Goal: Task Accomplishment & Management: Manage account settings

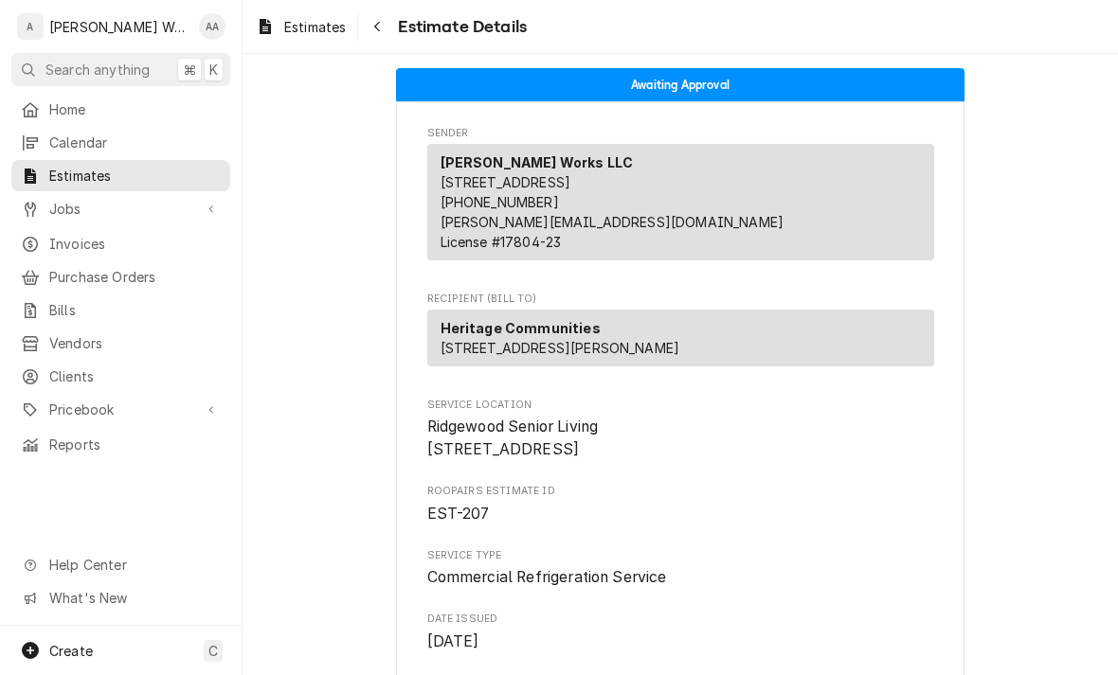
click at [38, 200] on div "Dynamic Content Wrapper" at bounding box center [30, 209] width 19 height 19
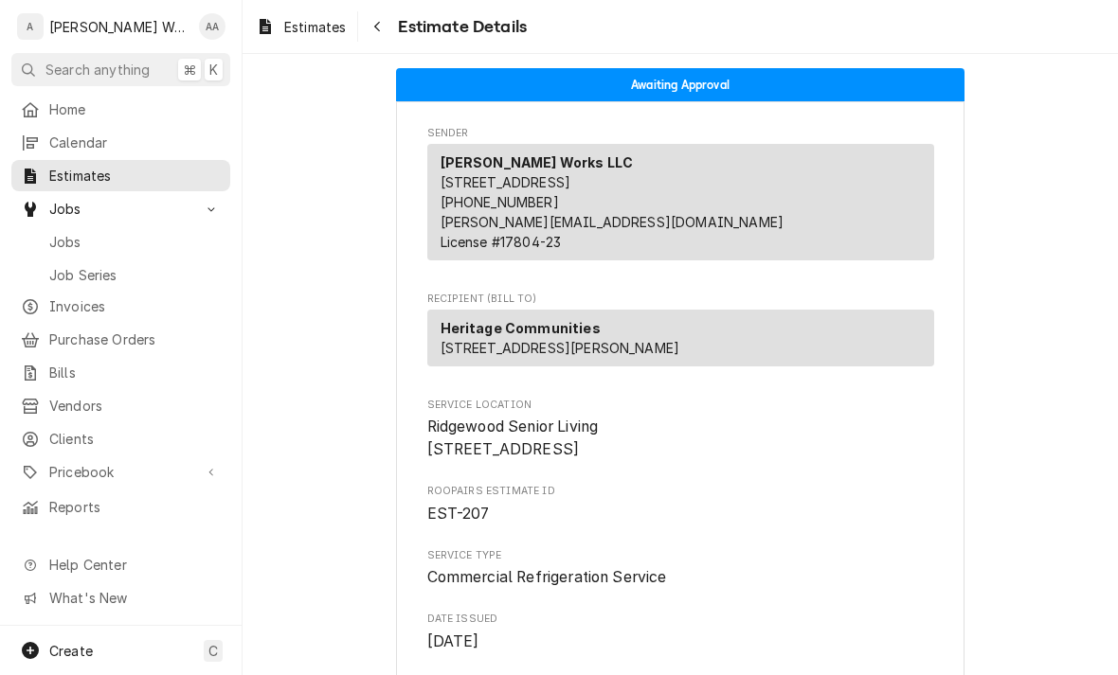
click at [54, 237] on span "Jobs" at bounding box center [134, 242] width 171 height 20
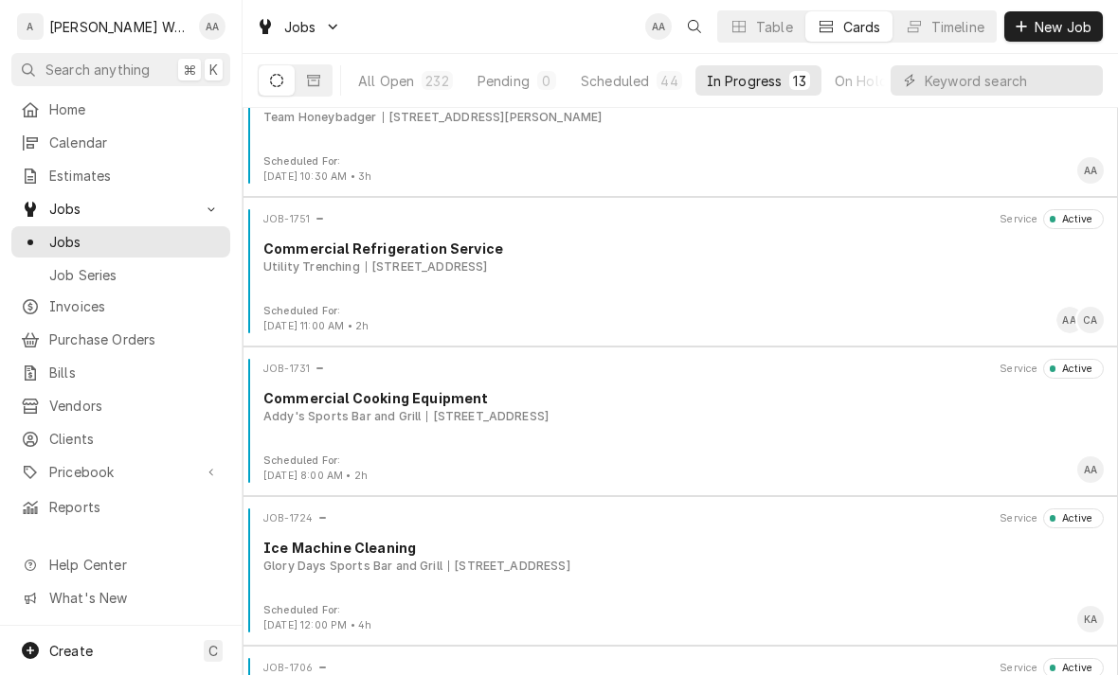
scroll to position [214, 0]
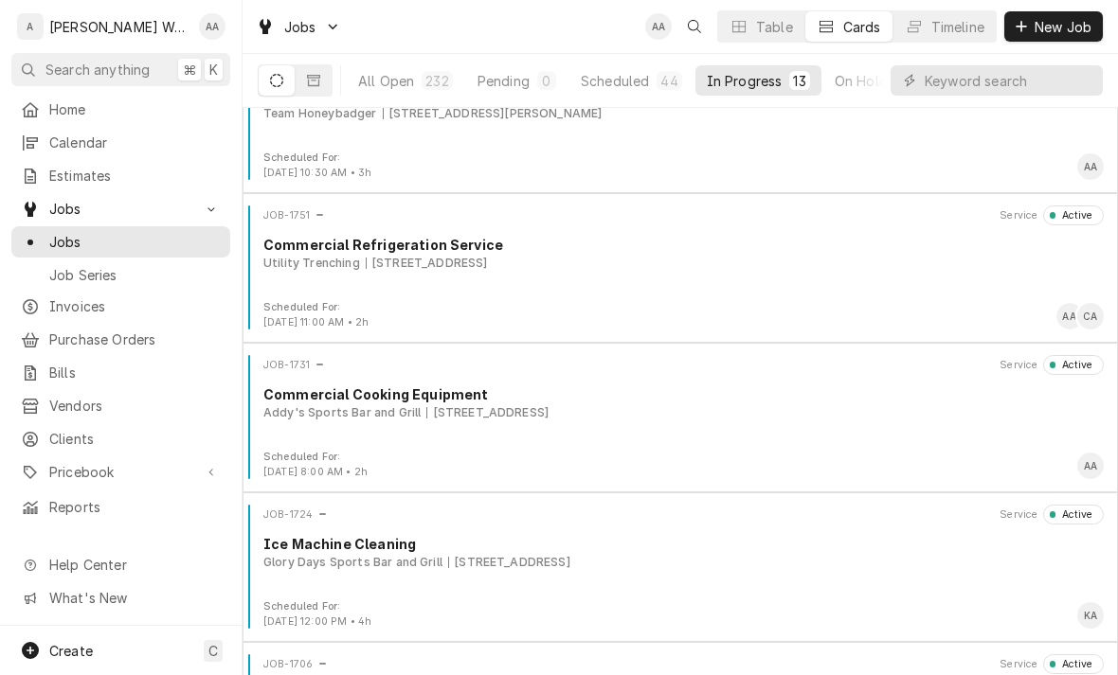
click at [926, 416] on div "Addy's Sports Bar and Grill 1515 S 204th Street, Elkhorn, NE 68022" at bounding box center [683, 412] width 840 height 17
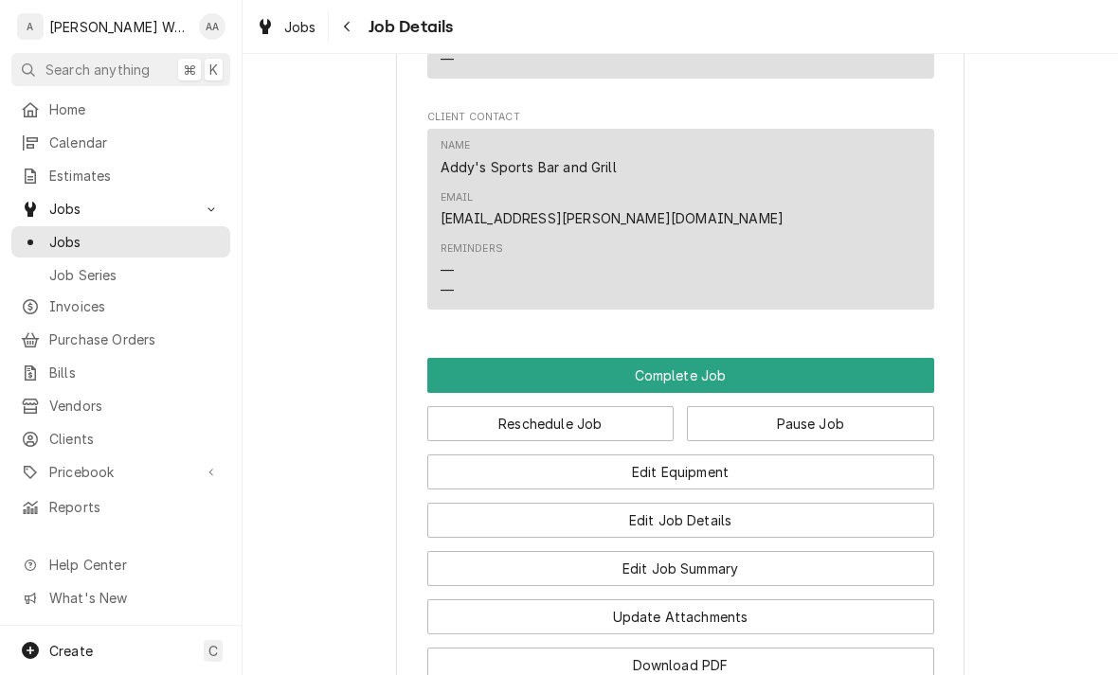
scroll to position [1190, 0]
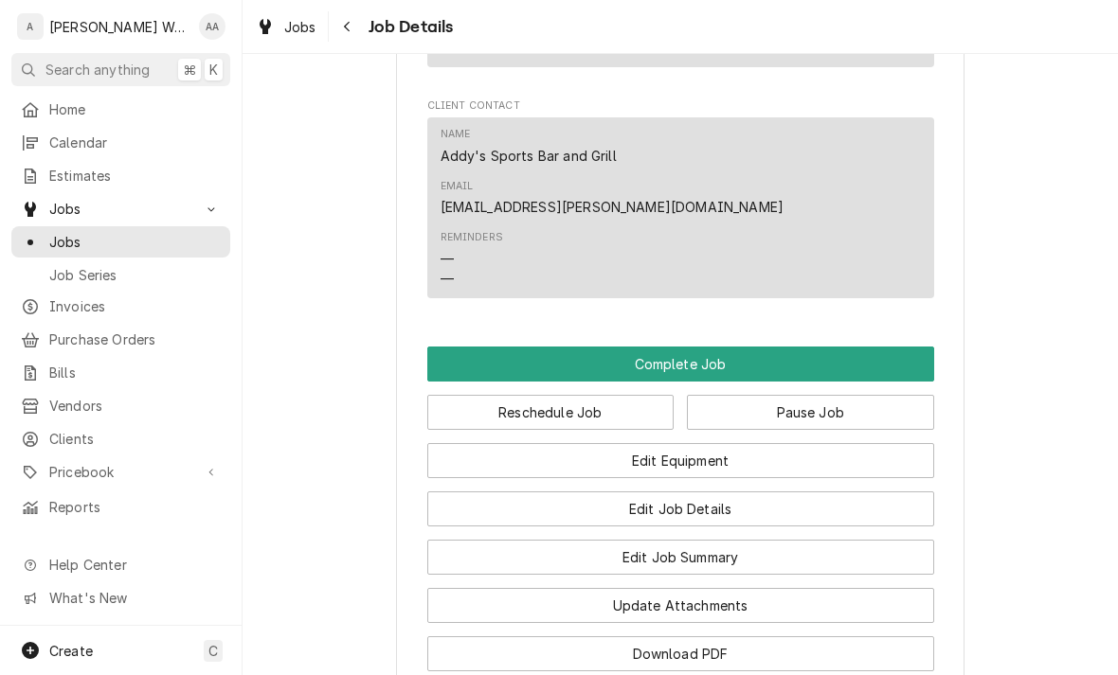
click at [479, 443] on button "Edit Equipment" at bounding box center [680, 460] width 507 height 35
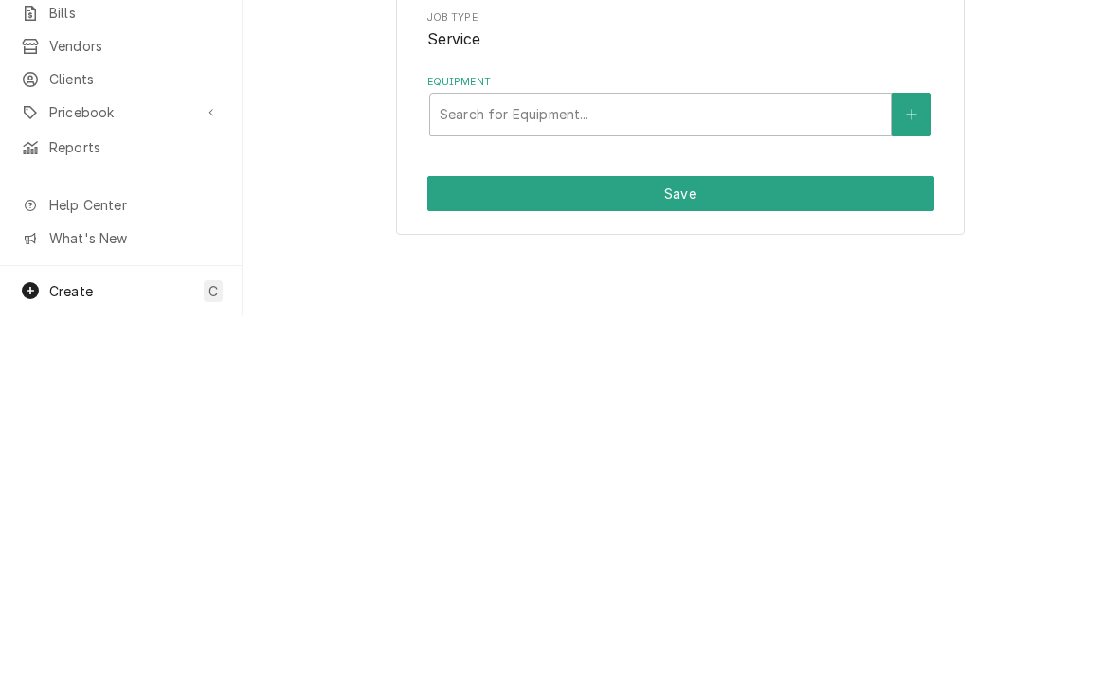
click at [913, 476] on button "Equipment" at bounding box center [911, 475] width 40 height 44
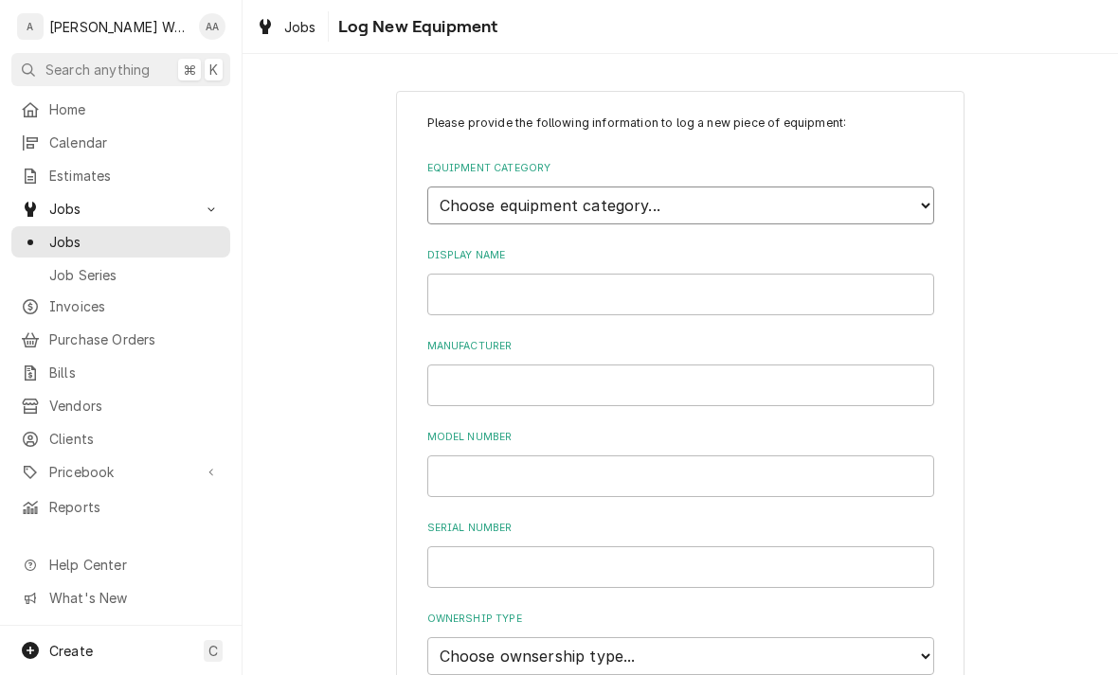
click at [455, 202] on select "Choose equipment category... Ice Machines Refrigeration Beverage Equipment Work…" at bounding box center [680, 206] width 507 height 38
select select "14"
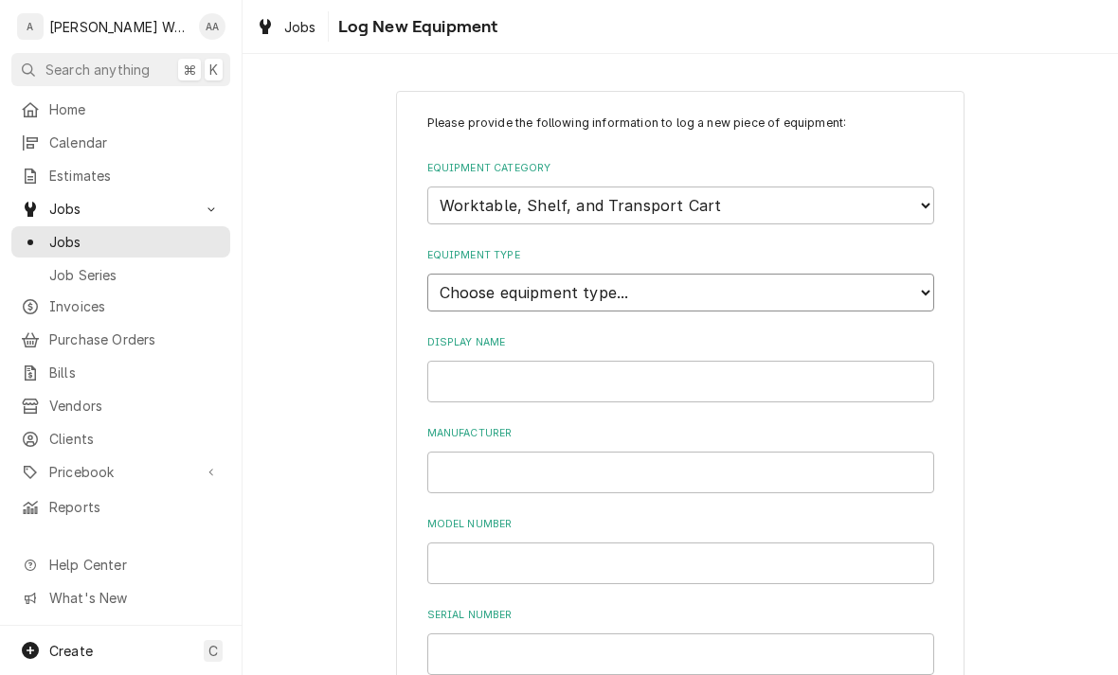
click at [452, 285] on select "Choose equipment type... Cart, Truck, and Dolly Rack and Shelf Worktable and St…" at bounding box center [680, 293] width 507 height 38
click at [441, 281] on select "Choose equipment type... Cart, Truck, and Dolly Rack and Shelf Worktable and St…" at bounding box center [680, 293] width 507 height 38
select select "117"
click at [448, 362] on input "Display Name" at bounding box center [680, 382] width 507 height 42
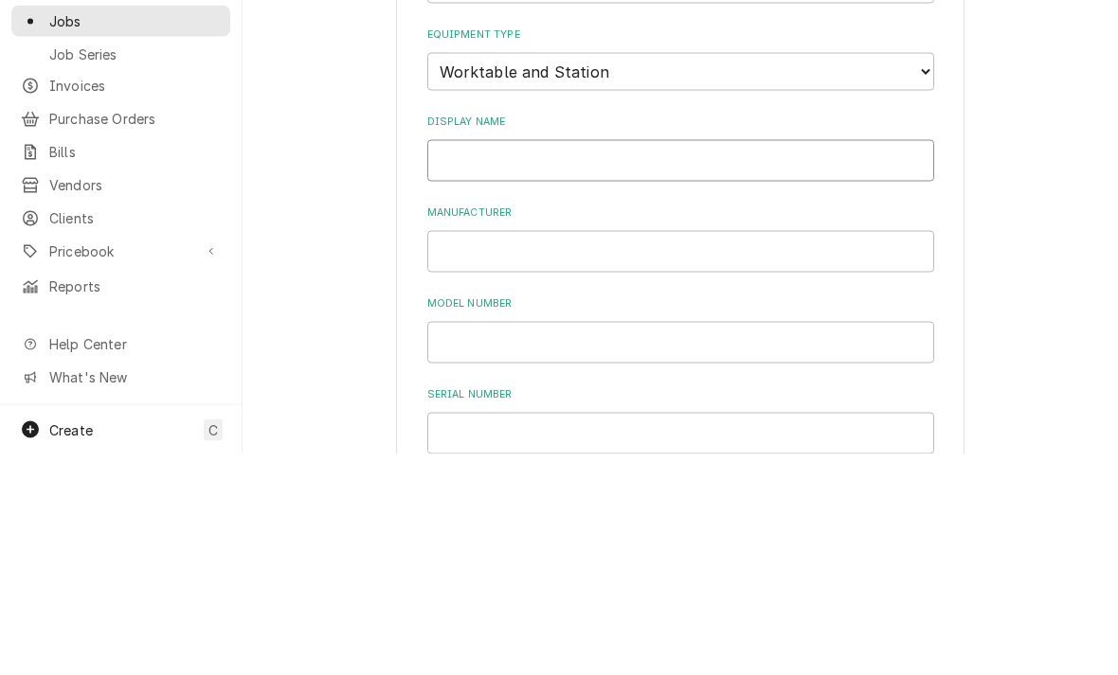
click at [457, 361] on input "Display Name" at bounding box center [680, 382] width 507 height 42
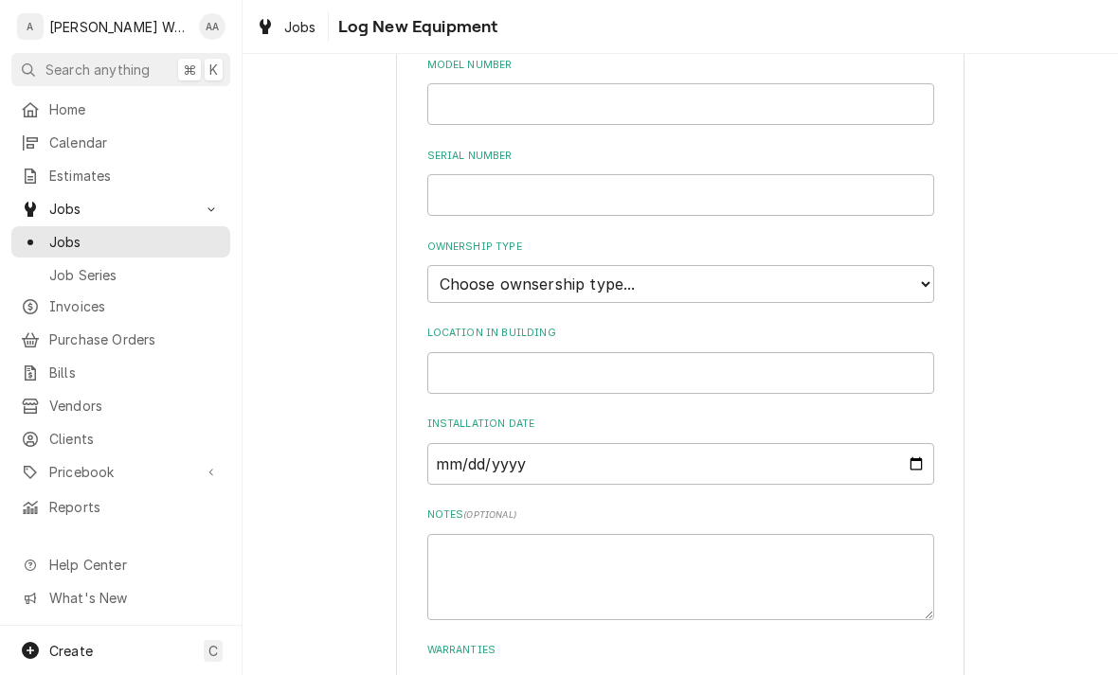
scroll to position [459, 0]
type input "Stove top/Oven"
click at [474, 265] on select "Choose ownsership type... Unknown Owned Leased Rented" at bounding box center [680, 284] width 507 height 38
select select "1"
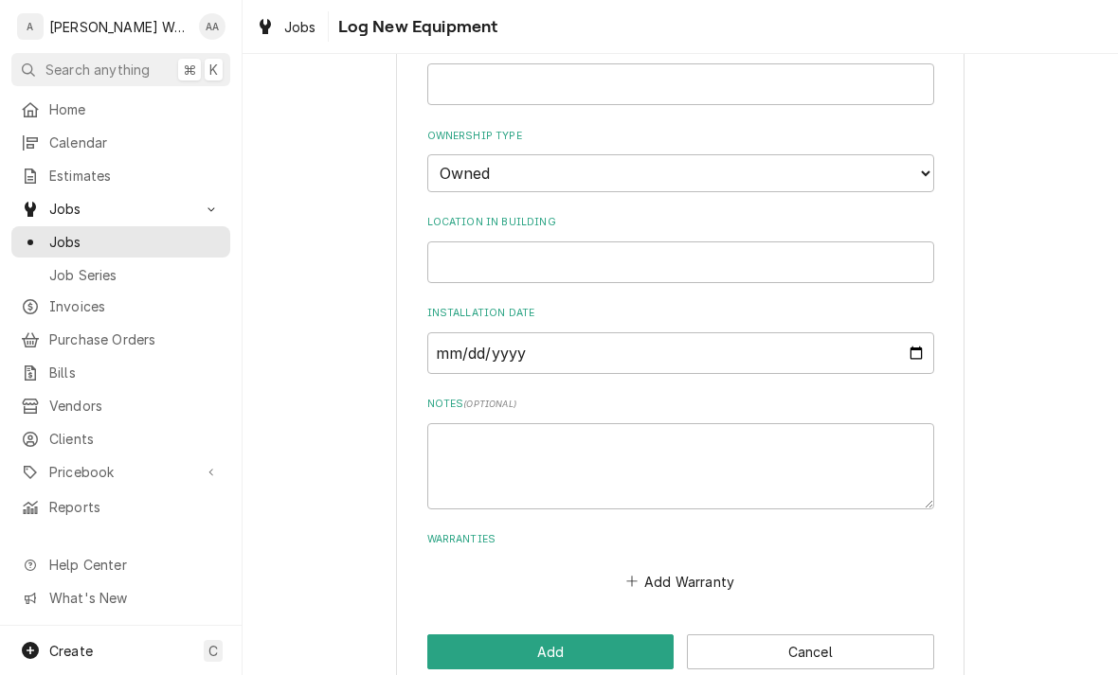
click at [464, 635] on button "Add" at bounding box center [550, 652] width 247 height 35
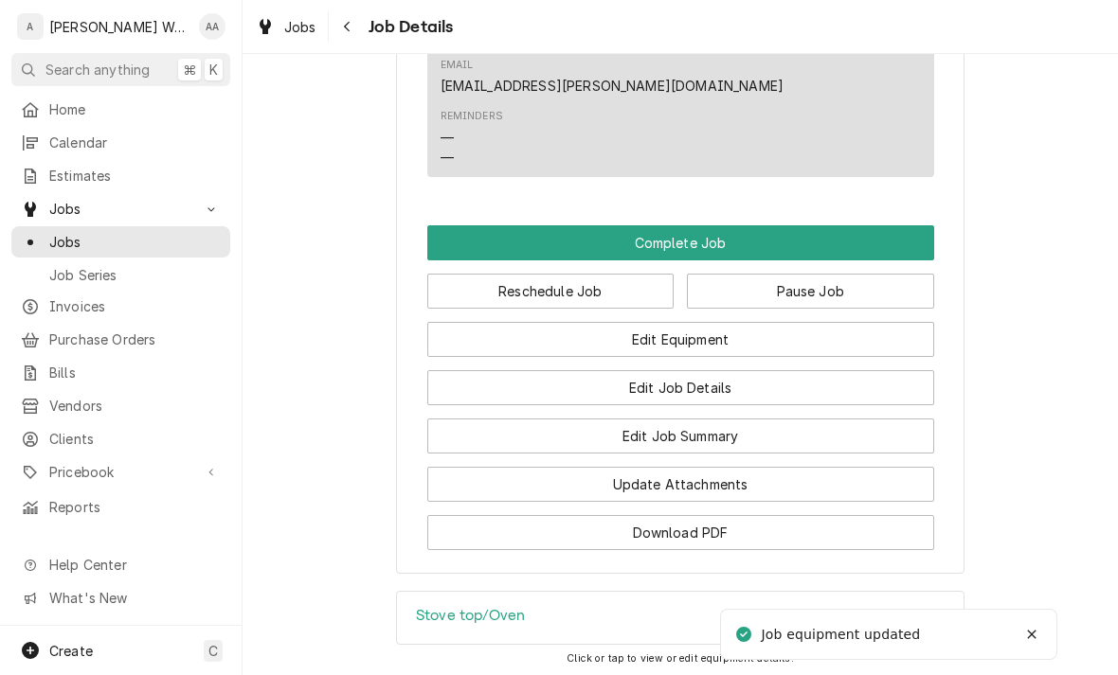
scroll to position [1324, 0]
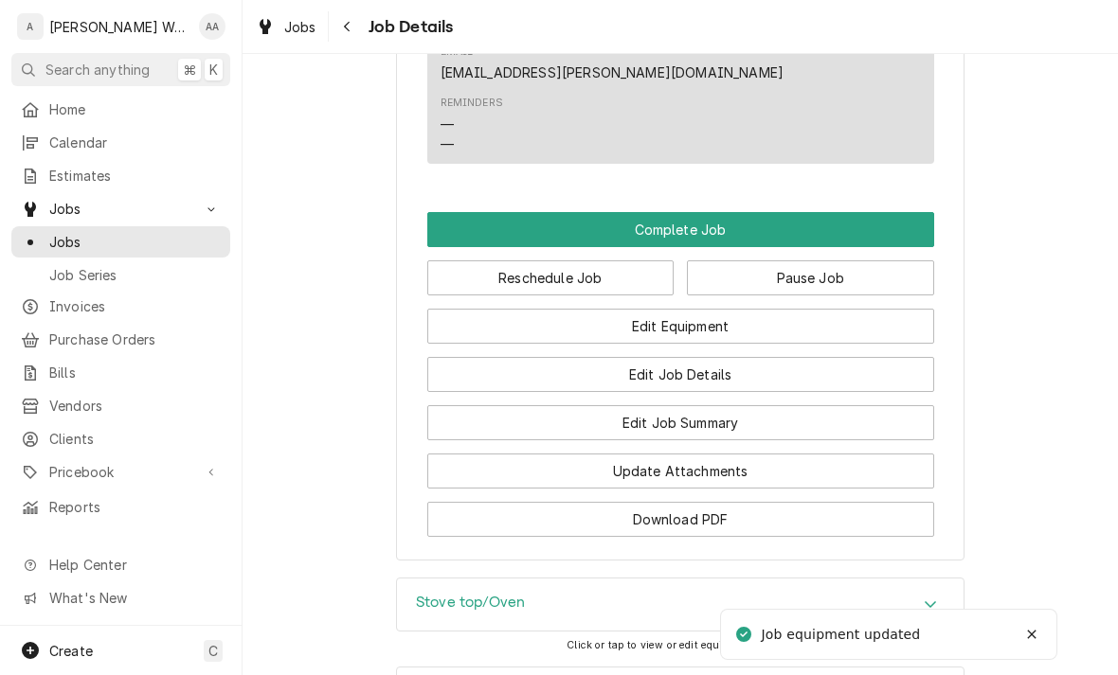
click at [492, 405] on button "Edit Job Summary" at bounding box center [680, 422] width 507 height 35
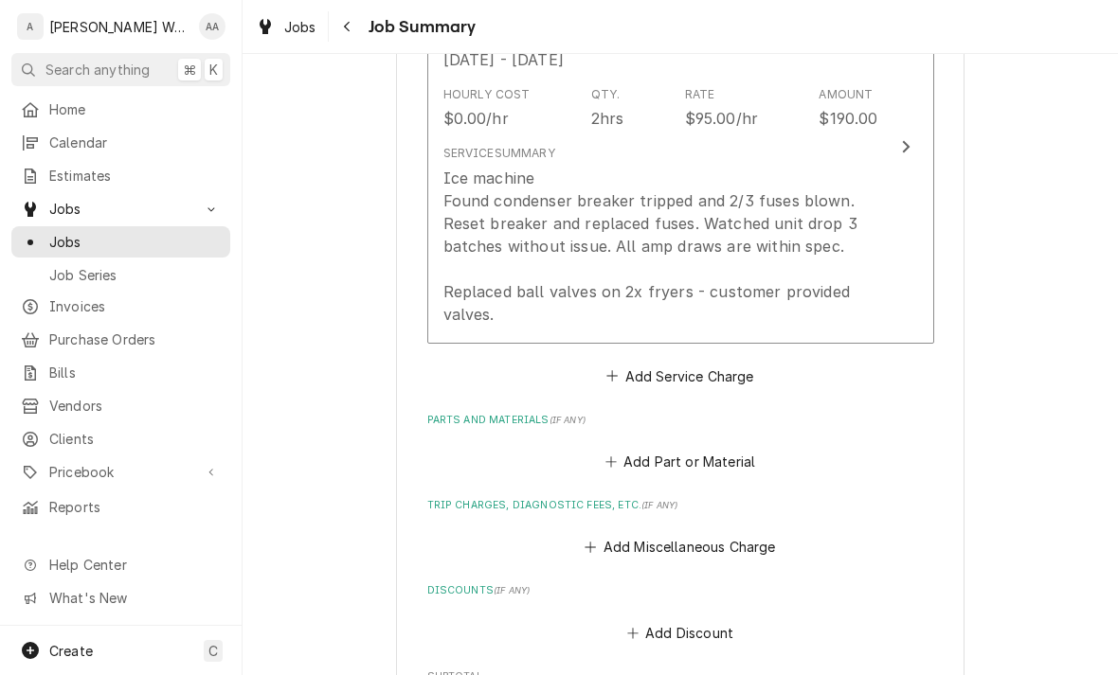
click at [472, 279] on div "Ice machine Found condenser breaker tripped and 2/3 fuses blown. Reset breaker …" at bounding box center [660, 246] width 435 height 159
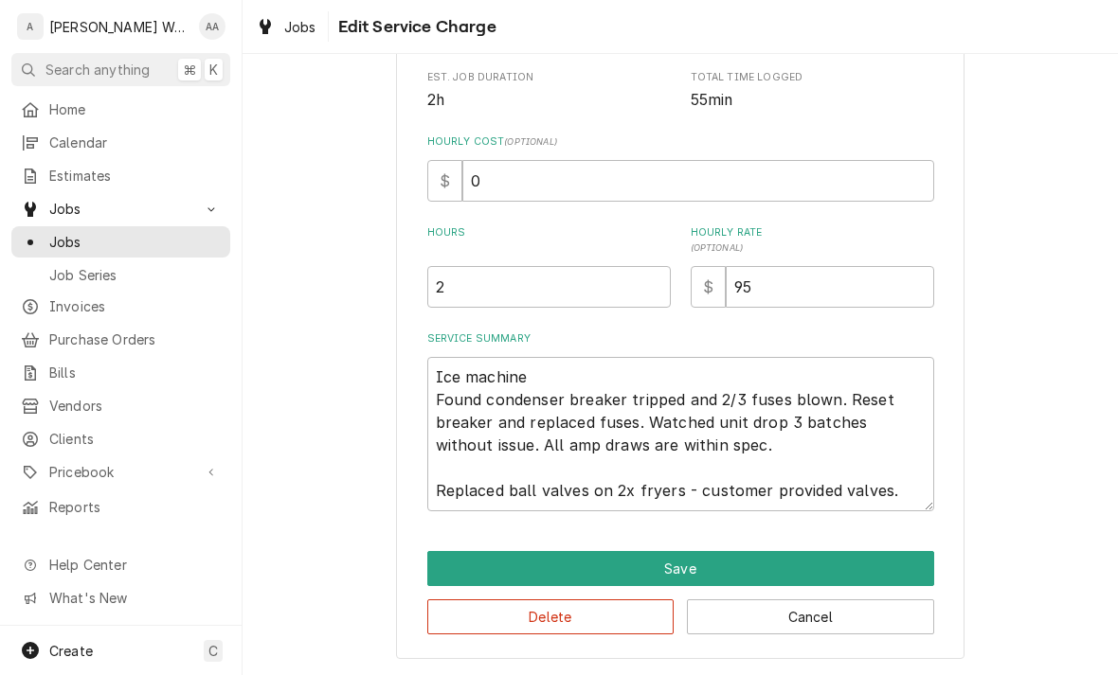
scroll to position [388, 0]
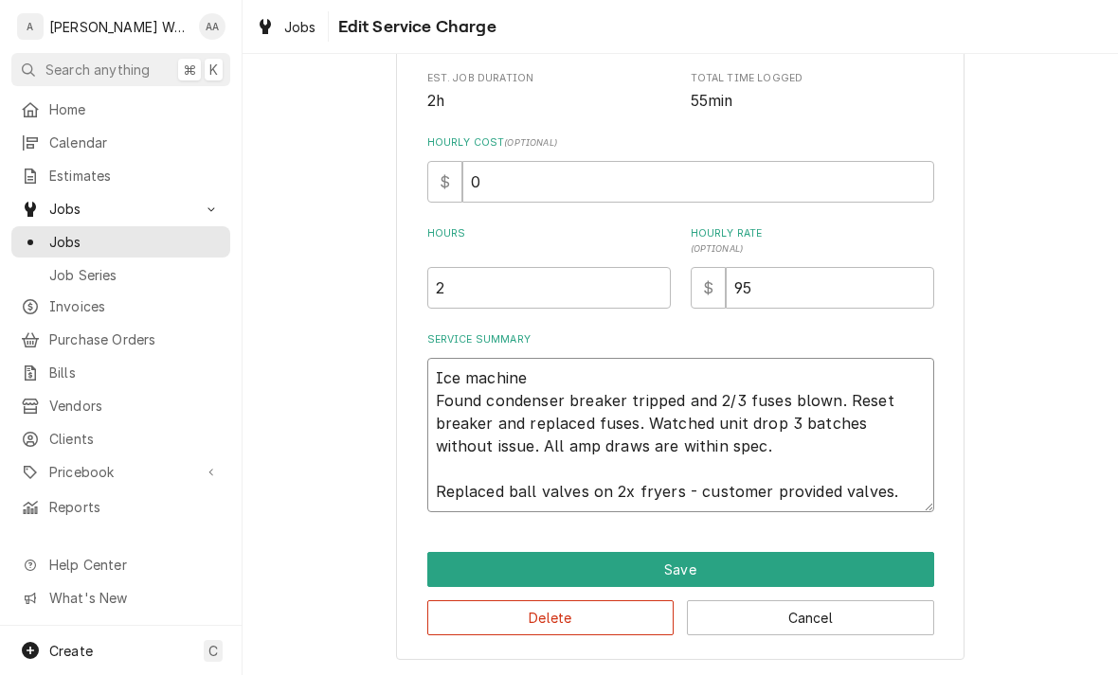
click at [445, 380] on textarea "Ice machine Found condenser breaker tripped and 2/3 fuses blown. Reset breaker …" at bounding box center [680, 435] width 507 height 154
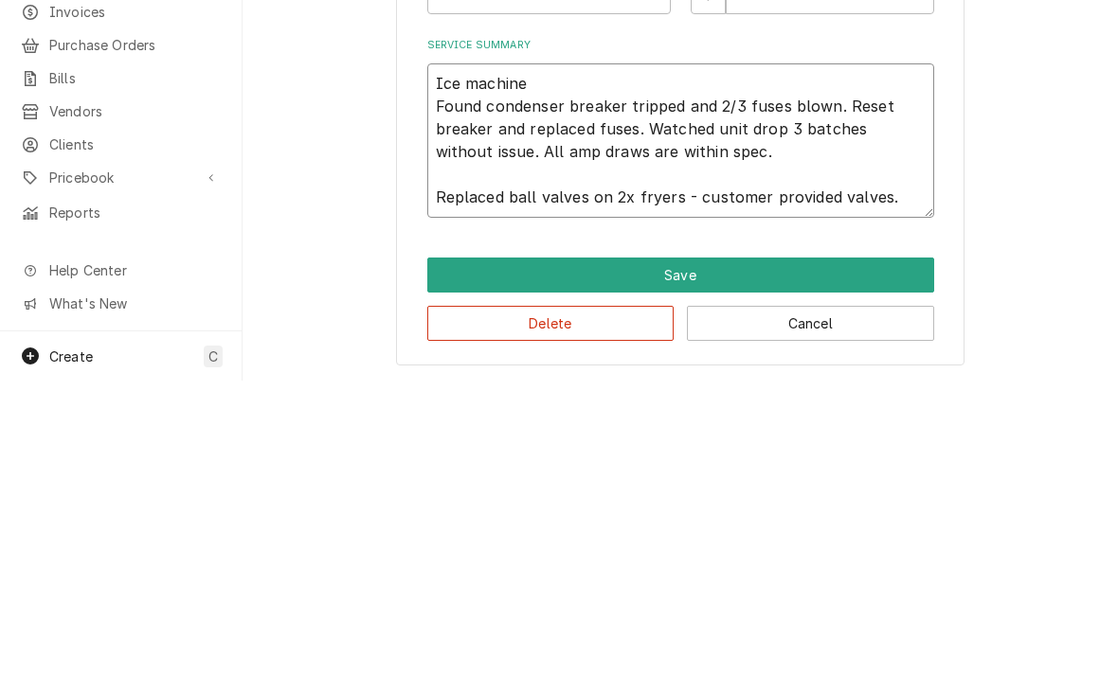
click at [446, 358] on textarea "Ice machine Found condenser breaker tripped and 2/3 fuses blown. Reset breaker …" at bounding box center [680, 435] width 507 height 154
type textarea "x"
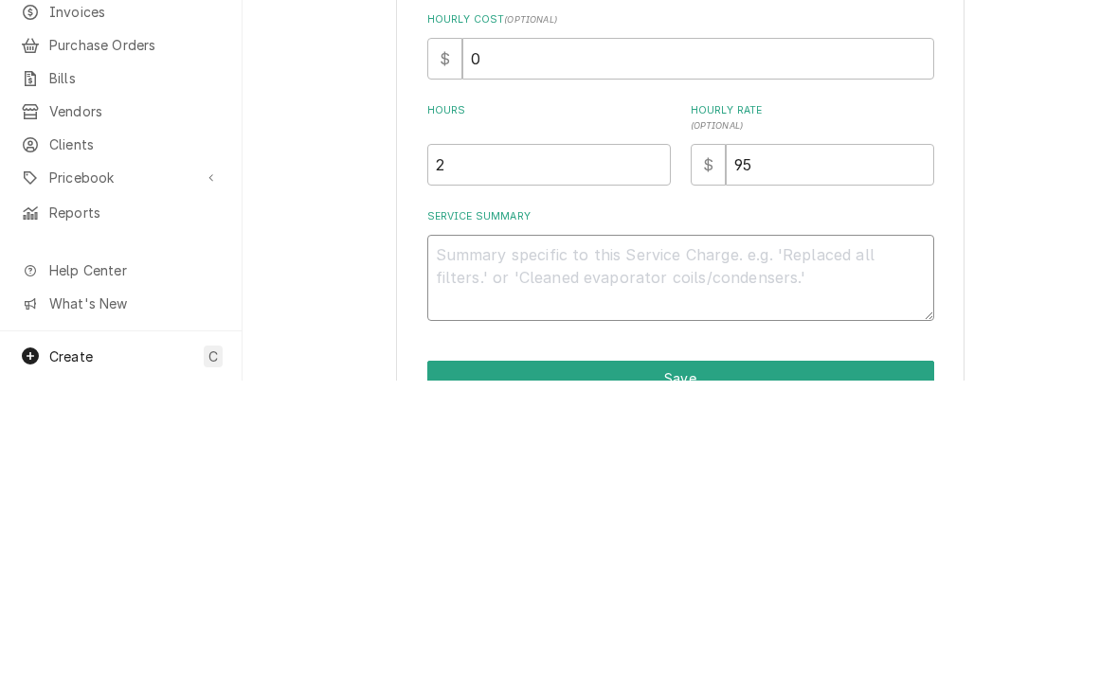
scroll to position [214, 0]
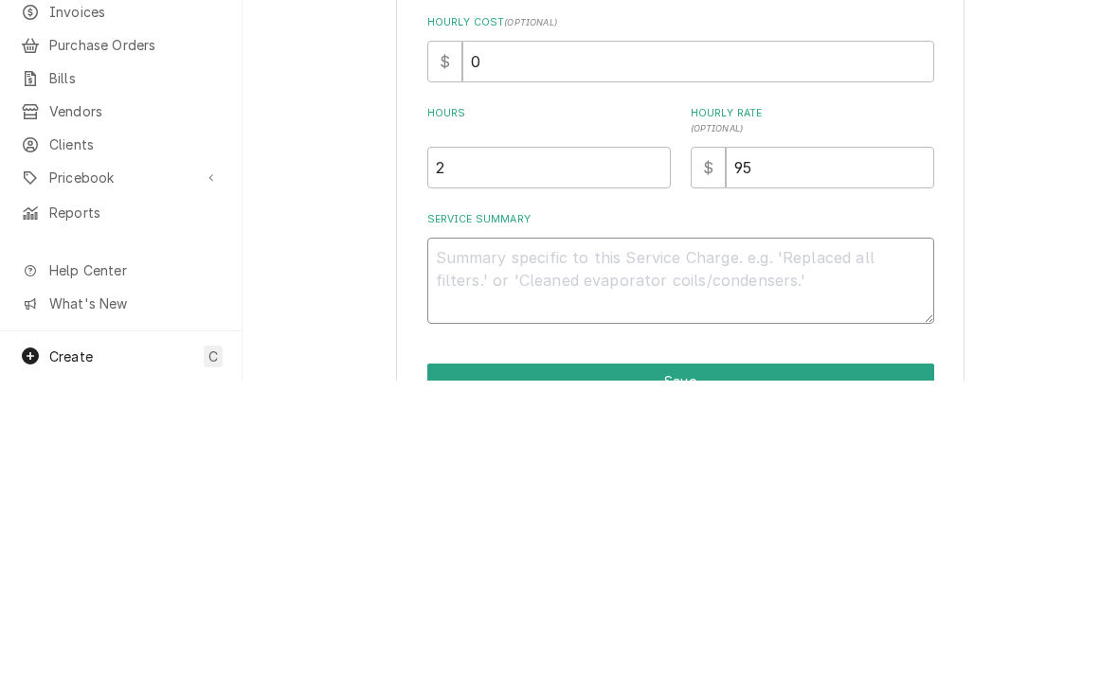
type textarea "x"
type textarea "R"
type textarea "x"
type textarea "Rep"
type textarea "x"
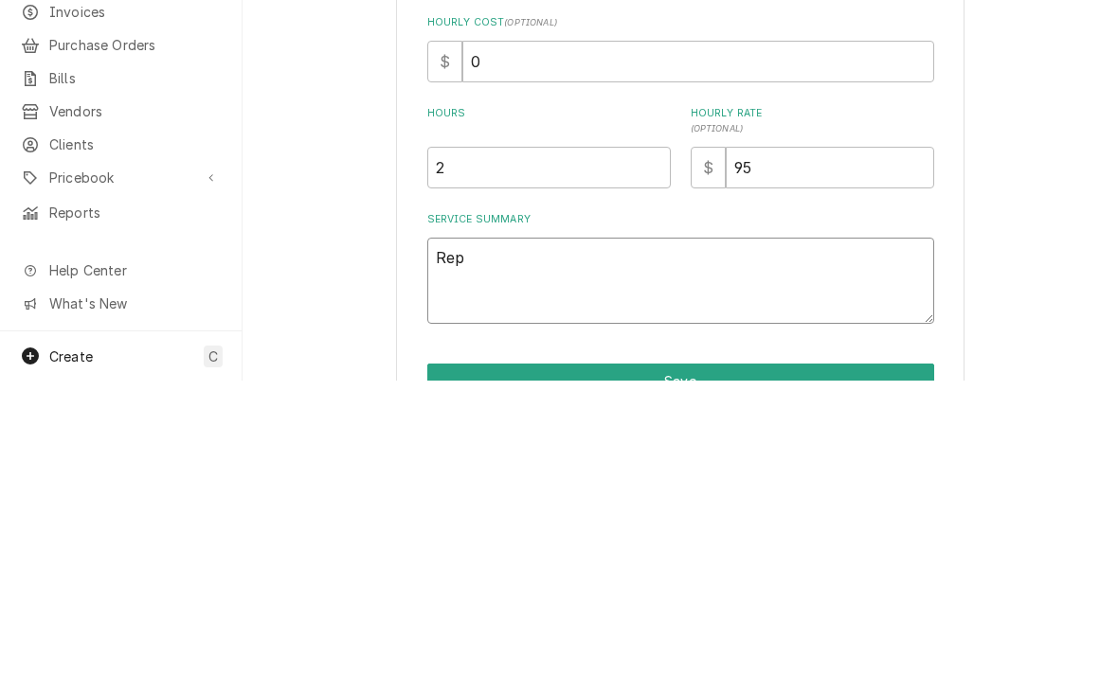
type textarea "Repl"
type textarea "x"
type textarea "Repla"
type textarea "x"
type textarea "Replace"
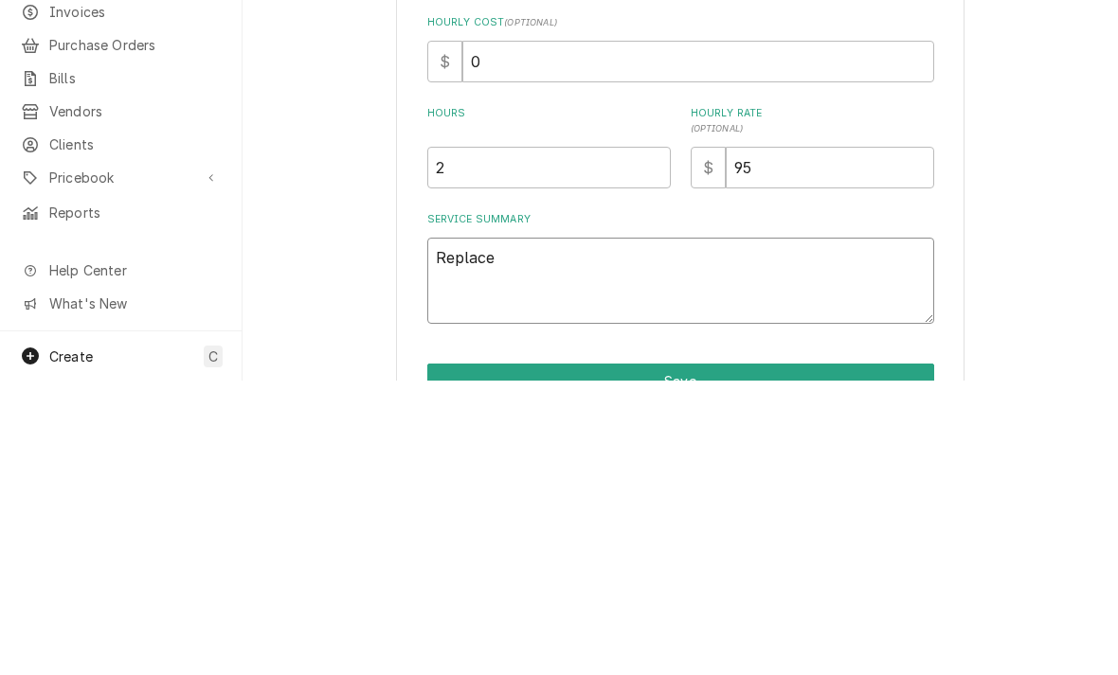
type textarea "x"
type textarea "Replaced"
type textarea "x"
type textarea "Replaced"
type textarea "x"
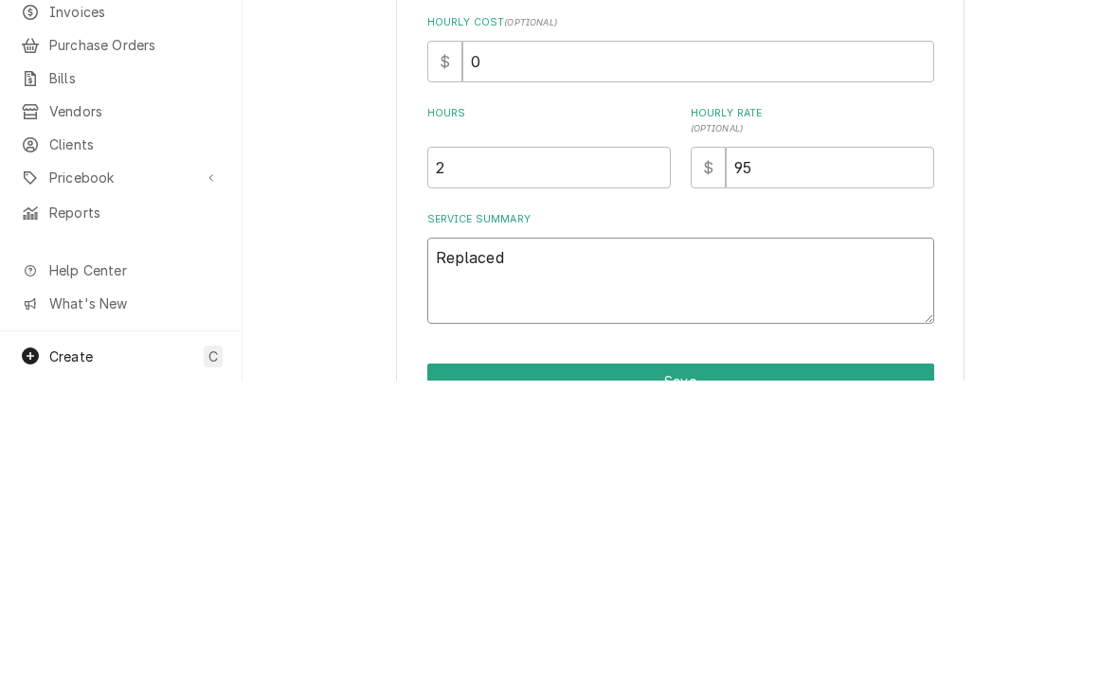
type textarea "Replaced l"
type textarea "x"
type textarea "Replaced le"
type textarea "x"
type textarea "Replaced lea"
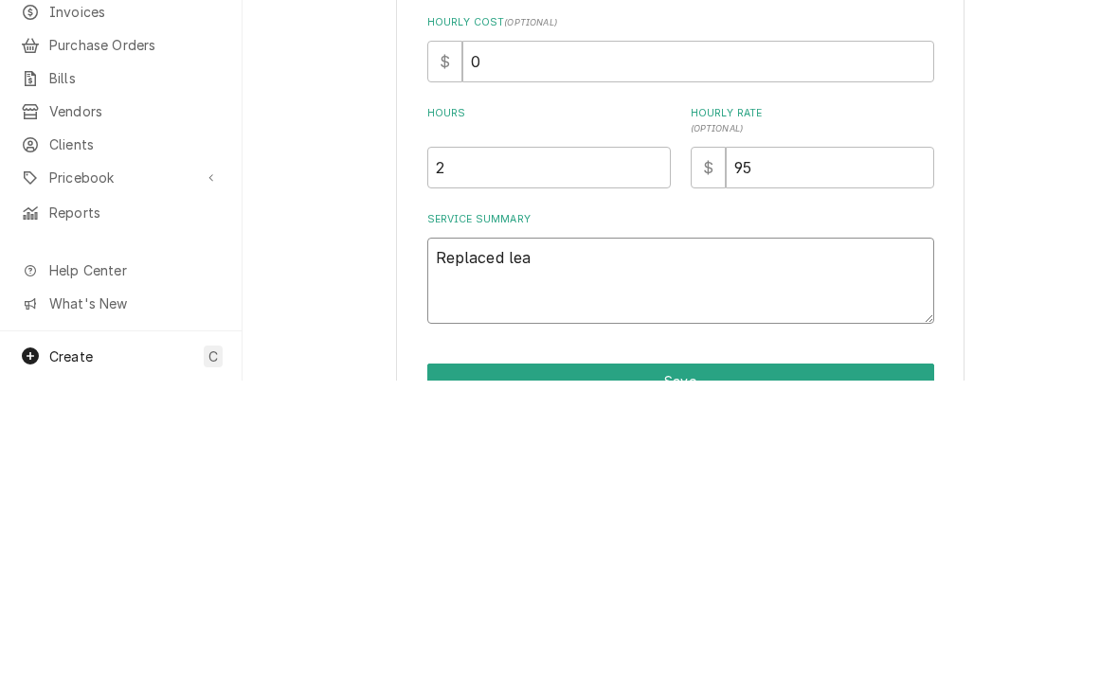
type textarea "x"
type textarea "Replaced leaki"
type textarea "x"
type textarea "Replaced leakin"
type textarea "x"
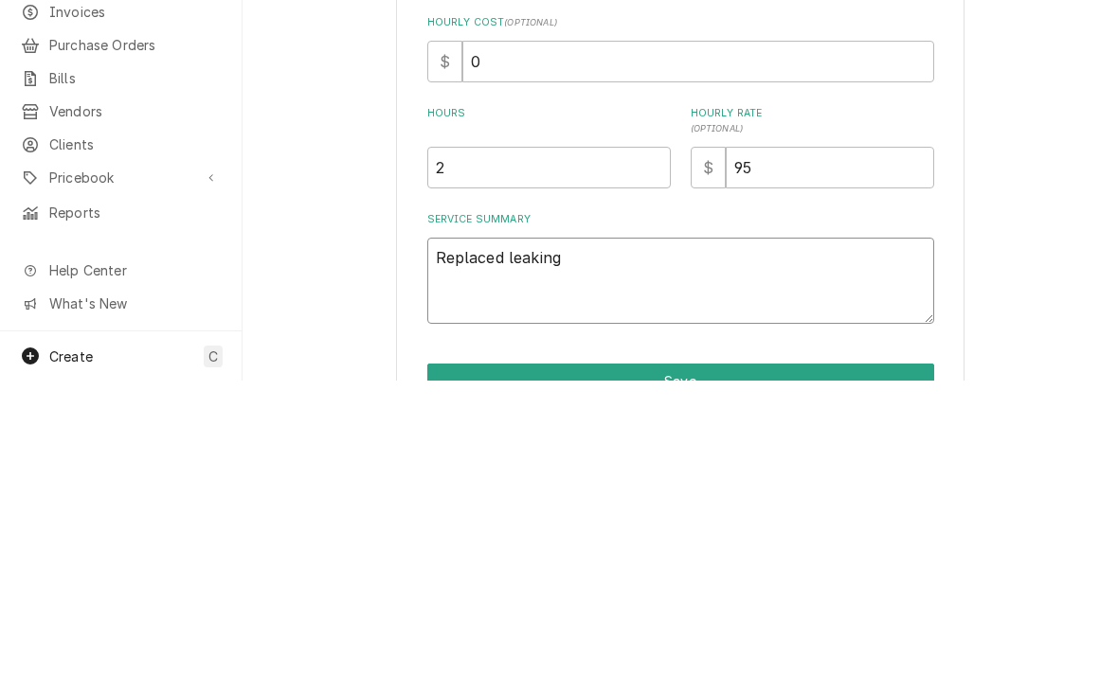
type textarea "Replaced leaking"
type textarea "x"
type textarea "Replaced leaking f"
type textarea "x"
type textarea "Replaced leaking fl"
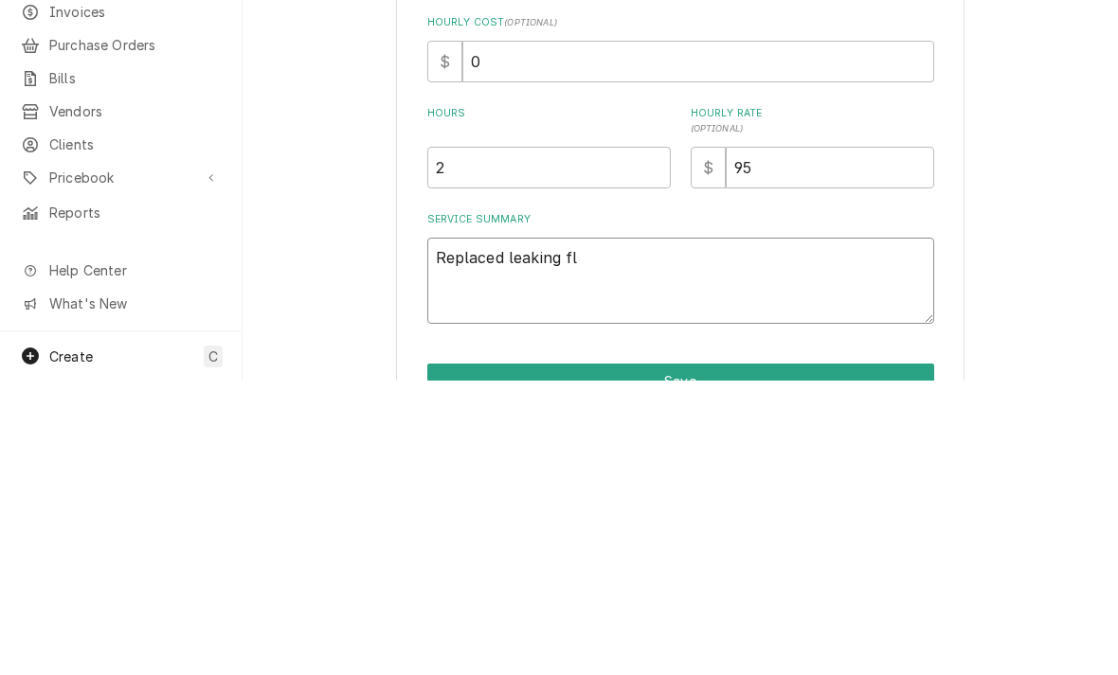
type textarea "x"
type textarea "Replaced leaking fle"
type textarea "x"
type textarea "Replaced leaking flex"
type textarea "x"
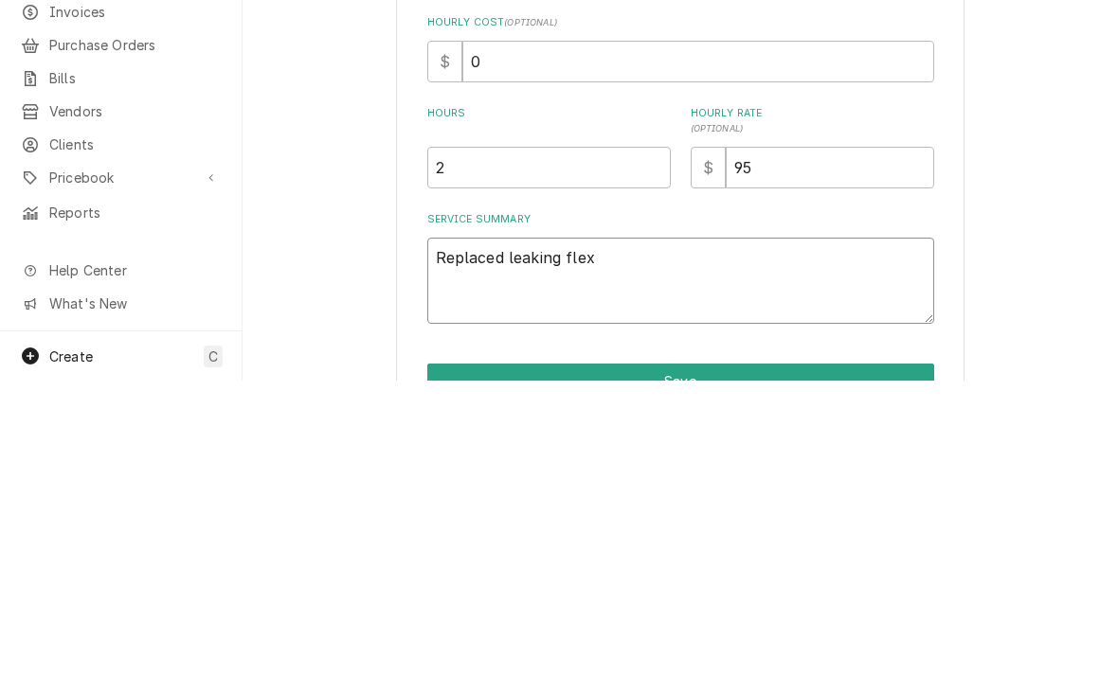
type textarea "Replaced leaking flex"
type textarea "x"
type textarea "Replaced leaking flex l"
type textarea "x"
type textarea "Replaced leaking flex li"
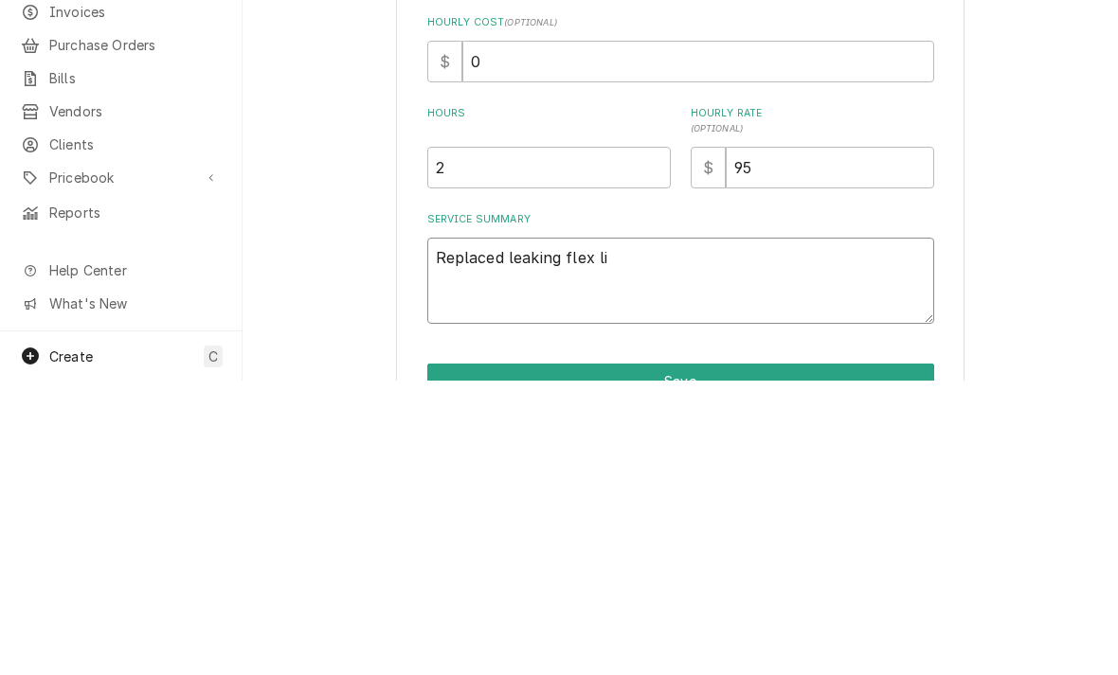
type textarea "x"
type textarea "Replaced leaking flex lin"
type textarea "x"
type textarea "Replaced leaking flex line"
type textarea "x"
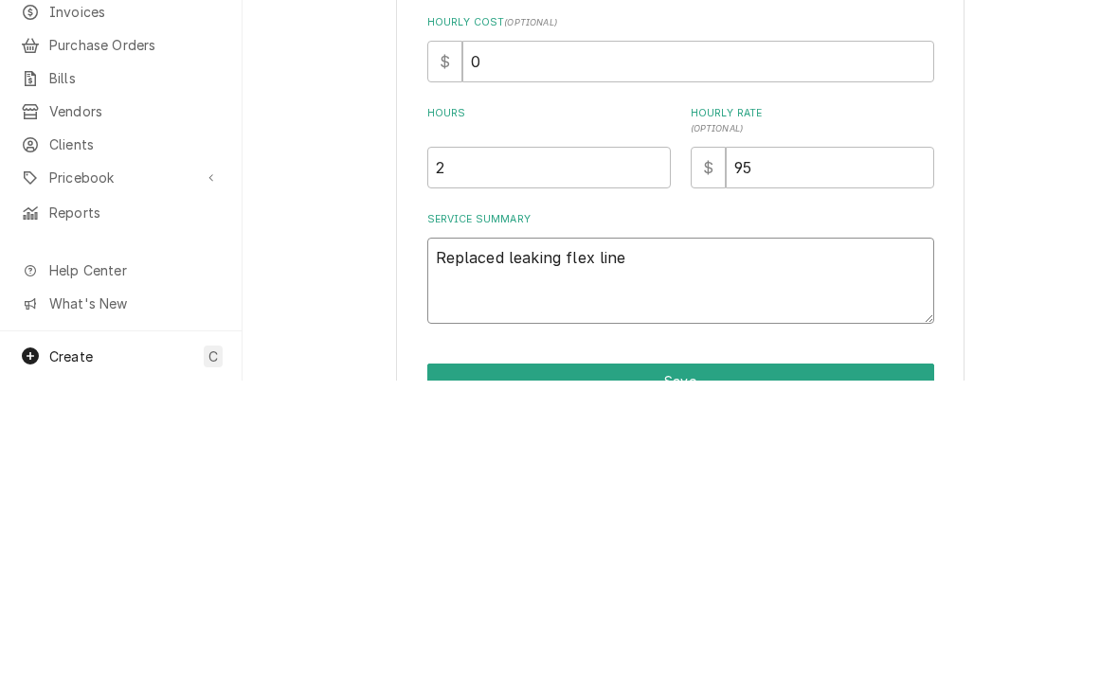
type textarea "Replaced leaking flex line"
type textarea "x"
type textarea "Replaced leaking flex line."
type textarea "x"
type textarea "Replaced leaking flex line. R"
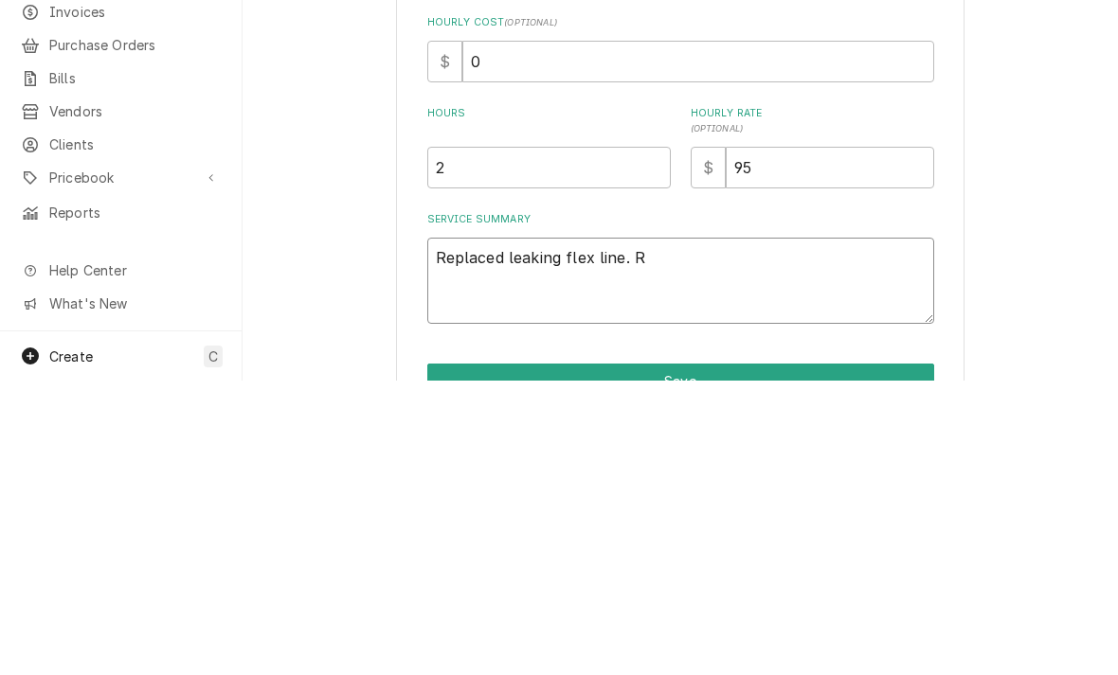
type textarea "x"
type textarea "Replaced leaking flex line. Re"
type textarea "x"
type textarea "Replaced leaking flex line. Rep"
type textarea "x"
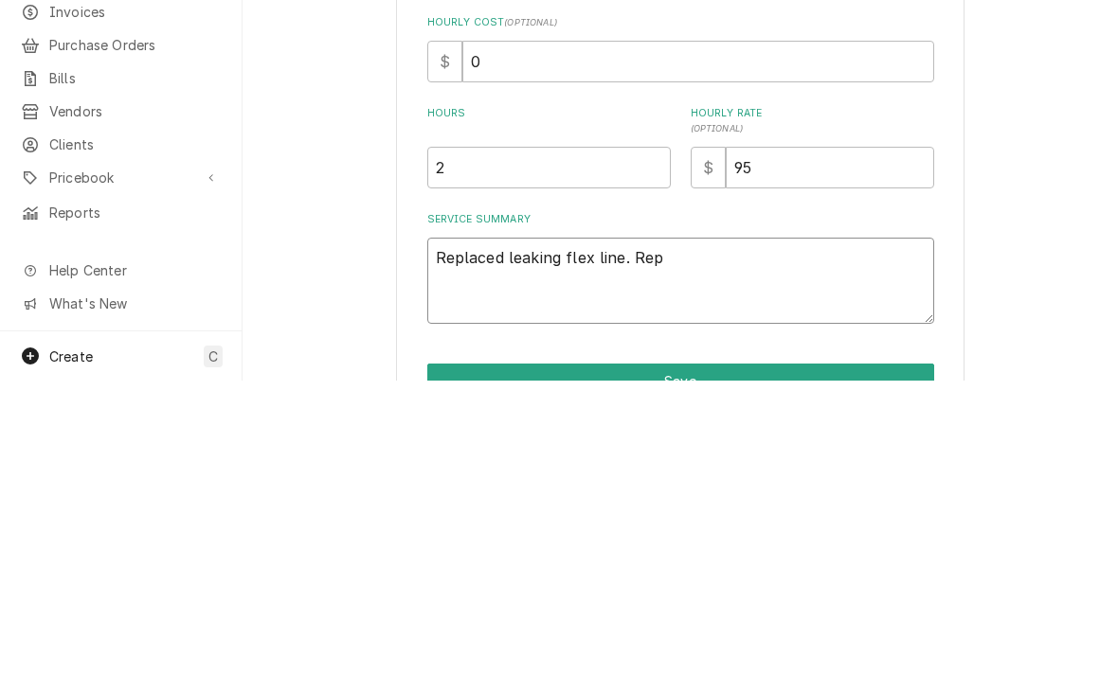
type textarea "Replaced leaking flex line. Repl"
type textarea "x"
type textarea "Replaced leaking flex line. Repla"
type textarea "x"
type textarea "Replaced leaking flex line. Replac"
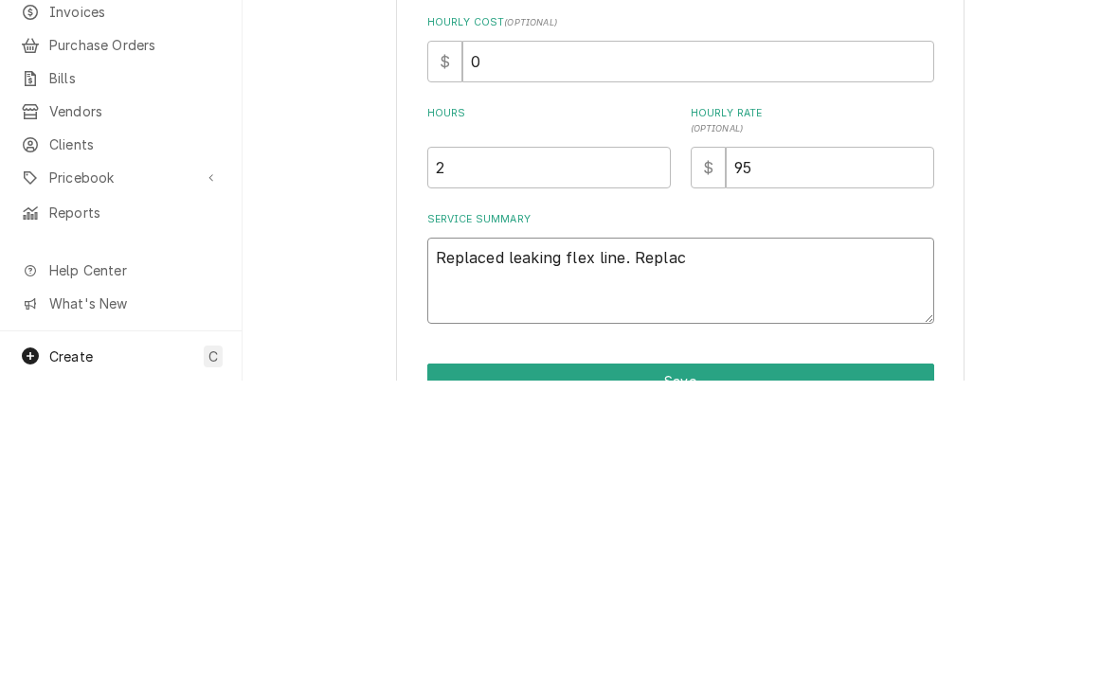
type textarea "x"
type textarea "Replaced leaking flex line. Replaced"
type textarea "x"
type textarea "Replaced leaking flex line. Replaced"
type textarea "x"
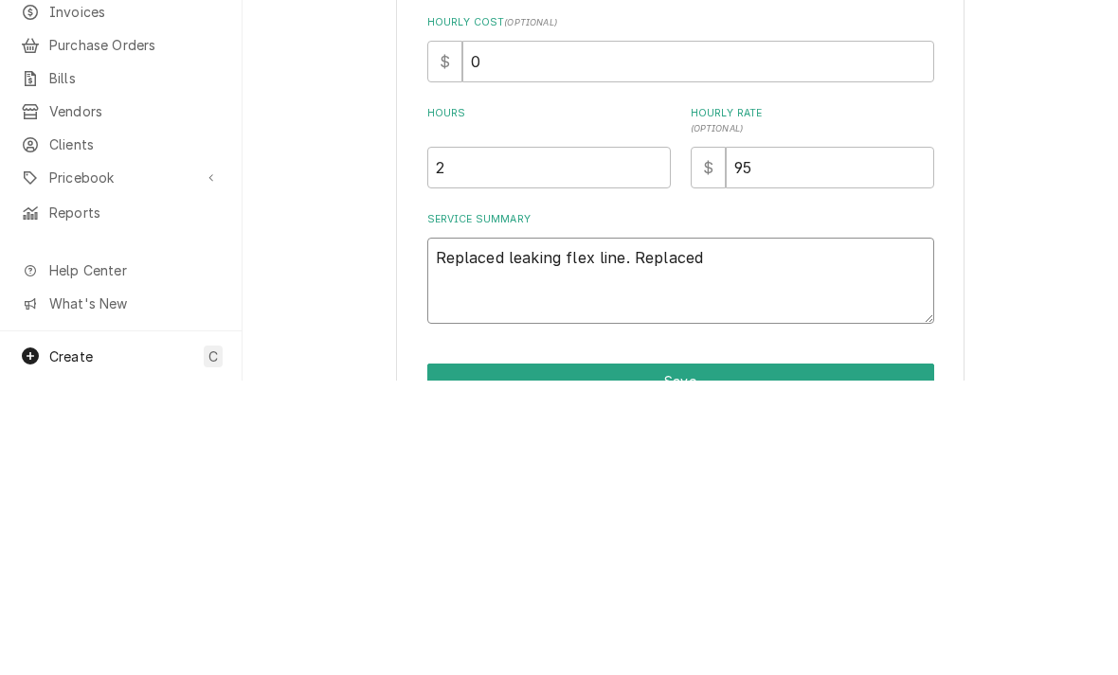
type textarea "Replaced leaking flex line. Replaced g"
type textarea "x"
type textarea "Replaced leaking flex line. Replaced ga"
type textarea "x"
type textarea "Replaced leaking flex line. Replaced gas"
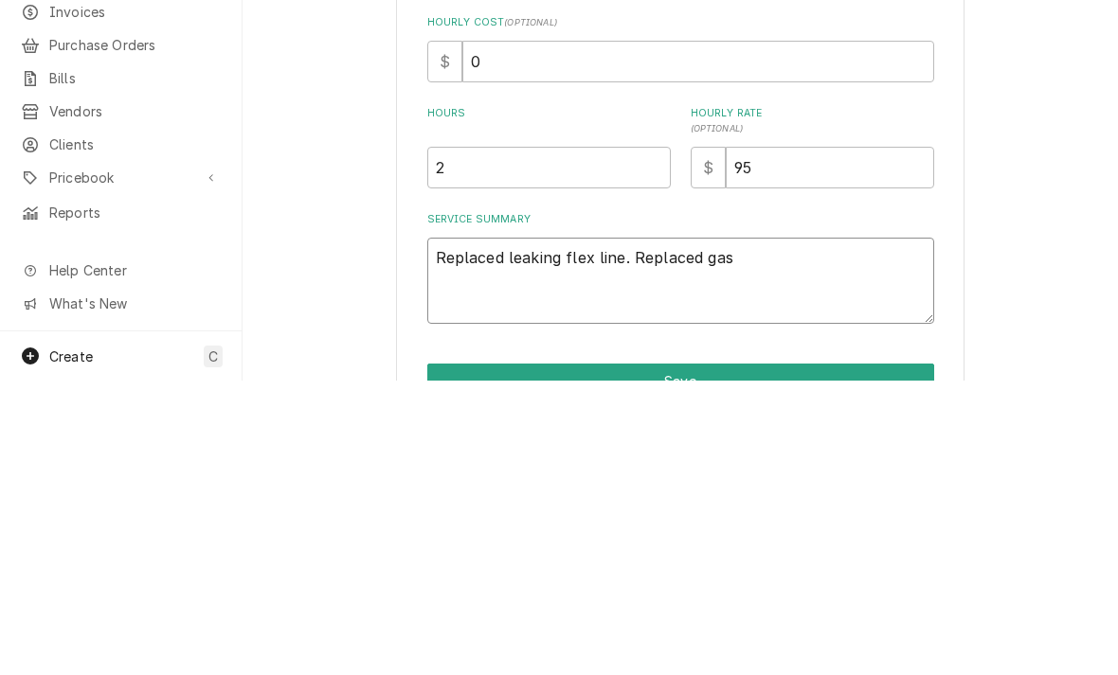
type textarea "x"
type textarea "Replaced leaking flex line. Replaced gas re"
type textarea "x"
type textarea "Replaced leaking flex line. Replaced gas reg"
type textarea "x"
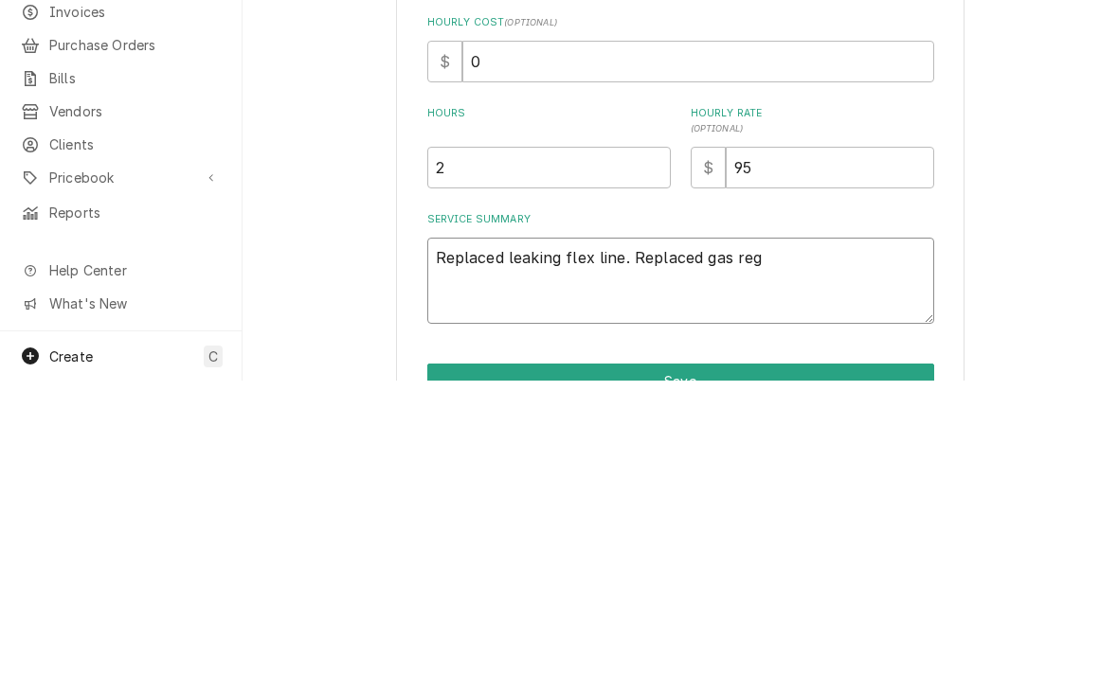
type textarea "Replaced leaking flex line. Replaced gas regu"
type textarea "x"
type textarea "Replaced leaking flex line. Replaced gas regul"
type textarea "x"
type textarea "Replaced leaking flex line. Replaced gas regula"
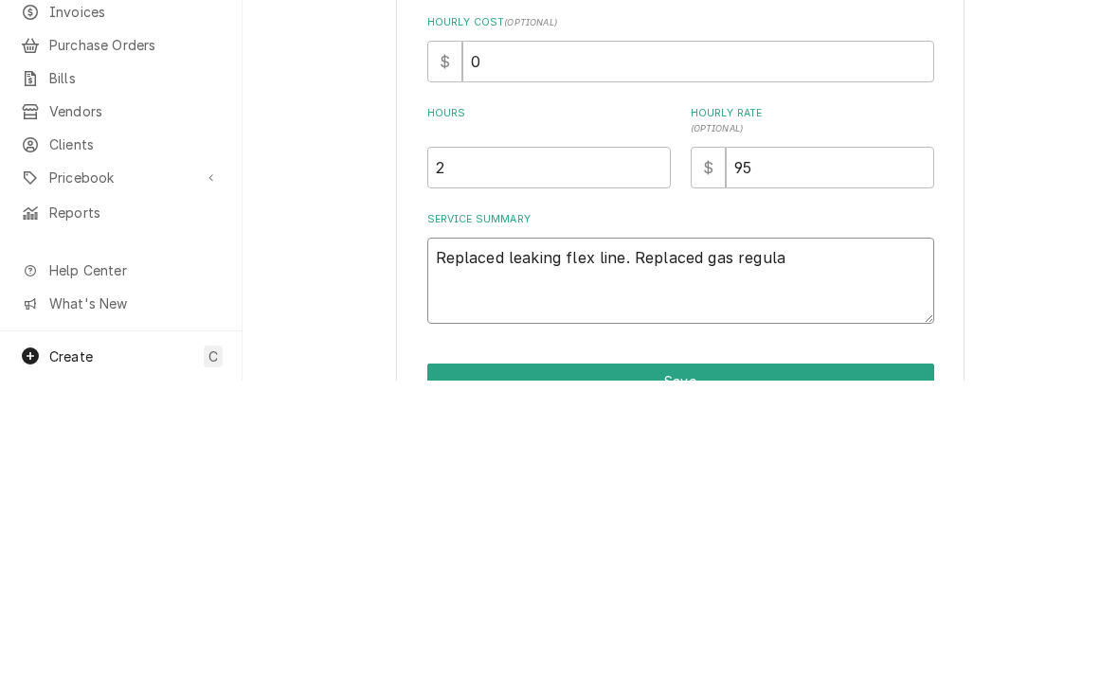
type textarea "x"
type textarea "Replaced leaking flex line. Replaced gas regulat"
type textarea "x"
type textarea "Replaced leaking flex line. Replaced gas regulato"
type textarea "x"
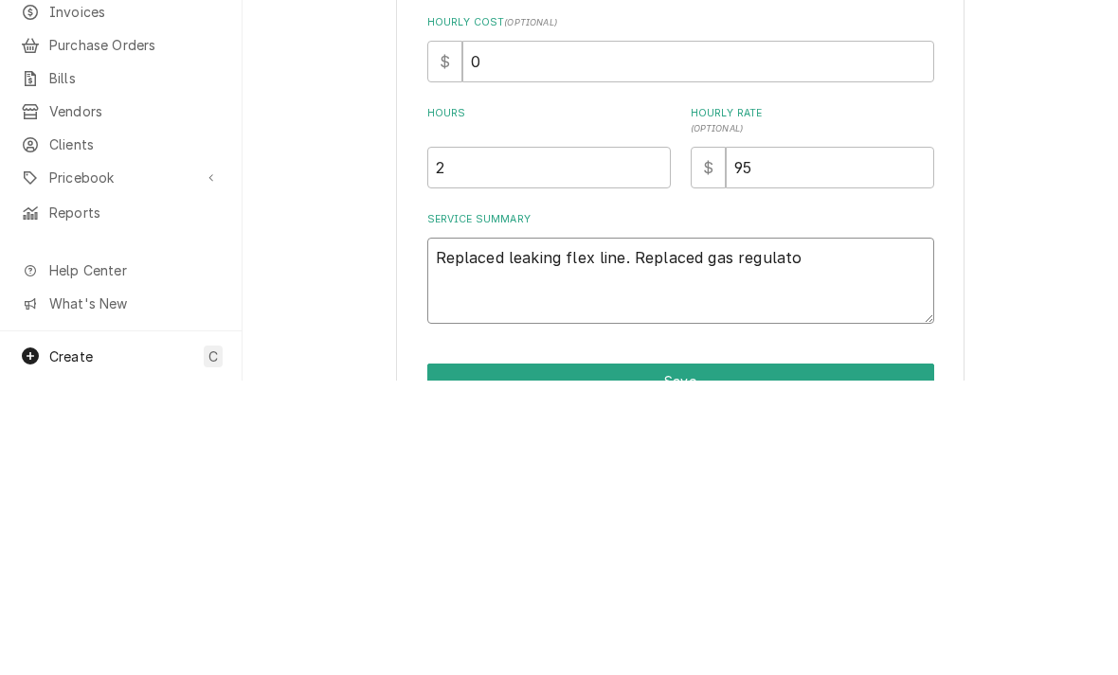
type textarea "Replaced leaking flex line. Replaced gas regulator"
type textarea "x"
type textarea "Replaced leaking flex line. Replaced gas regulator"
type textarea "x"
type textarea "Replaced leaking flex line. Replaced gas regulator a"
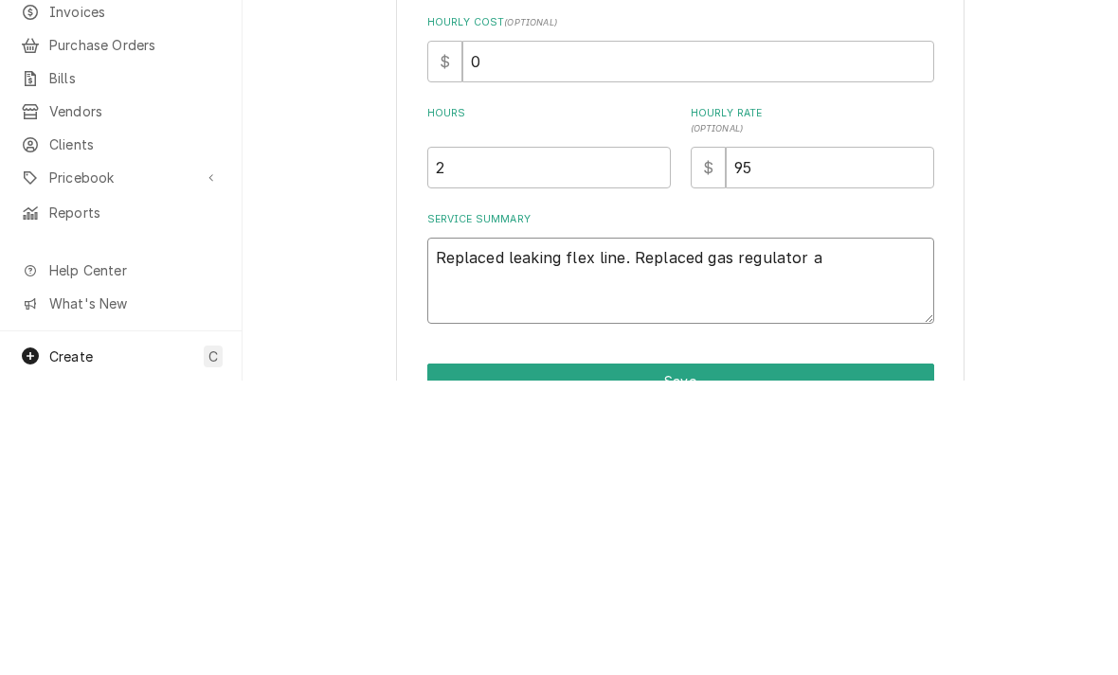
type textarea "x"
type textarea "Replaced leaking flex line. Replaced gas regulator and"
type textarea "x"
type textarea "Replaced leaking flex line. Replaced gas regulator and t"
type textarea "x"
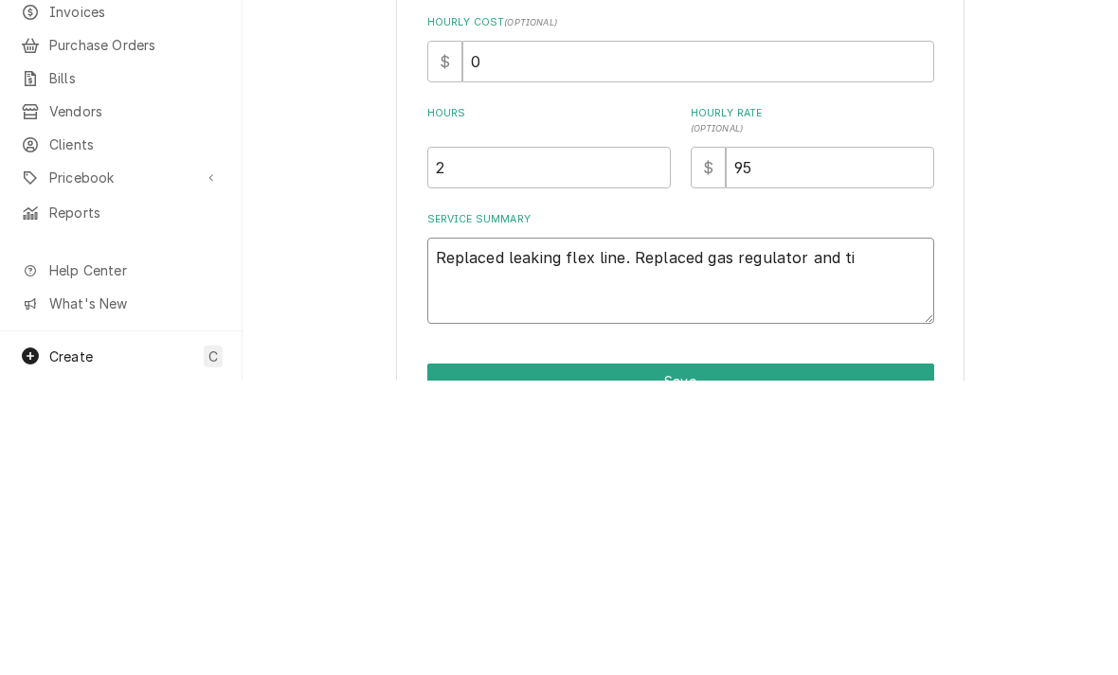
type textarea "Replaced leaking flex line. Replaced gas regulator and tig"
type textarea "x"
type textarea "Replaced leaking flex line. Replaced gas regulator and tigh"
type textarea "x"
type textarea "Replaced leaking flex line. Replaced gas regulator and tight"
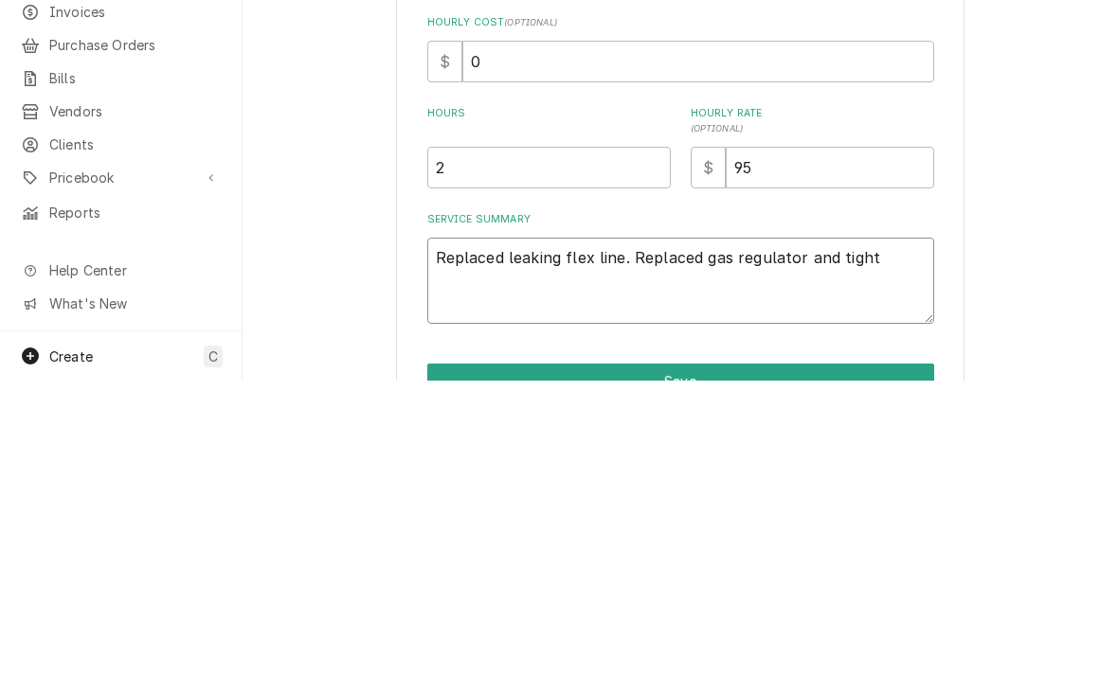
type textarea "x"
type textarea "Replaced leaking flex line. Replaced gas regulator and tighte"
type textarea "x"
type textarea "Replaced leaking flex line. Replaced gas regulator and tighten"
type textarea "x"
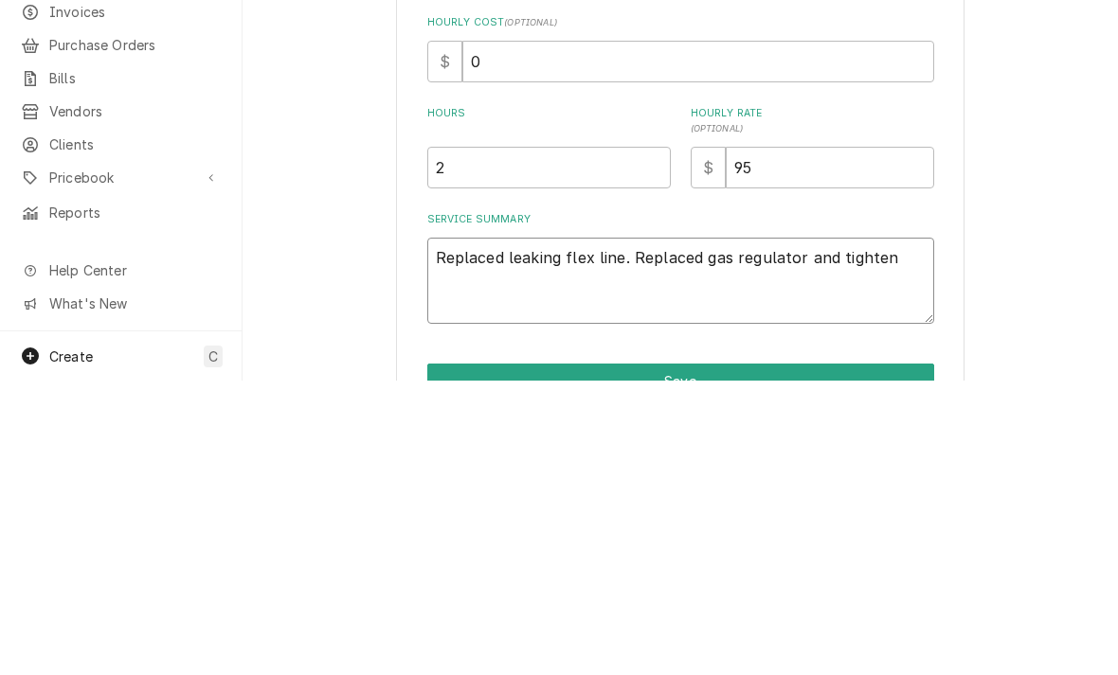
type textarea "Replaced leaking flex line. Replaced gas regulator and tightend"
type textarea "x"
type textarea "Replaced leaking flex line. Replaced gas regulator and tightened"
type textarea "x"
type textarea "Replaced leaking flex line. Replaced gas regulator and tightened a"
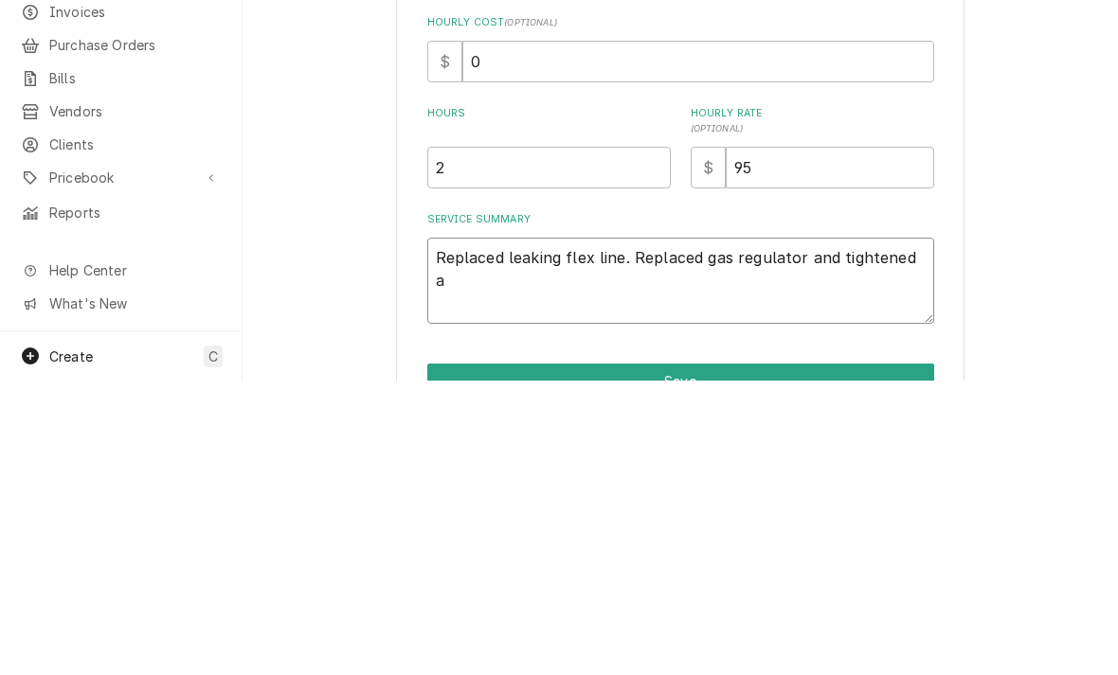
type textarea "x"
type textarea "Replaced leaking flex line. Replaced gas regulator and tightened al"
type textarea "x"
type textarea "Replaced leaking flex line. Replaced gas regulator and tightened all"
type textarea "x"
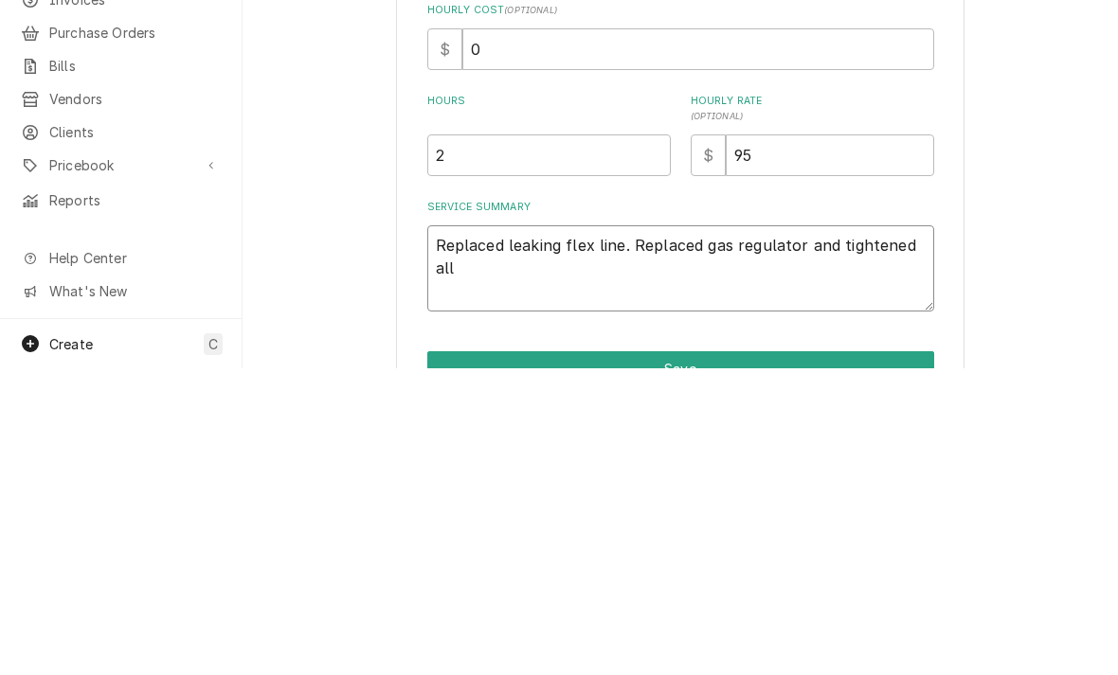
type textarea "Replaced leaking flex line. Replaced gas regulator and tightened all"
type textarea "x"
type textarea "Replaced leaking flex line. Replaced gas regulator and tightened all f"
type textarea "x"
type textarea "Replaced leaking flex line. Replaced gas regulator and tightened all fi"
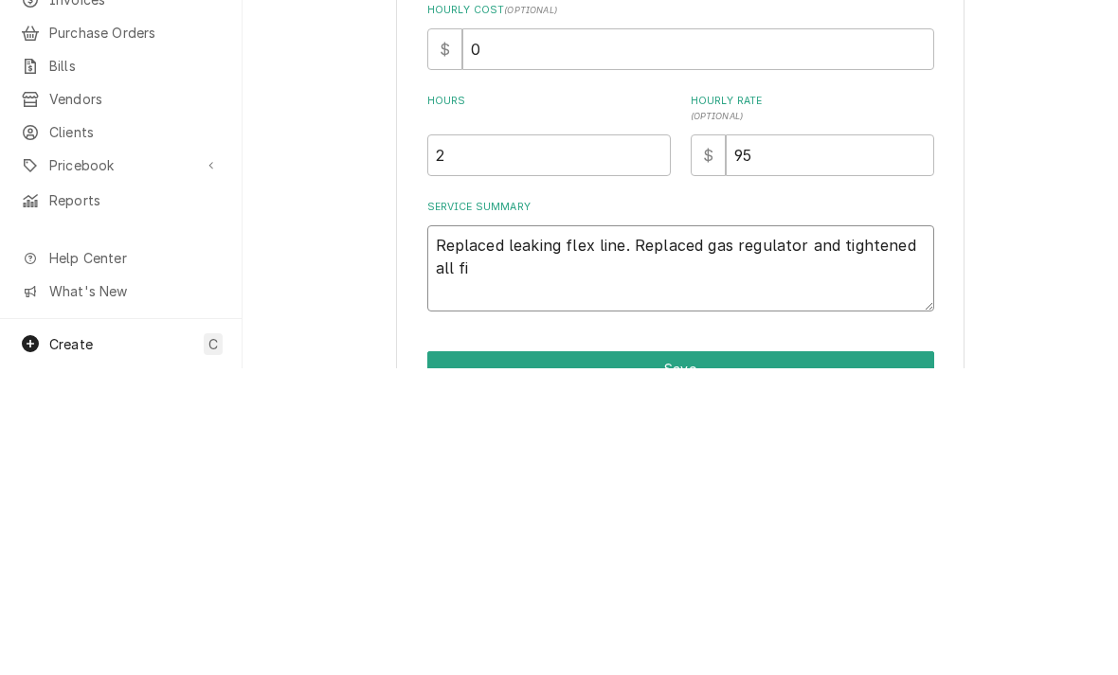
type textarea "x"
type textarea "Replaced leaking flex line. Replaced gas regulator and tightened all fitt"
type textarea "x"
type textarea "Replaced leaking flex line. Replaced gas regulator and tightened all fitti"
type textarea "x"
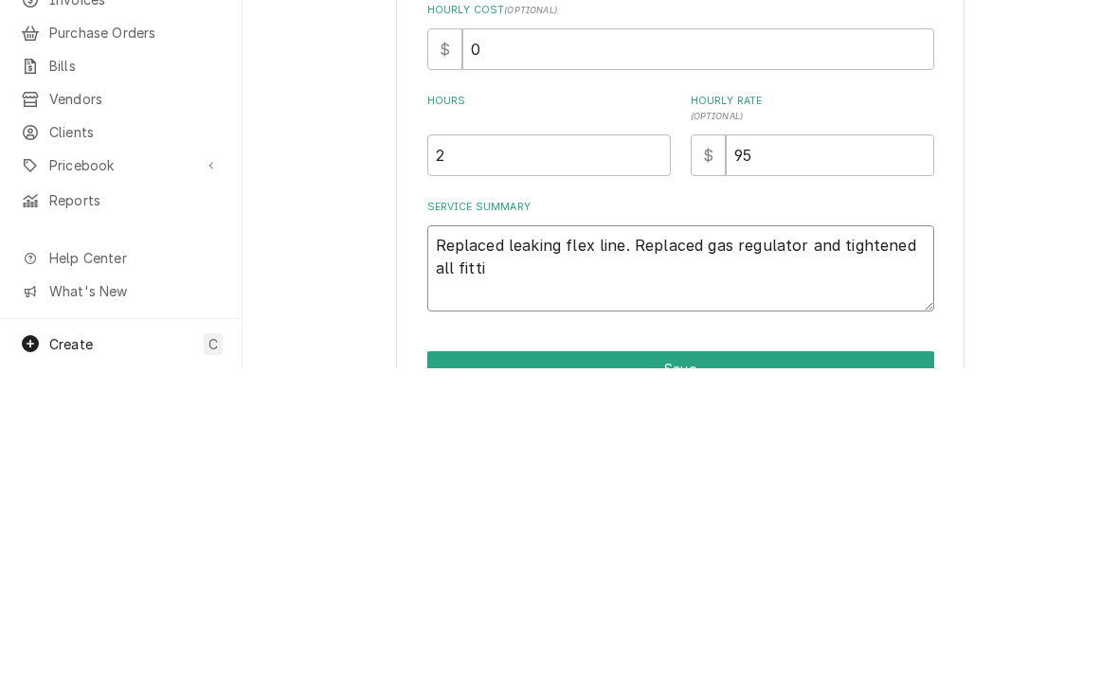
type textarea "Replaced leaking flex line. Replaced gas regulator and tightened all fittin"
type textarea "x"
type textarea "Replaced leaking flex line. Replaced gas regulator and tightened all fitting"
type textarea "x"
type textarea "Replaced leaking flex line. Replaced gas regulator and tightened all fittings"
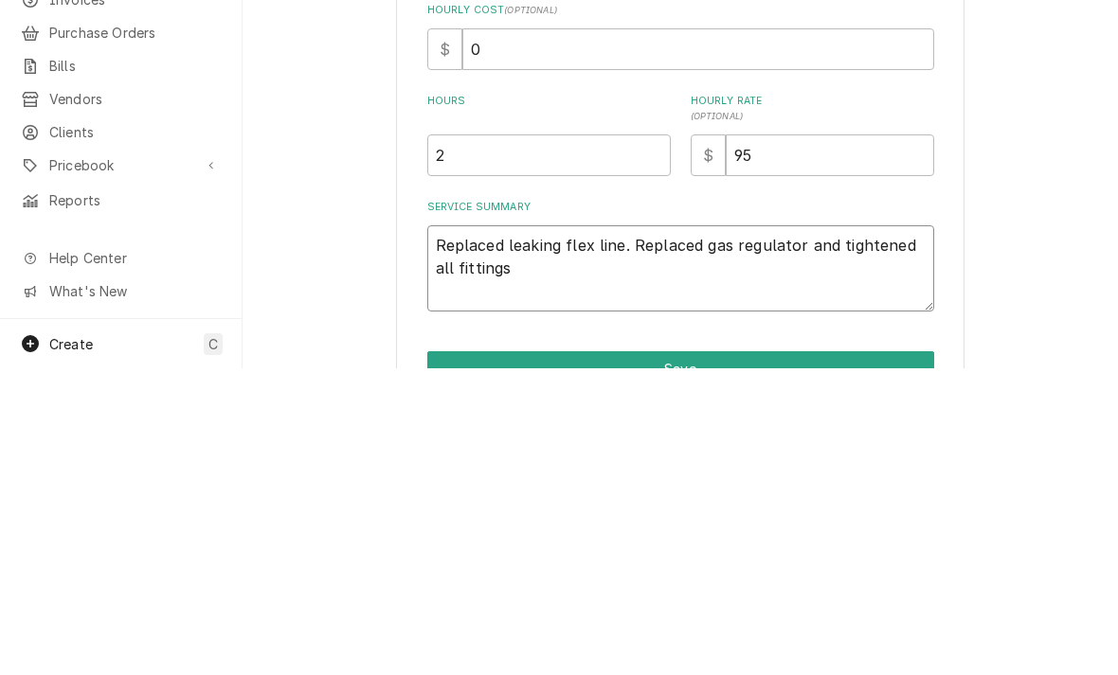
type textarea "x"
type textarea "Replaced leaking flex line. Replaced gas regulator and tightened all fittings"
type textarea "x"
type textarea "Replaced leaking flex line. Replaced gas regulator and tightened all fittings."
type textarea "x"
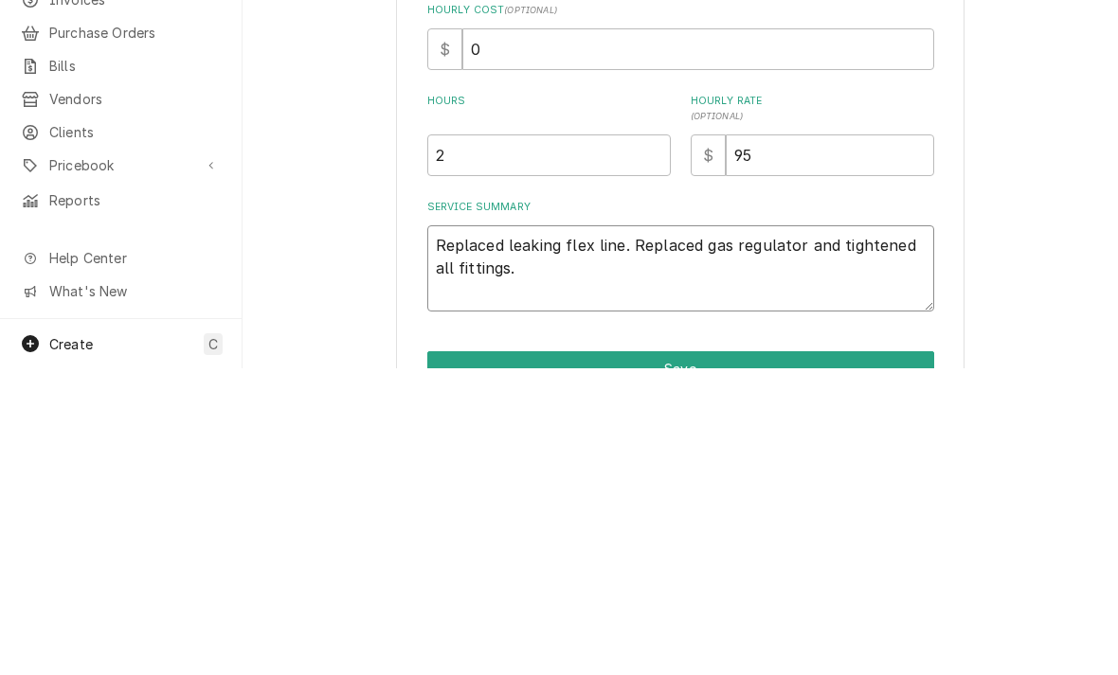
type textarea "Replaced leaking flex line. Replaced gas regulator and tightened all fittings. R"
type textarea "x"
type textarea "Replaced leaking flex line. Replaced gas regulator and tightened all fittings. …"
type textarea "x"
type textarea "Replaced leaking flex line. Replaced gas regulator and tightened all fittings. …"
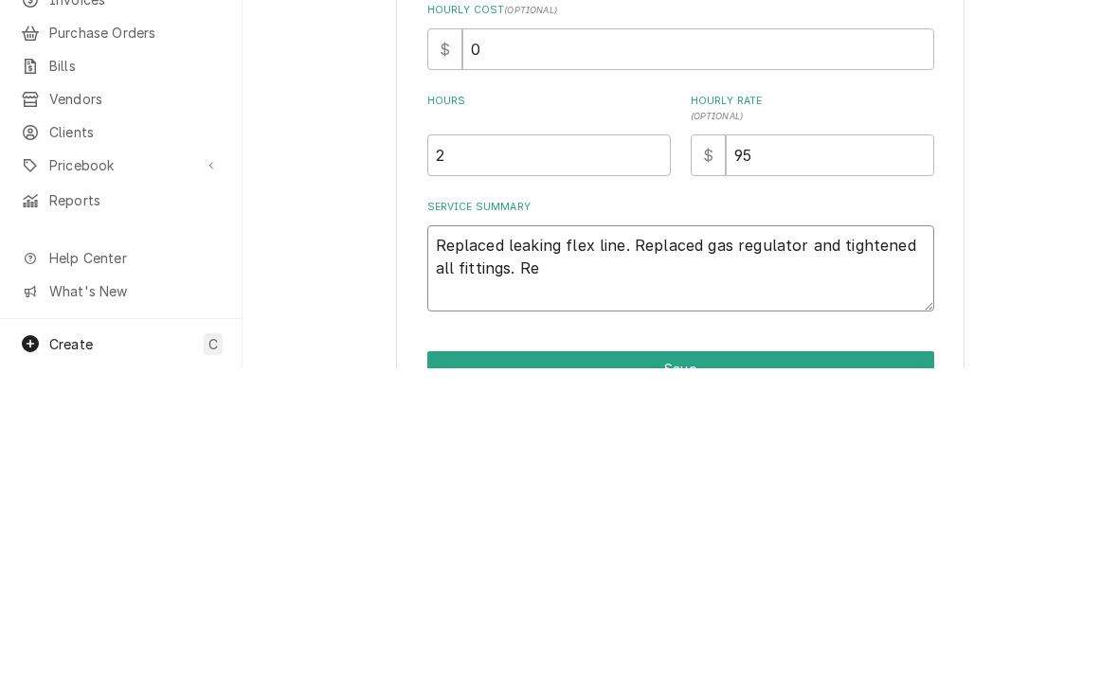
type textarea "x"
type textarea "Replaced leaking flex line. Replaced gas regulator and tightened all fittings. …"
type textarea "x"
type textarea "Replaced leaking flex line. Replaced gas regulator and tightened all fittings. …"
type textarea "x"
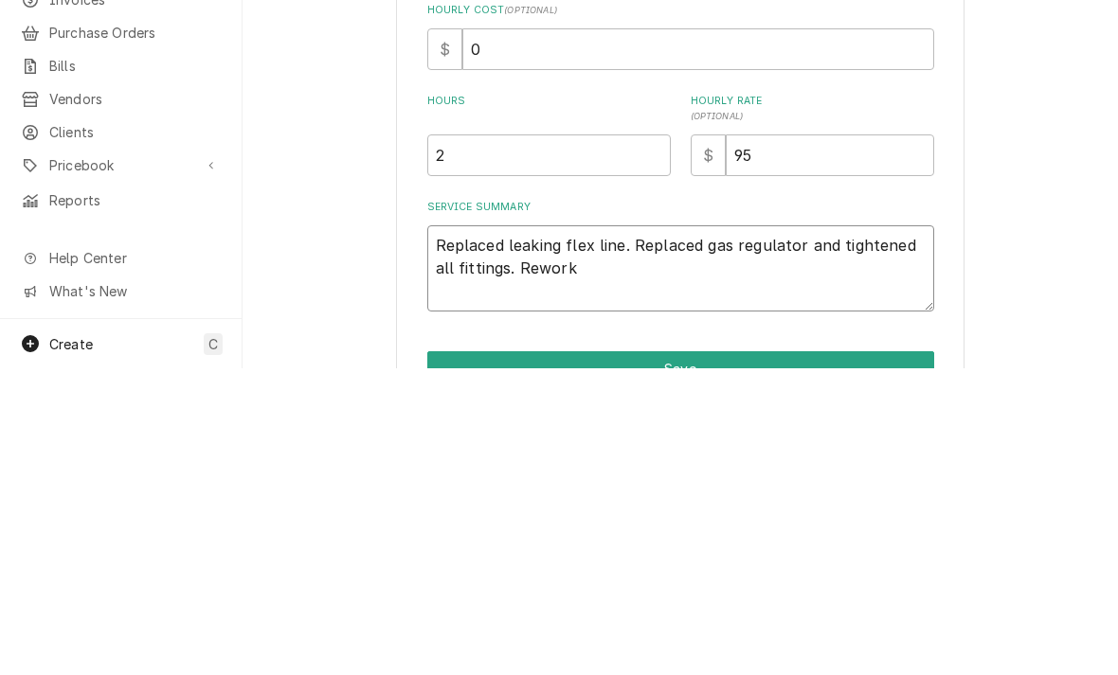
type textarea "Replaced leaking flex line. Replaced gas regulator and tightened all fittings. …"
type textarea "x"
type textarea "Replaced leaking flex line. Replaced gas regulator and tightened all fittings. …"
type textarea "x"
type textarea "Replaced leaking flex line. Replaced gas regulator and tightened all fittings. …"
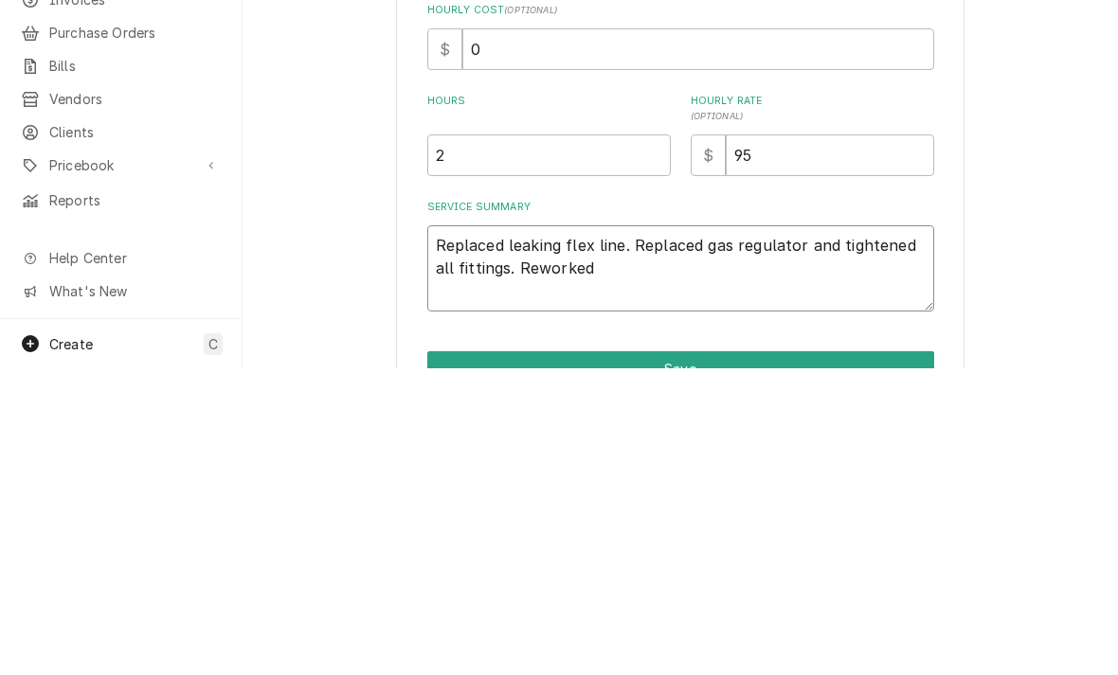
type textarea "x"
type textarea "Replaced leaking flex line. Replaced gas regulator and tightened all fittings. …"
type textarea "x"
type textarea "Replaced leaking flex line. Replaced gas regulator and tightened all fittings. …"
type textarea "x"
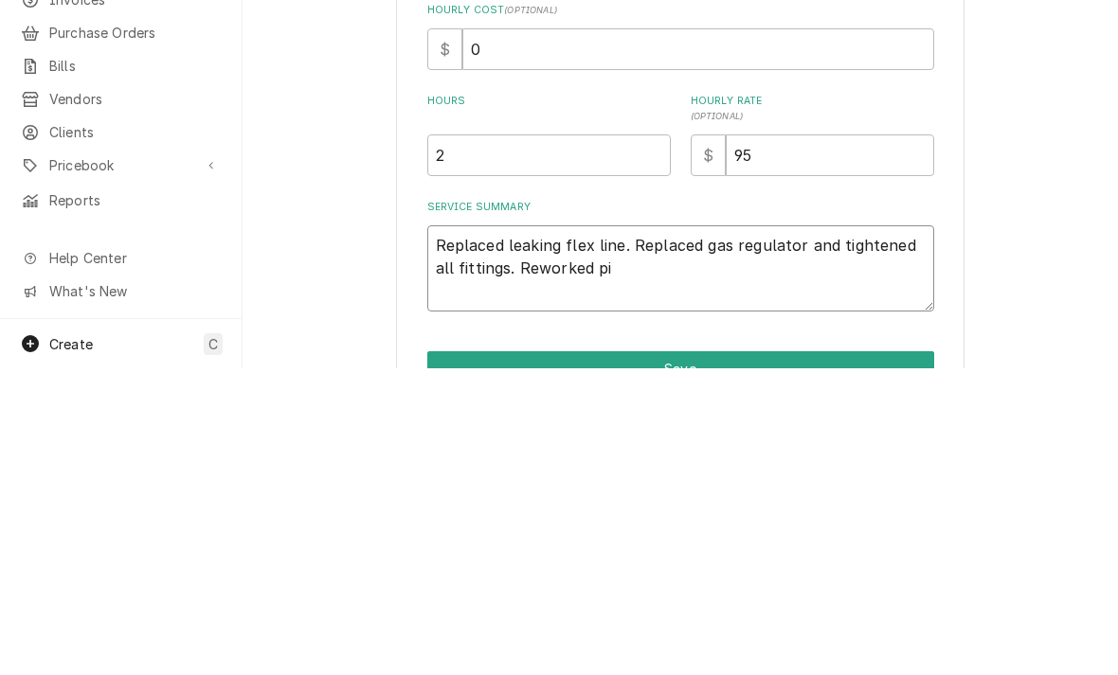
type textarea "Replaced leaking flex line. Replaced gas regulator and tightened all fittings. …"
type textarea "x"
type textarea "Replaced leaking flex line. Replaced gas regulator and tightened all fittings. …"
type textarea "x"
type textarea "Replaced leaking flex line. Replaced gas regulator and tightened all fittings. …"
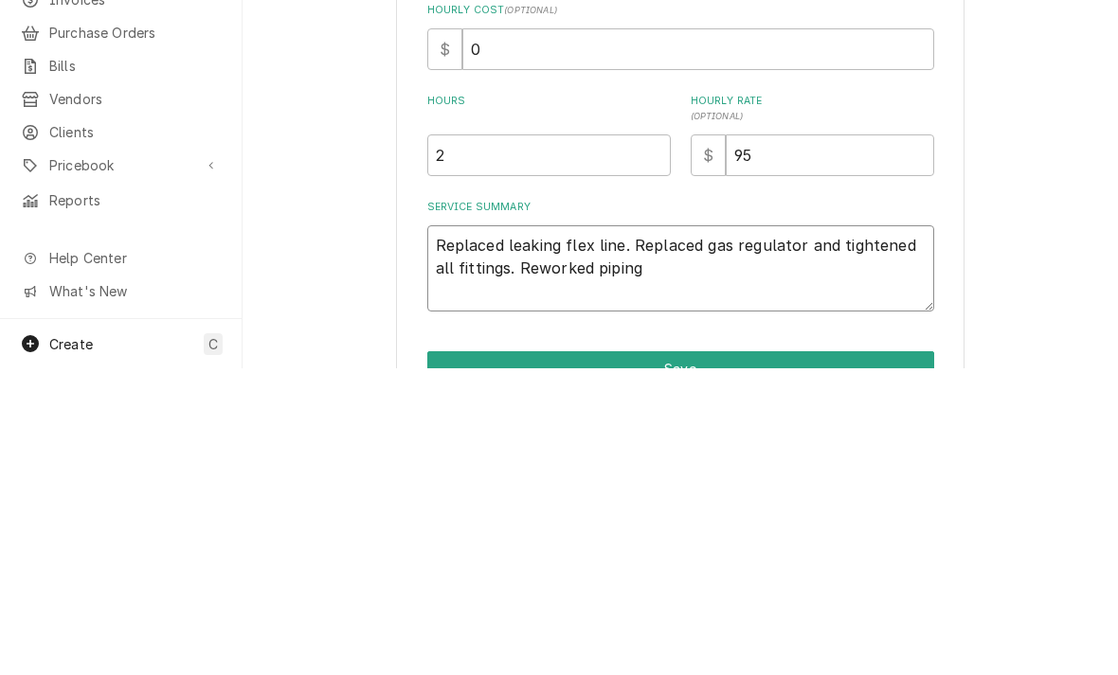
type textarea "x"
type textarea "Replaced leaking flex line. Replaced gas regulator and tightened all fittings. …"
type textarea "x"
type textarea "Replaced leaking flex line. Replaced gas regulator and tightened all fittings. …"
type textarea "x"
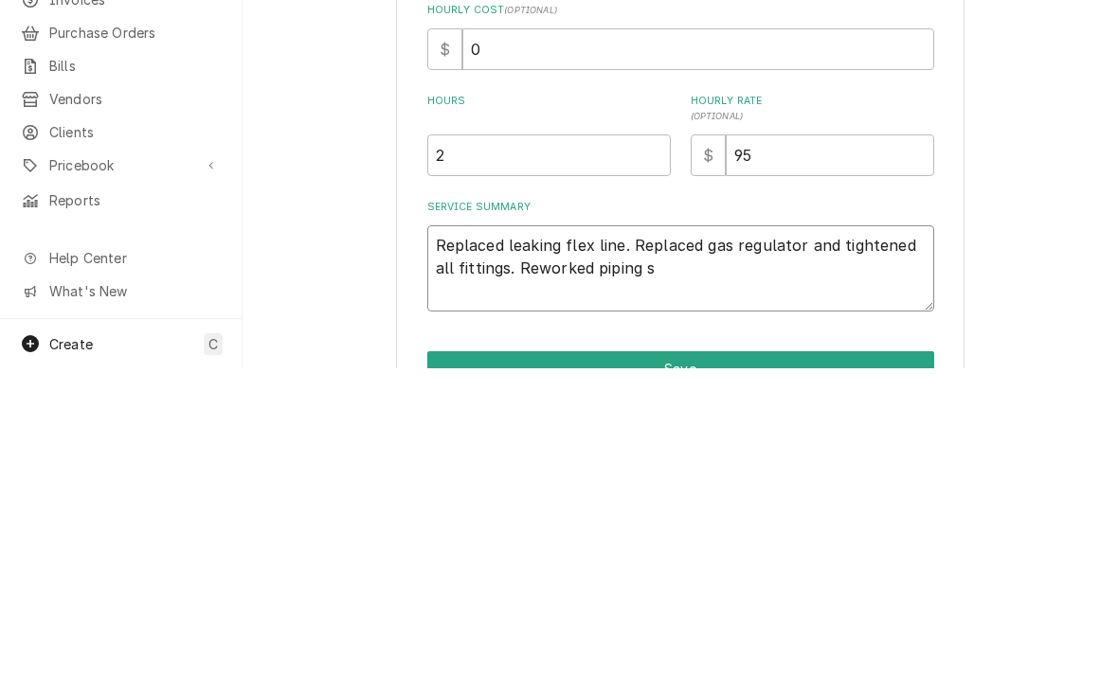
type textarea "Replaced leaking flex line. Replaced gas regulator and tightened all fittings. …"
type textarea "x"
type textarea "Replaced leaking flex line. Replaced gas regulator and tightened all fittings. …"
type textarea "x"
type textarea "Replaced leaking flex line. Replaced gas regulator and tightened all fittings. …"
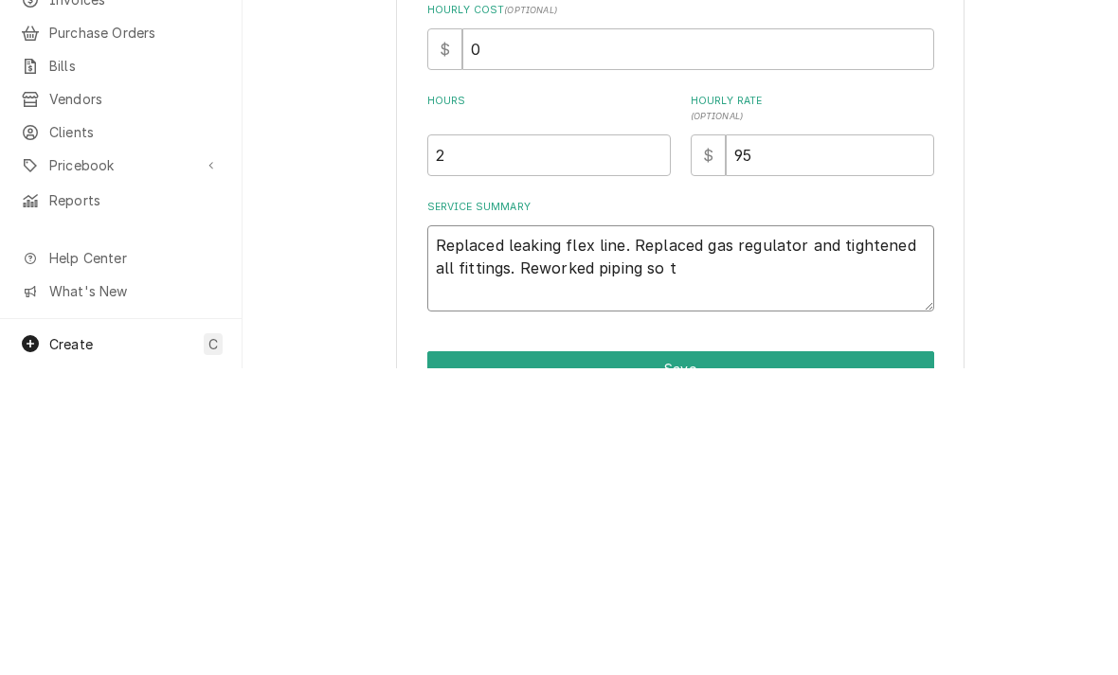
type textarea "x"
type textarea "Replaced leaking flex line. Replaced gas regulator and tightened all fittings. …"
type textarea "x"
type textarea "Replaced leaking flex line. Replaced gas regulator and tightened all fittings. …"
type textarea "x"
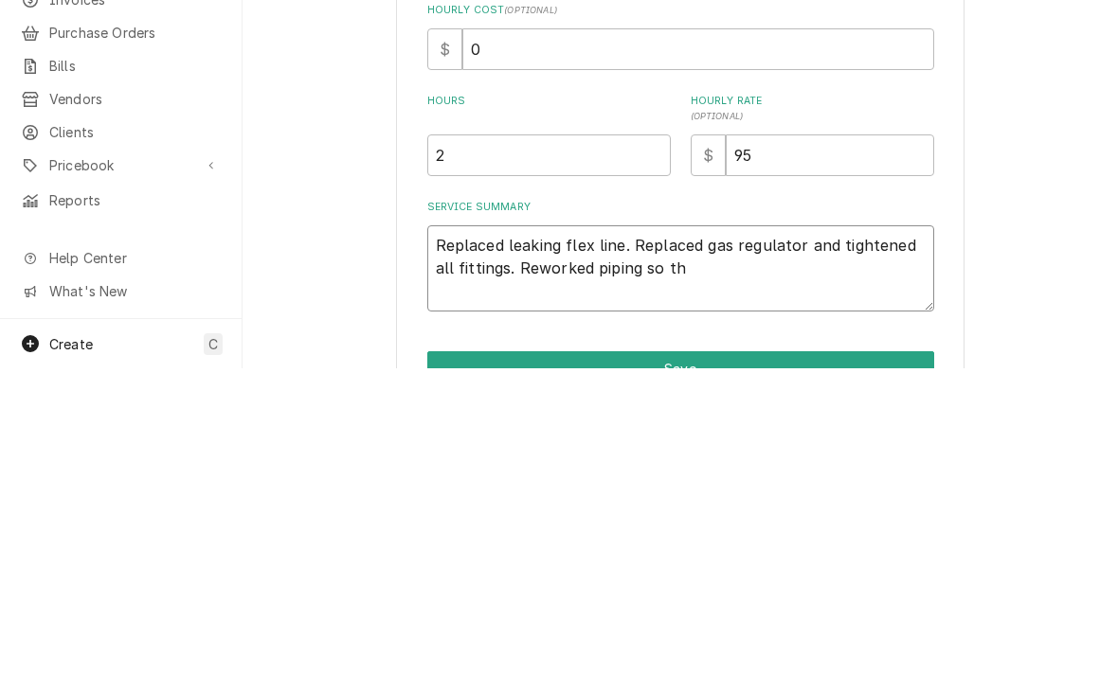
type textarea "Replaced leaking flex line. Replaced gas regulator and tightened all fittings. …"
type textarea "x"
type textarea "Replaced leaking flex line. Replaced gas regulator and tightened all fittings. …"
type textarea "x"
type textarea "Replaced leaking flex line. Replaced gas regulator and tightened all fittings. …"
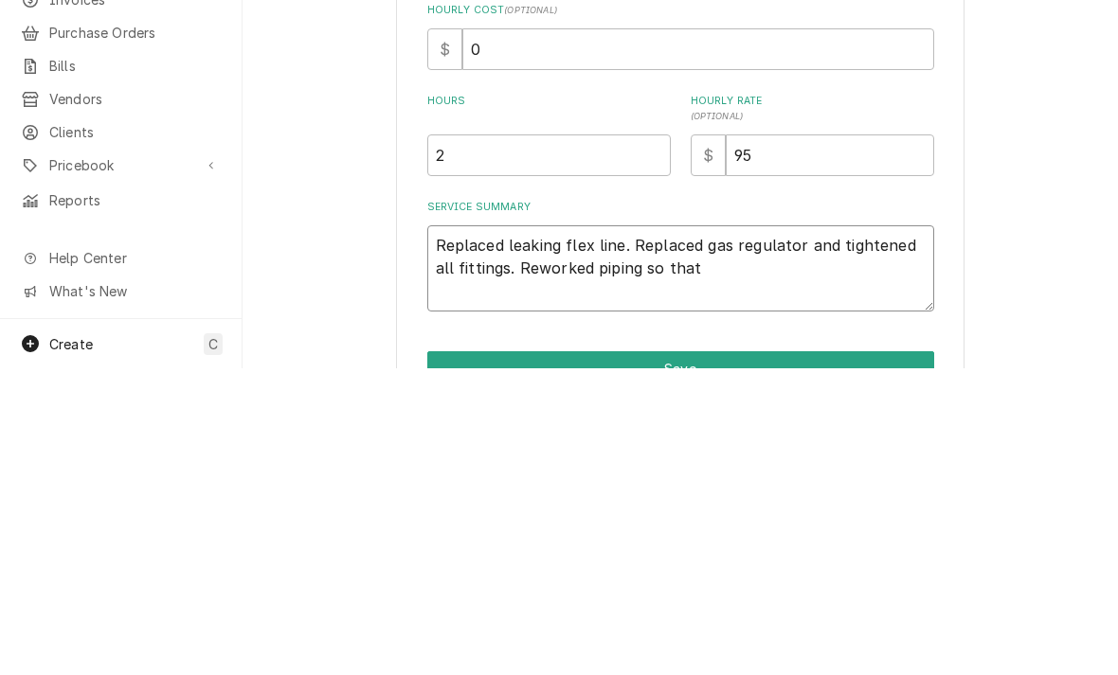
type textarea "x"
type textarea "Replaced leaking flex line. Replaced gas regulator and tightened all fittings. …"
type textarea "x"
type textarea "Replaced leaking flex line. Replaced gas regulator and tightened all fittings. …"
type textarea "x"
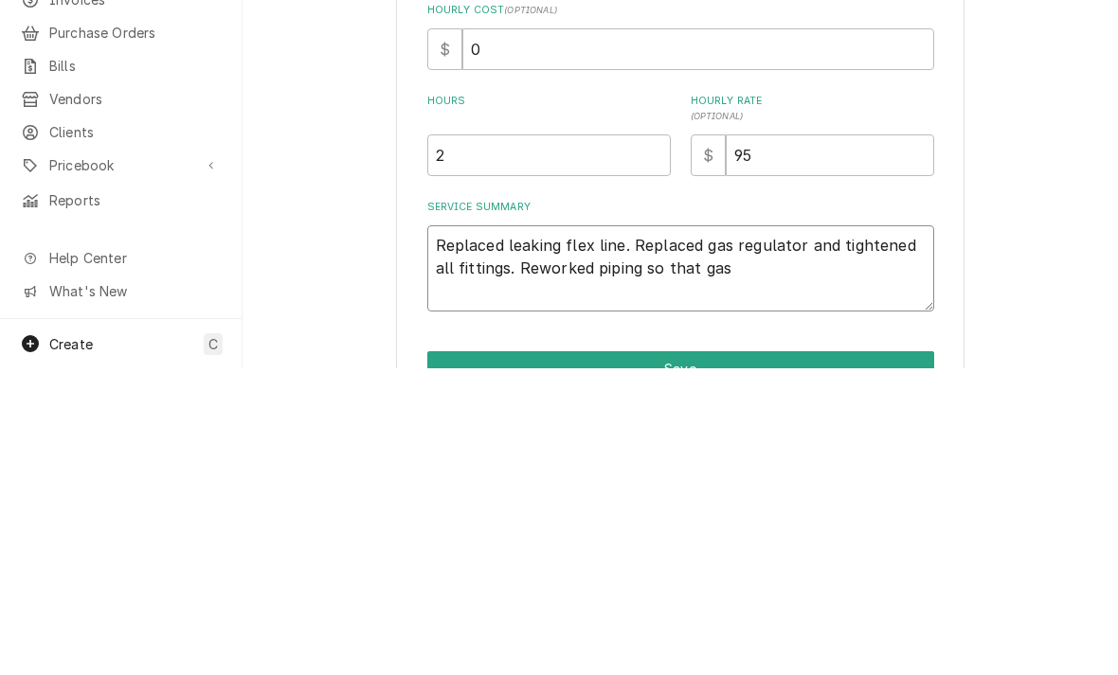
type textarea "Replaced leaking flex line. Replaced gas regulator and tightened all fittings. …"
type textarea "x"
type textarea "Replaced leaking flex line. Replaced gas regulator and tightened all fittings. …"
type textarea "x"
type textarea "Replaced leaking flex line. Replaced gas regulator and tightened all fittings. …"
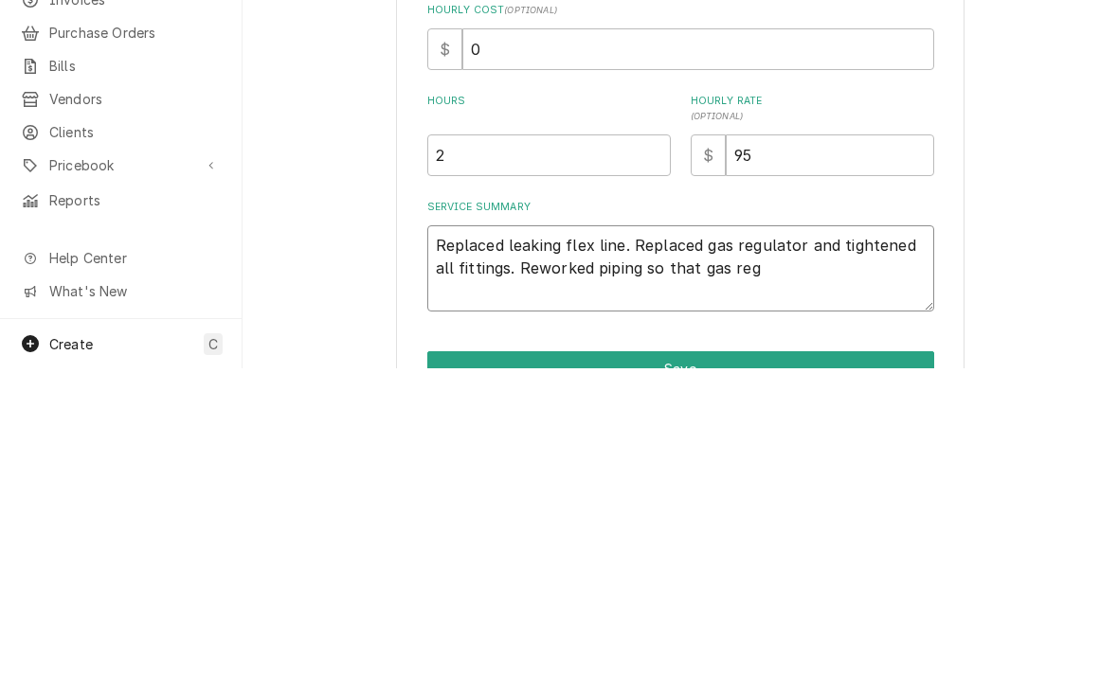
type textarea "x"
type textarea "Replaced leaking flex line. Replaced gas regulator and tightened all fittings. …"
type textarea "x"
type textarea "Replaced leaking flex line. Replaced gas regulator and tightened all fittings. …"
type textarea "x"
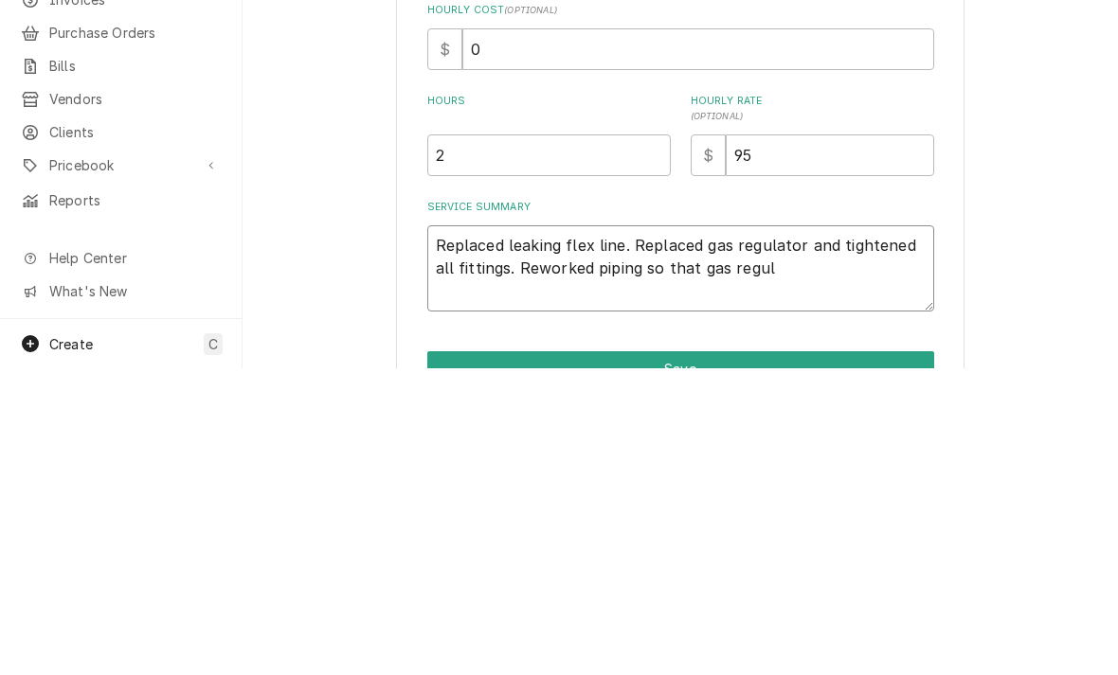
type textarea "Replaced leaking flex line. Replaced gas regulator and tightened all fittings. …"
type textarea "x"
type textarea "Replaced leaking flex line. Replaced gas regulator and tightened all fittings. …"
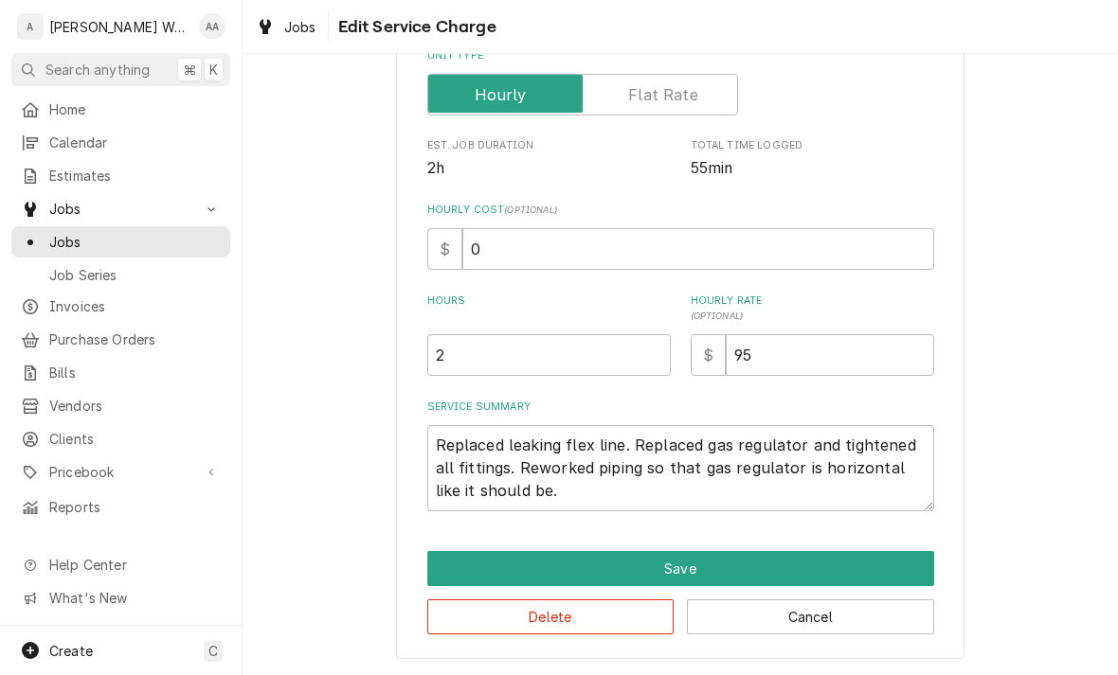
scroll to position [320, 0]
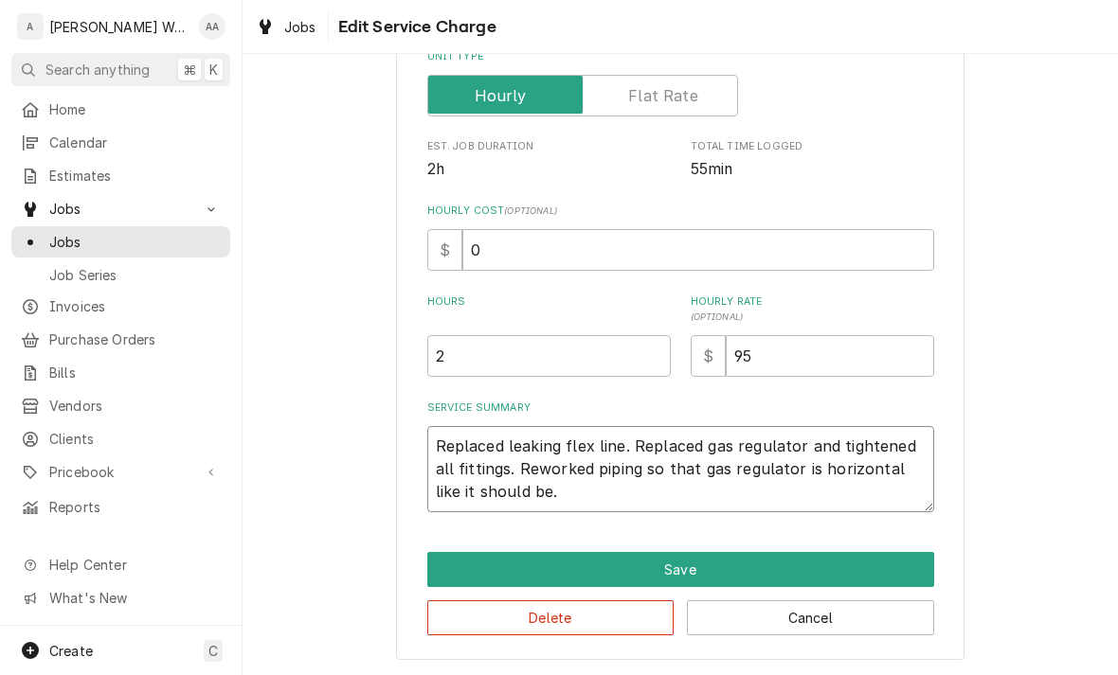
click at [443, 444] on textarea "Replaced leaking flex line. Replaced gas regulator and tightened all fittings. …" at bounding box center [680, 469] width 507 height 86
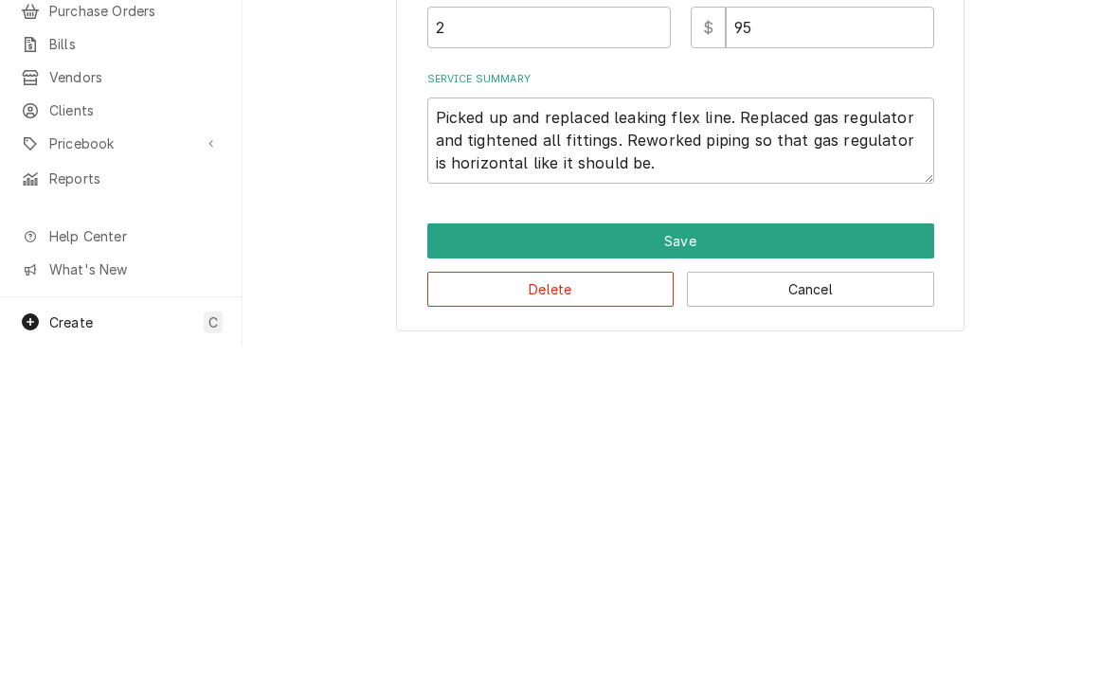
click at [472, 552] on button "Save" at bounding box center [680, 569] width 507 height 35
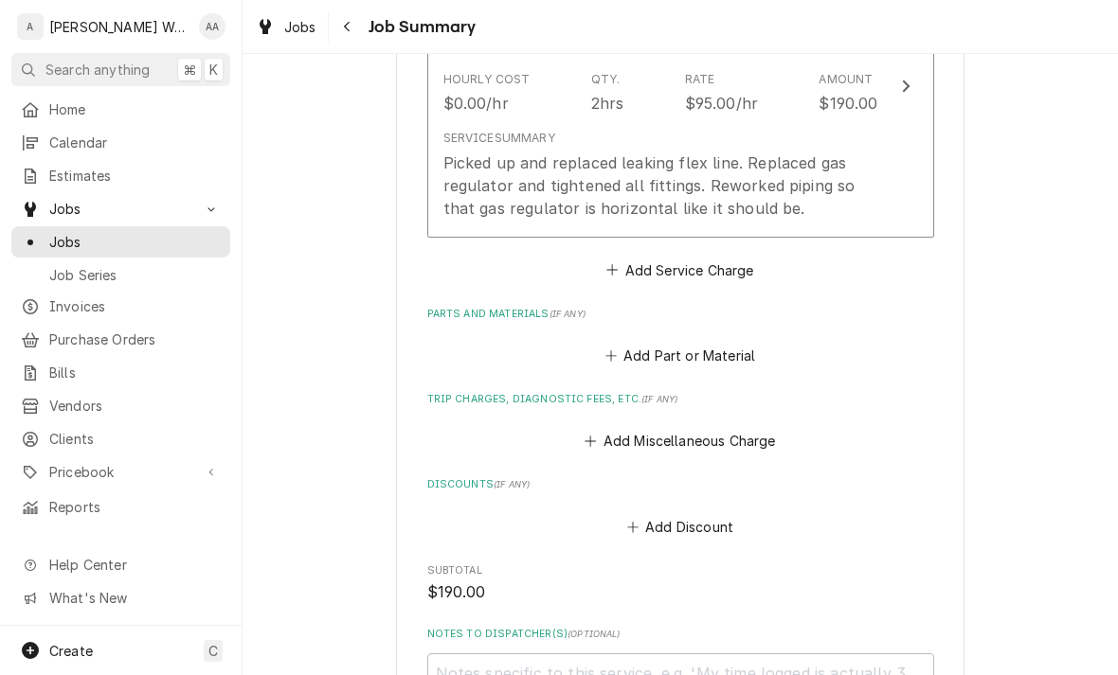
scroll to position [605, 0]
click at [593, 437] on icon "Trip Charges, Diagnostic Fees, etc." at bounding box center [589, 442] width 11 height 13
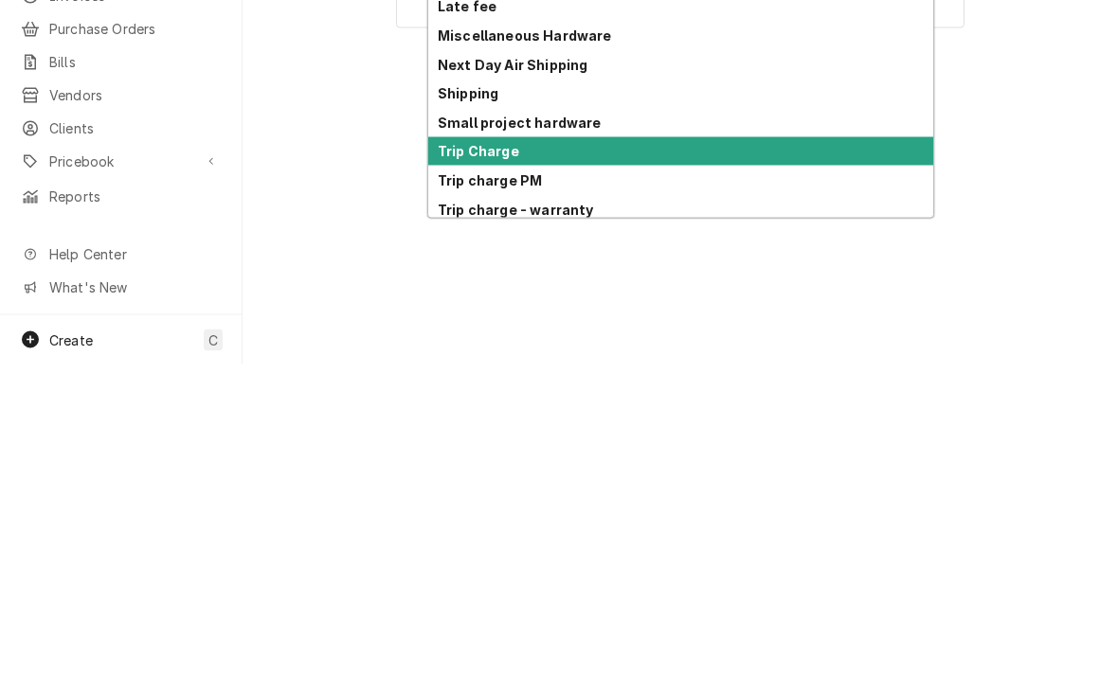
click at [447, 454] on strong "Trip Charge" at bounding box center [478, 462] width 81 height 16
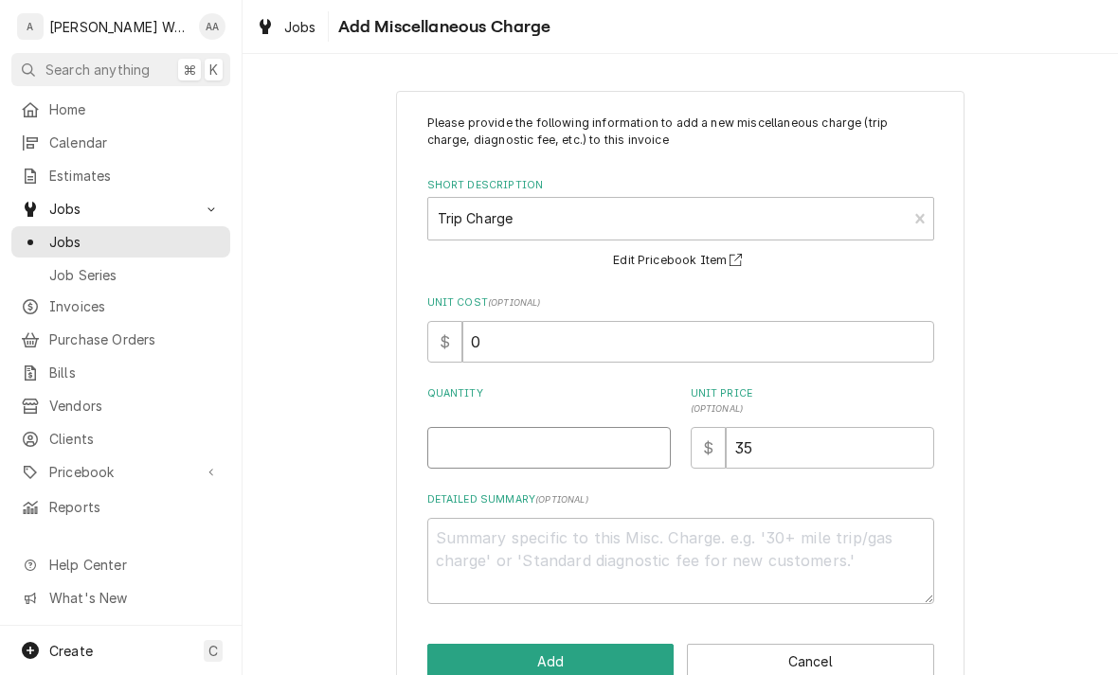
click at [447, 453] on input "Quantity" at bounding box center [548, 448] width 243 height 42
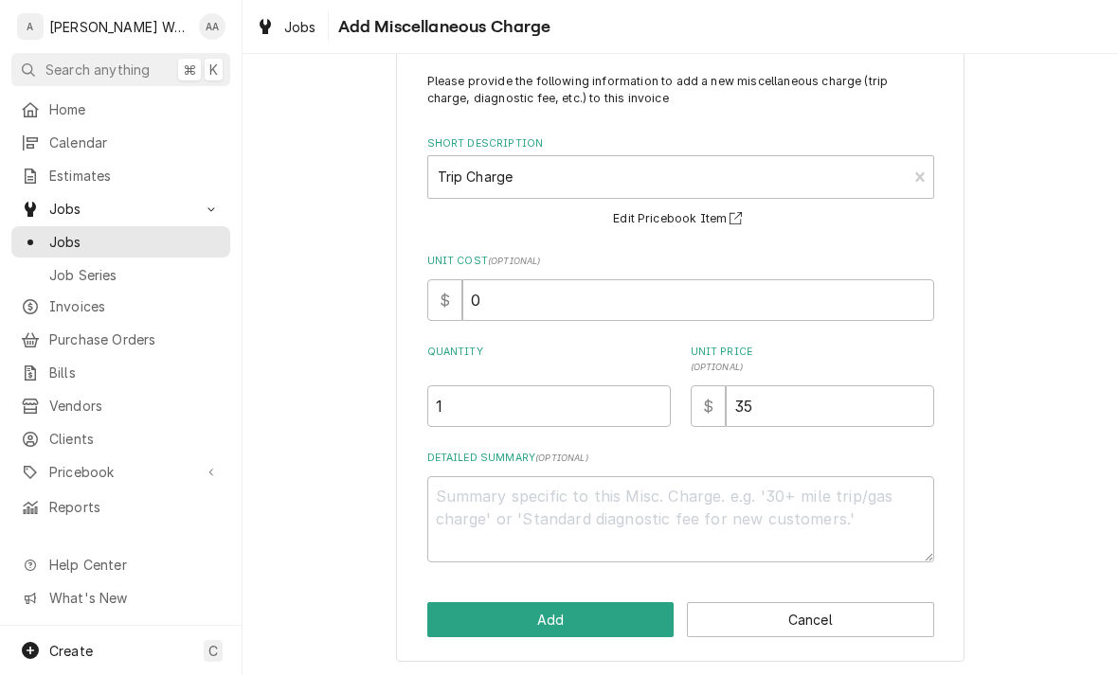
click at [478, 613] on button "Add" at bounding box center [550, 619] width 247 height 35
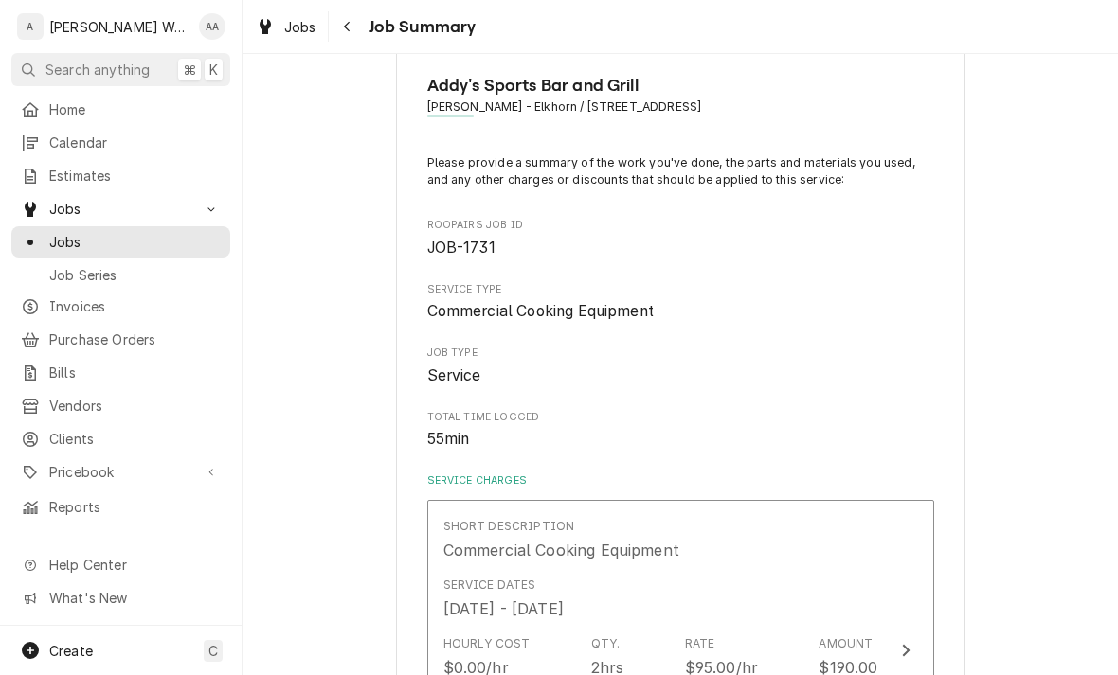
scroll to position [605, 0]
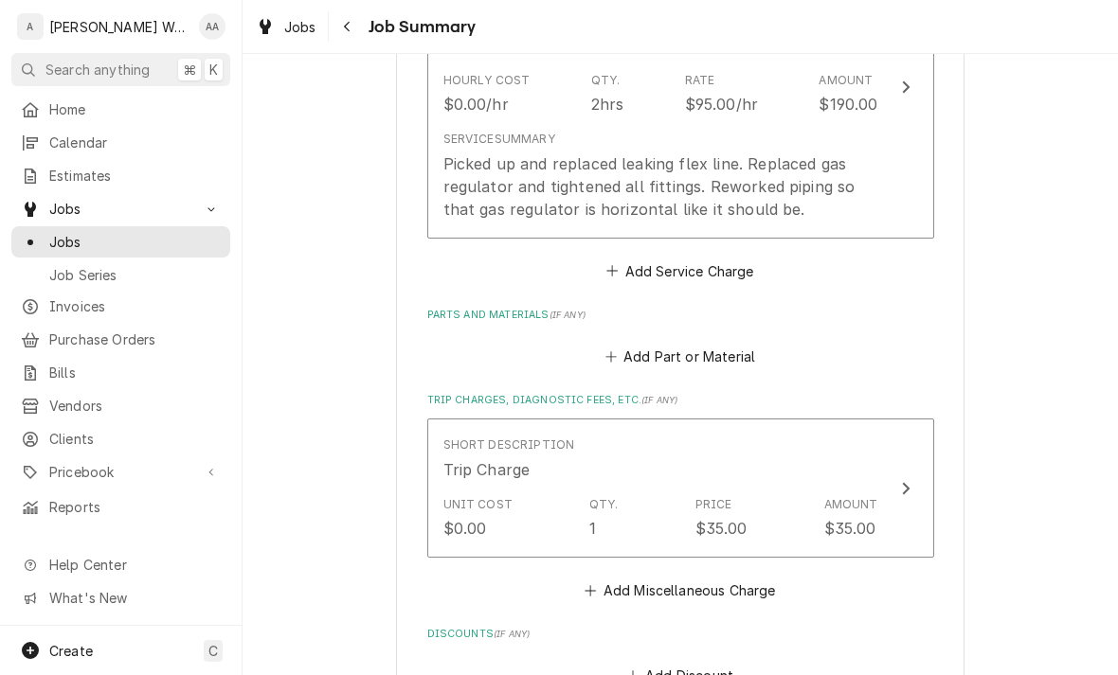
click at [641, 344] on button "Add Part or Material" at bounding box center [679, 357] width 156 height 27
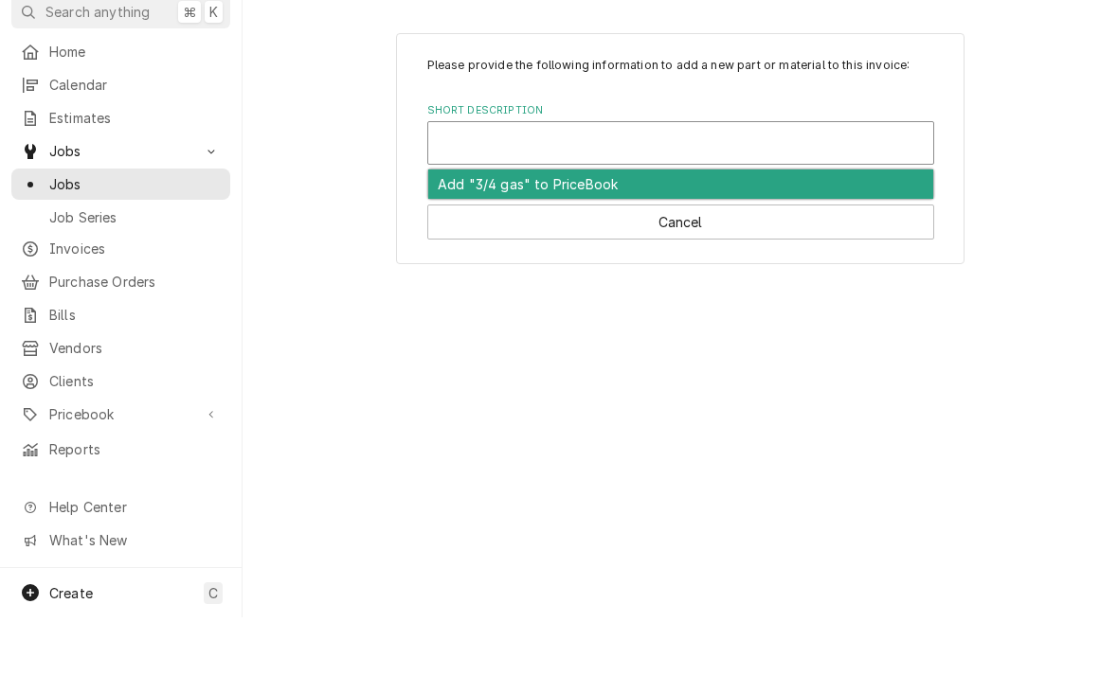
click at [454, 291] on button "Cancel" at bounding box center [680, 279] width 507 height 35
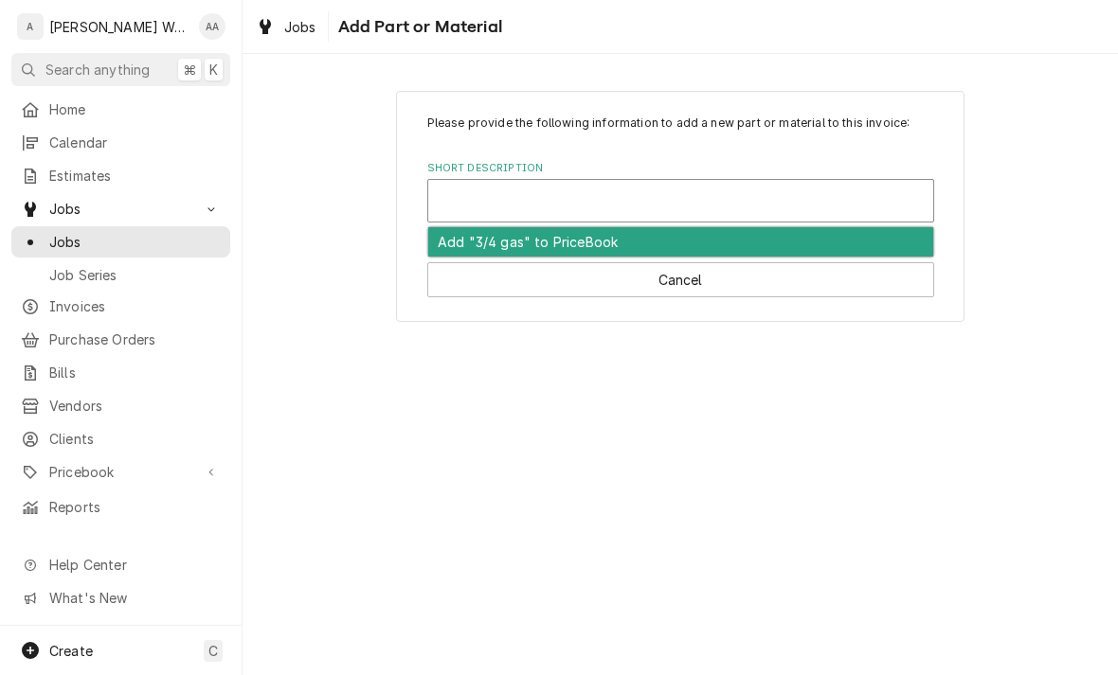
scroll to position [605, 0]
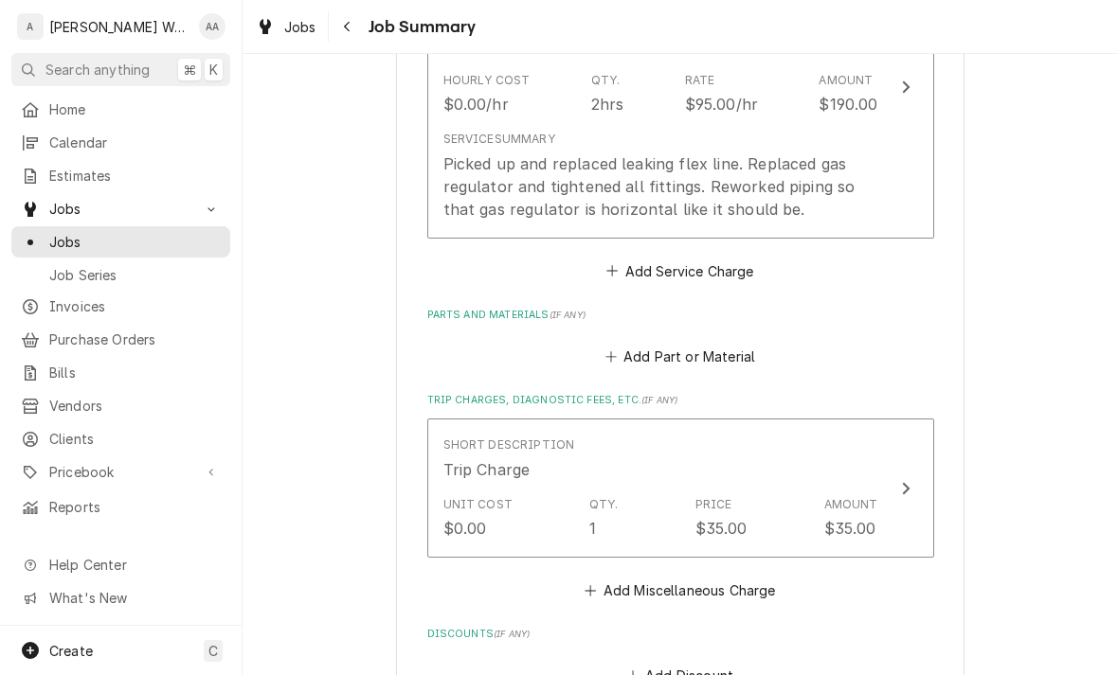
click at [632, 349] on button "Add Part or Material" at bounding box center [679, 357] width 156 height 27
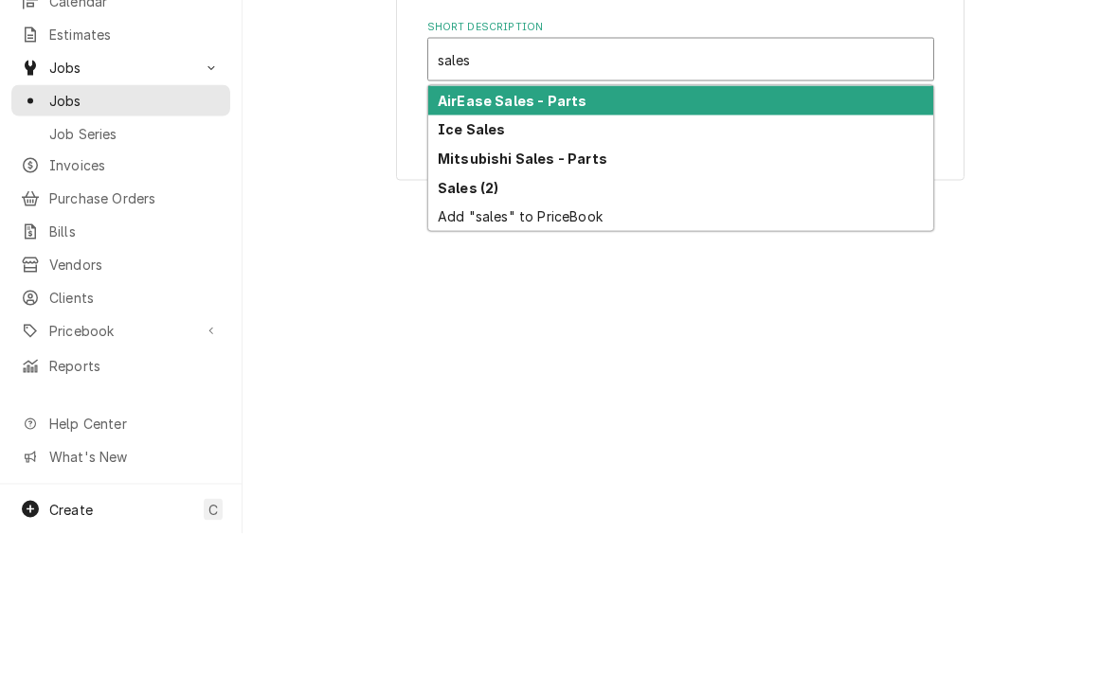
click at [455, 314] on div "Sales (2)" at bounding box center [680, 328] width 505 height 29
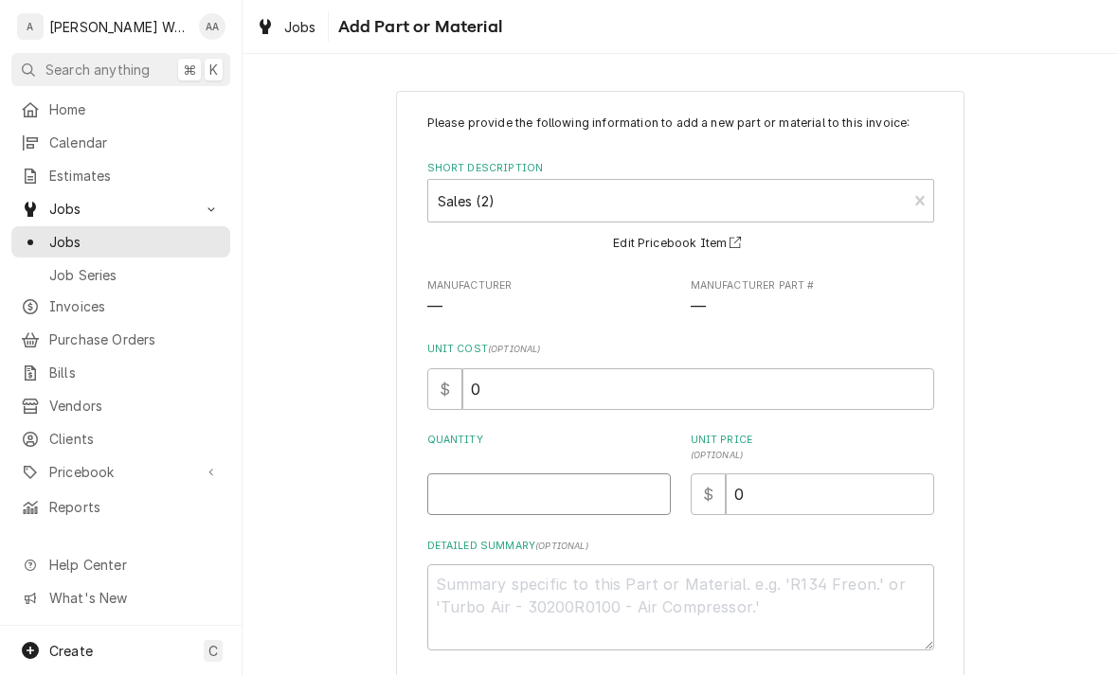
click at [476, 488] on input "Quantity" at bounding box center [548, 495] width 243 height 42
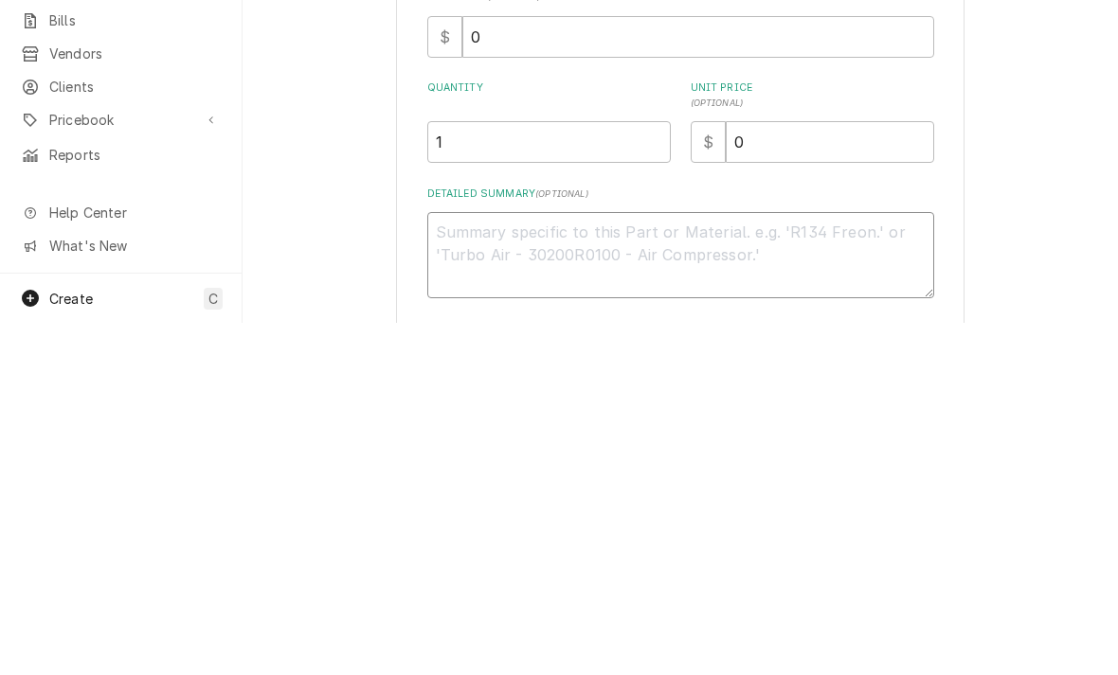
click at [476, 564] on textarea "Detailed Summary ( optional )" at bounding box center [680, 607] width 507 height 86
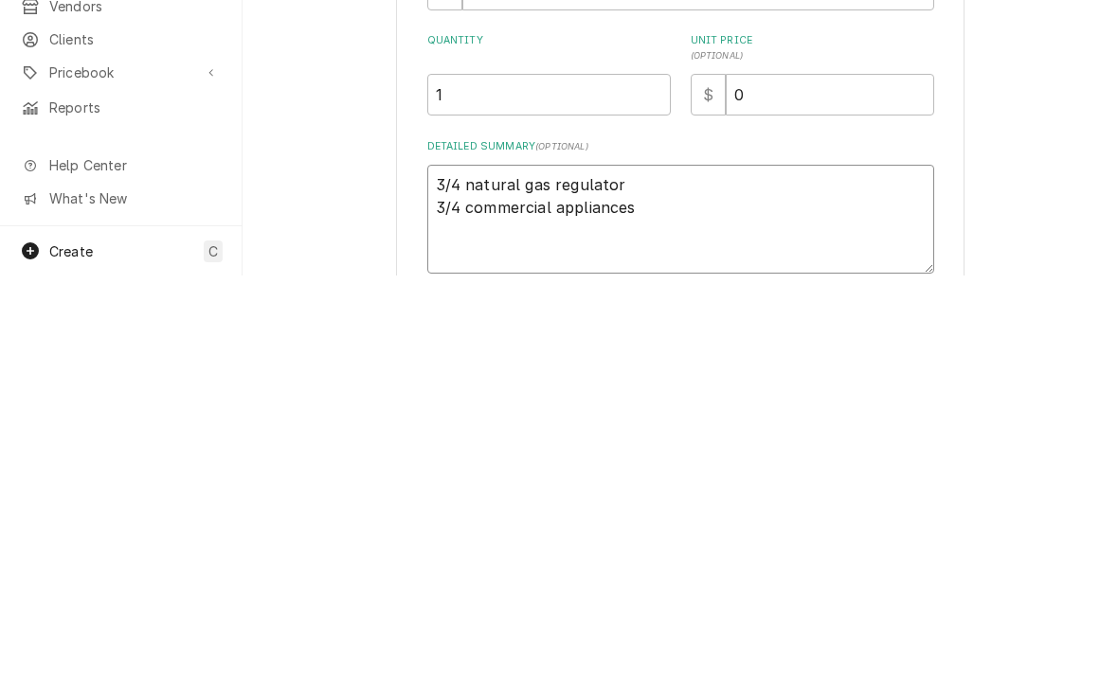
scroll to position [6, 0]
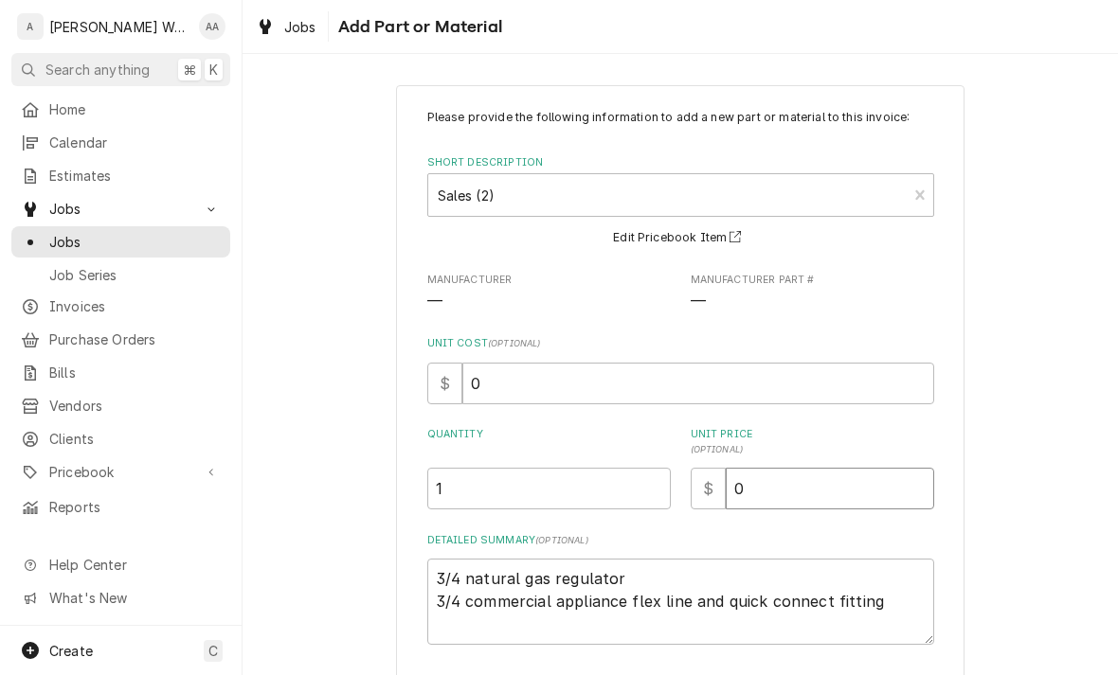
click at [887, 482] on input "0" at bounding box center [829, 489] width 208 height 42
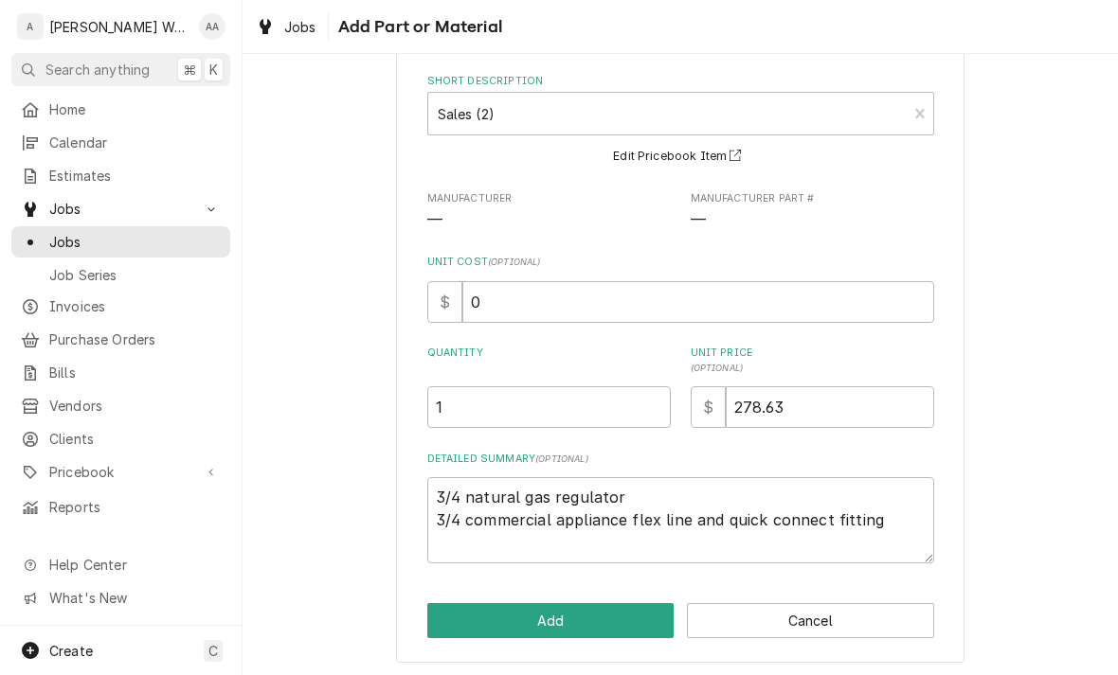
click at [457, 622] on button "Add" at bounding box center [550, 620] width 247 height 35
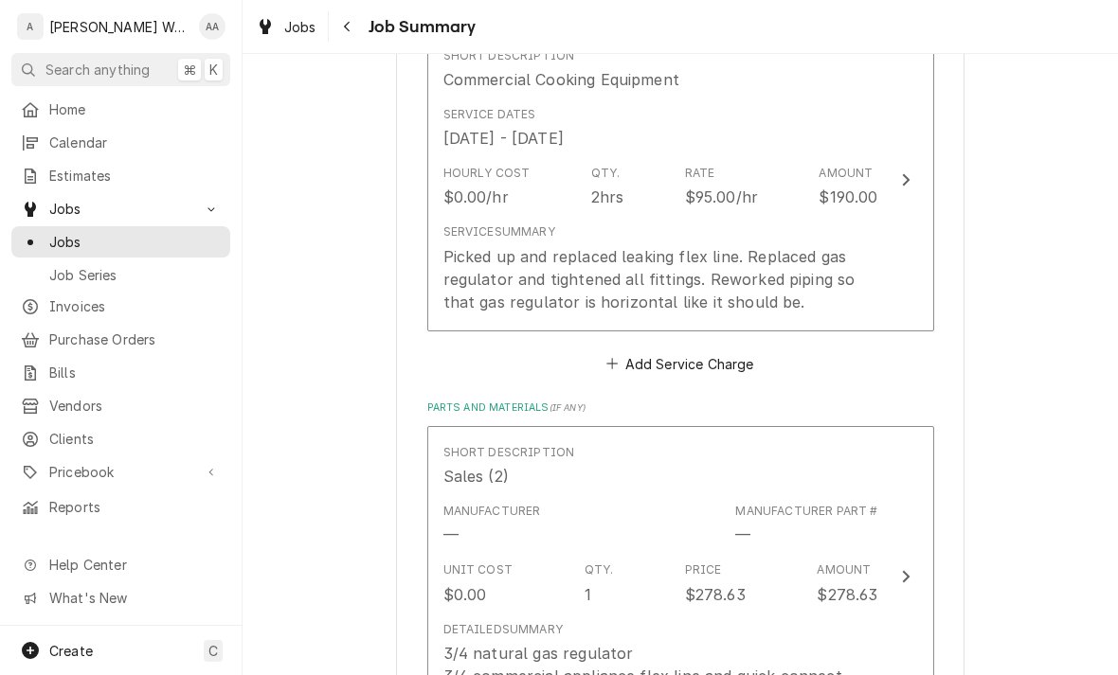
scroll to position [511, 0]
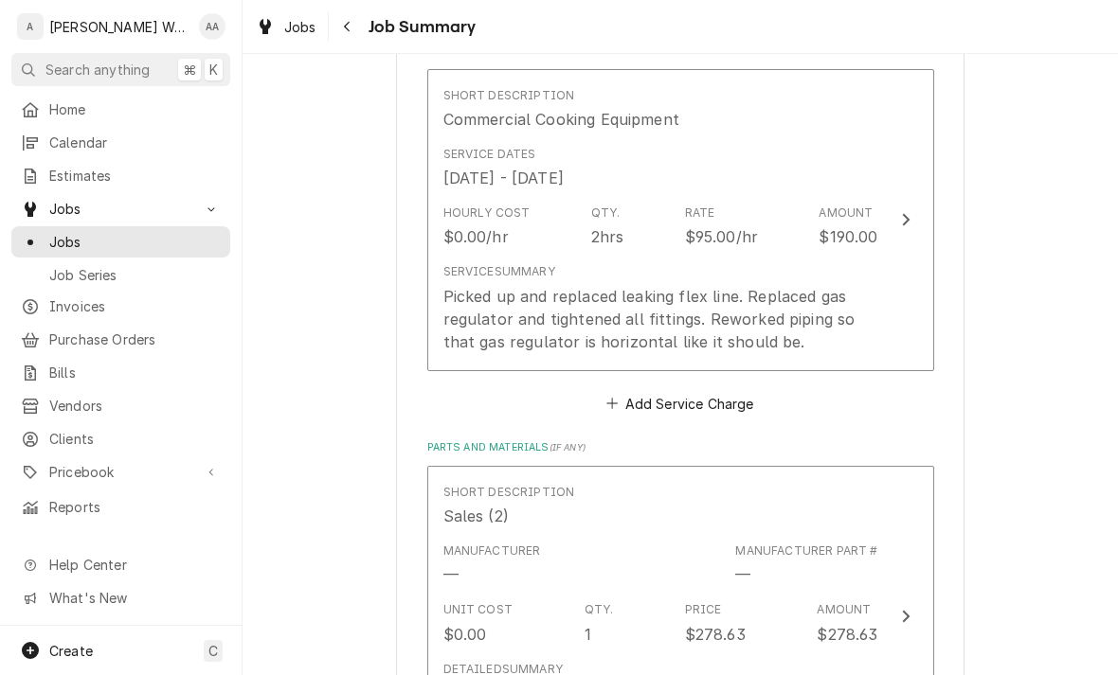
click at [479, 301] on div "Picked up and replaced leaking flex line. Replaced gas regulator and tightened …" at bounding box center [660, 319] width 435 height 68
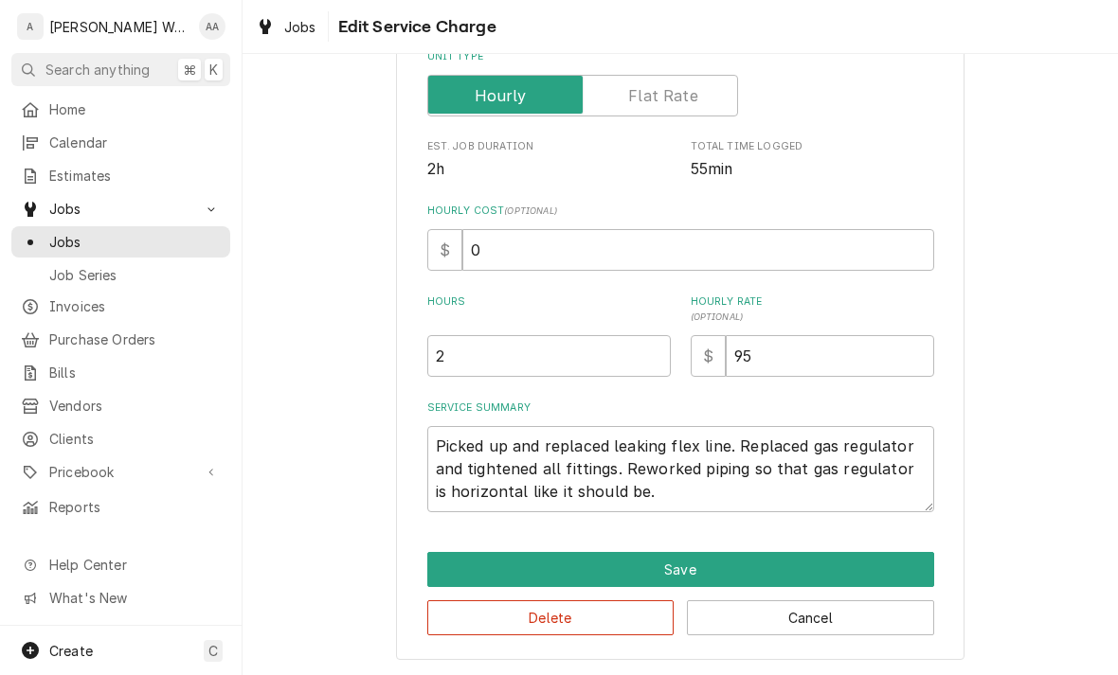
scroll to position [320, 0]
click at [477, 360] on input "2" at bounding box center [548, 356] width 243 height 42
click at [457, 572] on button "Save" at bounding box center [680, 569] width 507 height 35
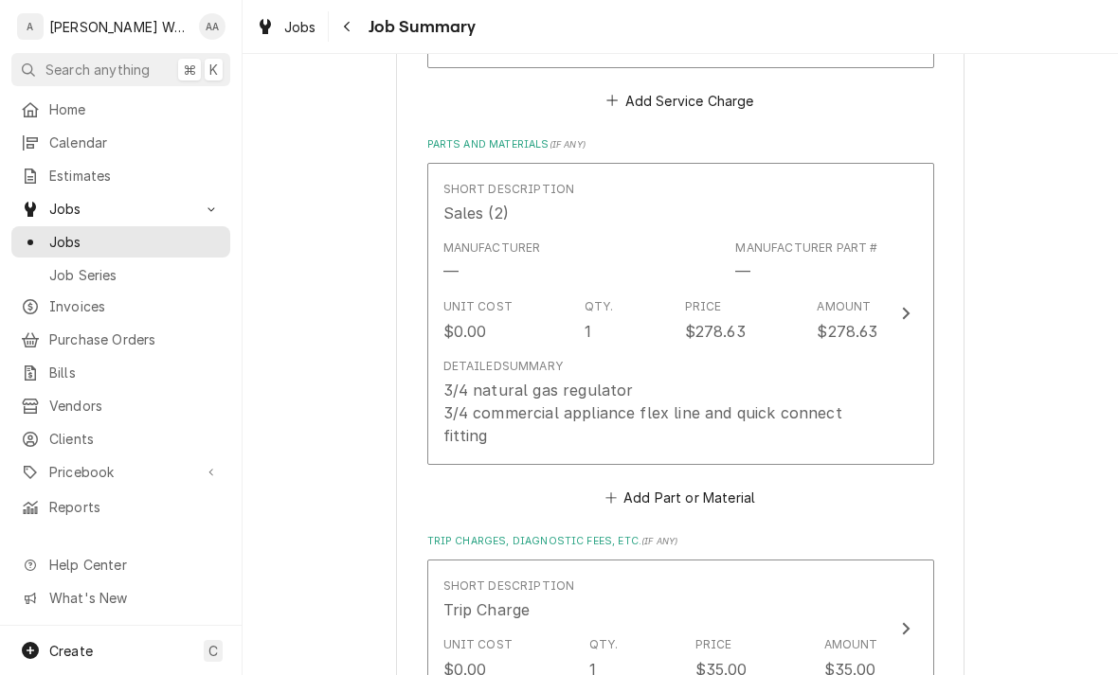
scroll to position [778, 0]
click at [510, 356] on div "Detailed Summary" at bounding box center [502, 364] width 119 height 17
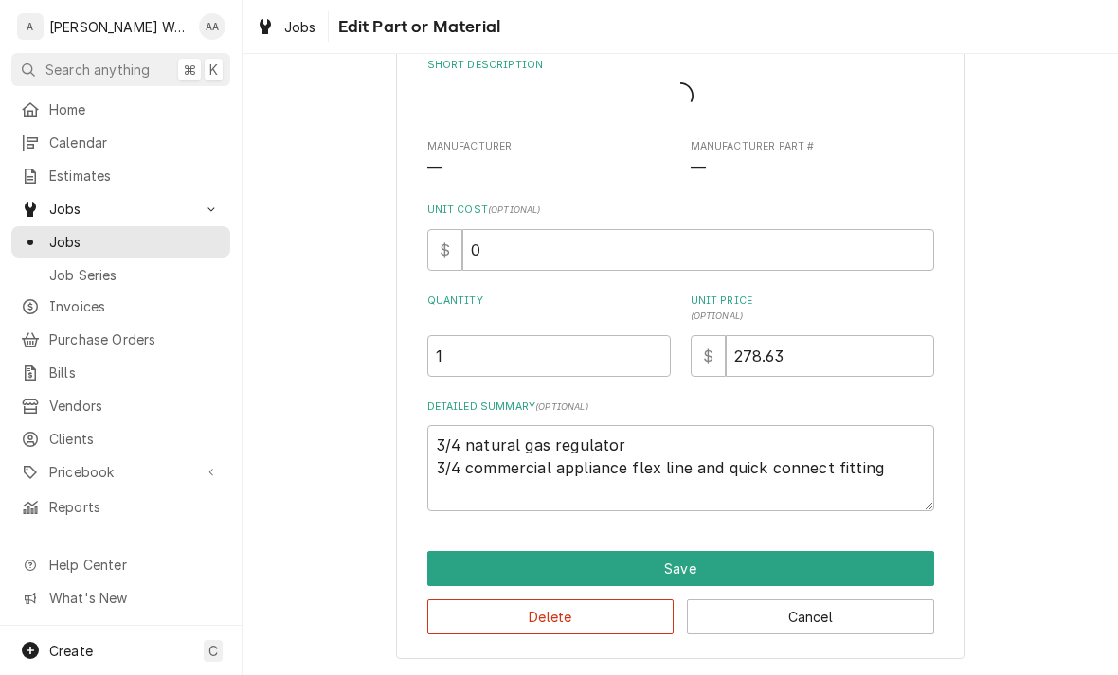
scroll to position [78, 0]
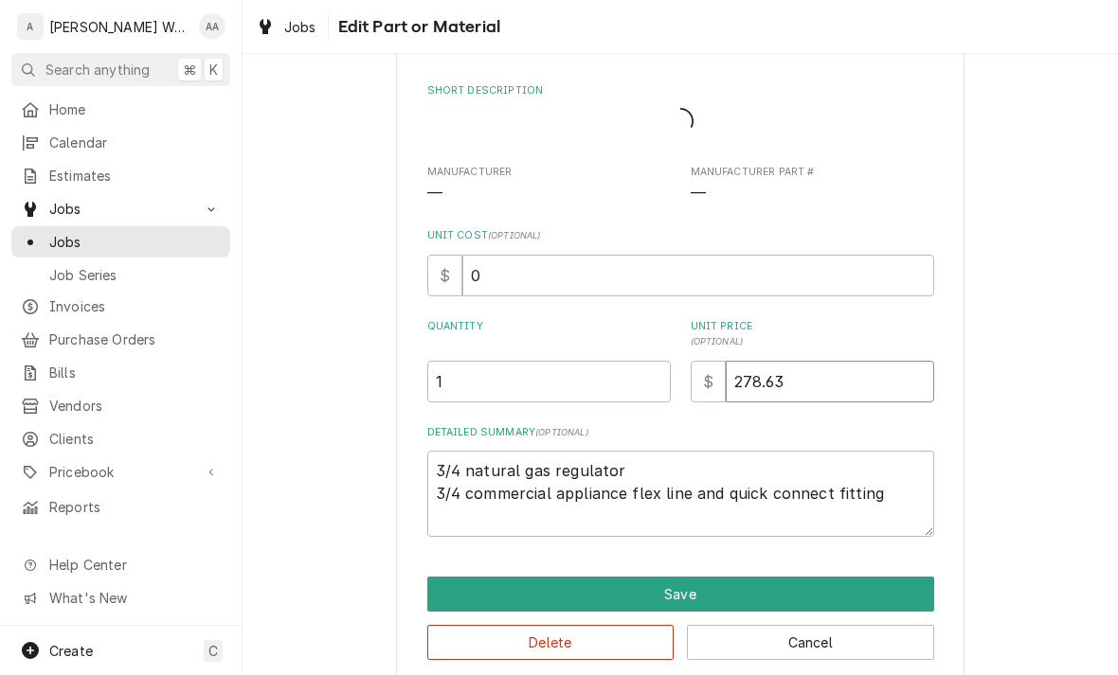
click at [824, 372] on input "278.63" at bounding box center [829, 382] width 208 height 42
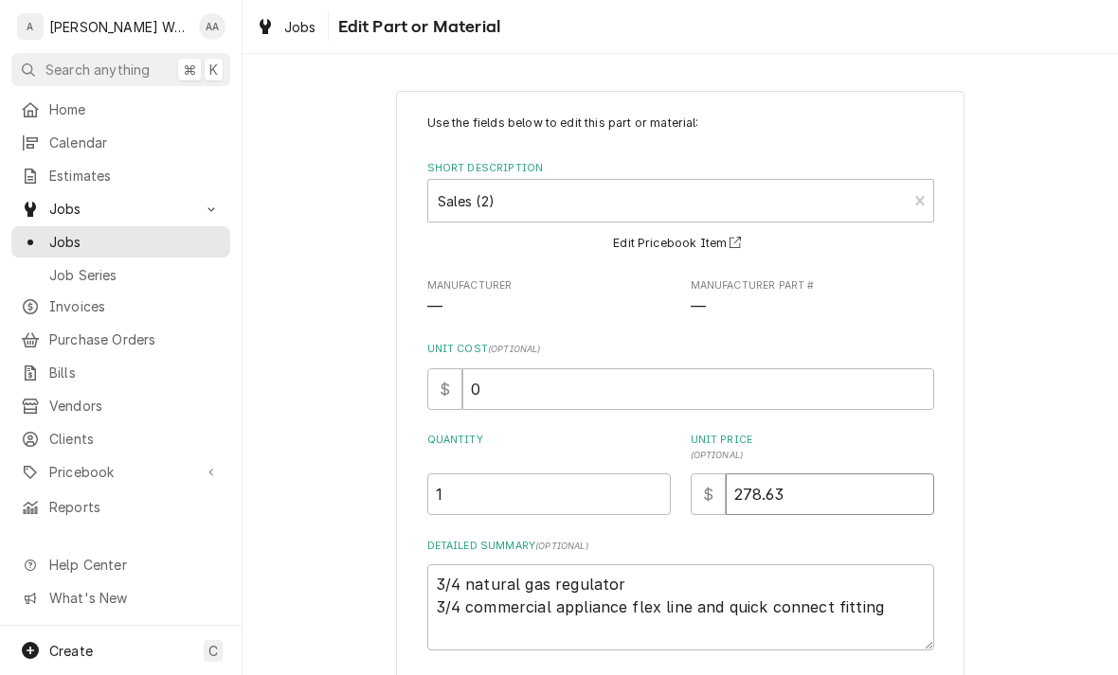
click at [827, 492] on input "278.63" at bounding box center [829, 495] width 208 height 42
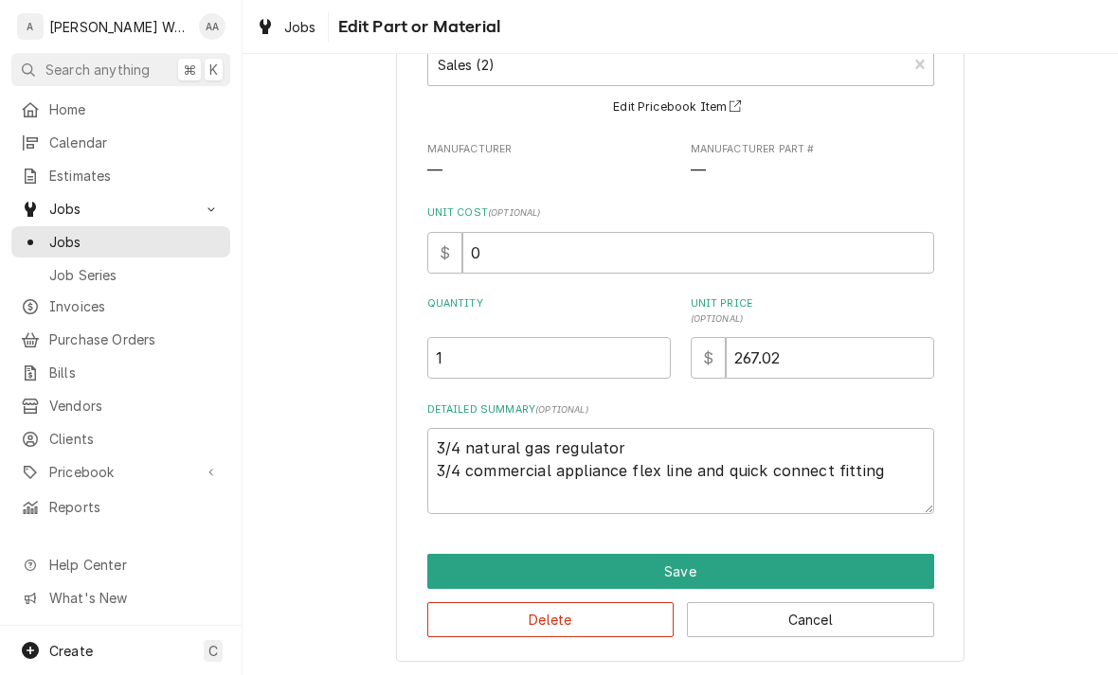
click at [474, 579] on button "Save" at bounding box center [680, 571] width 507 height 35
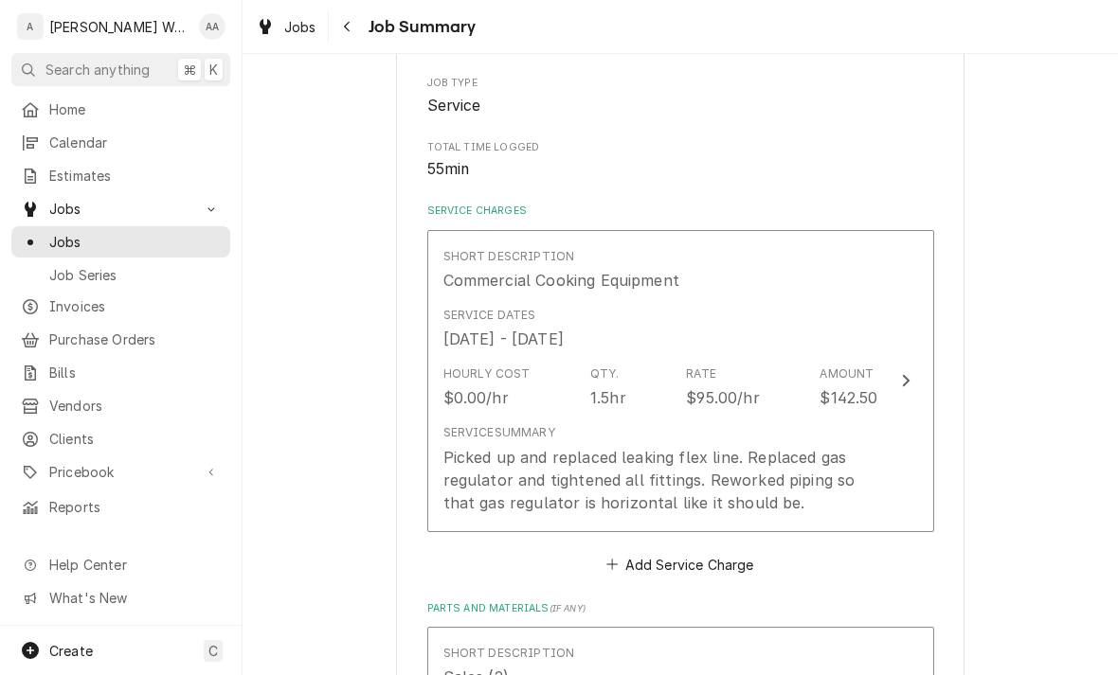
click at [483, 473] on div "Picked up and replaced leaking flex line. Replaced gas regulator and tightened …" at bounding box center [660, 480] width 435 height 68
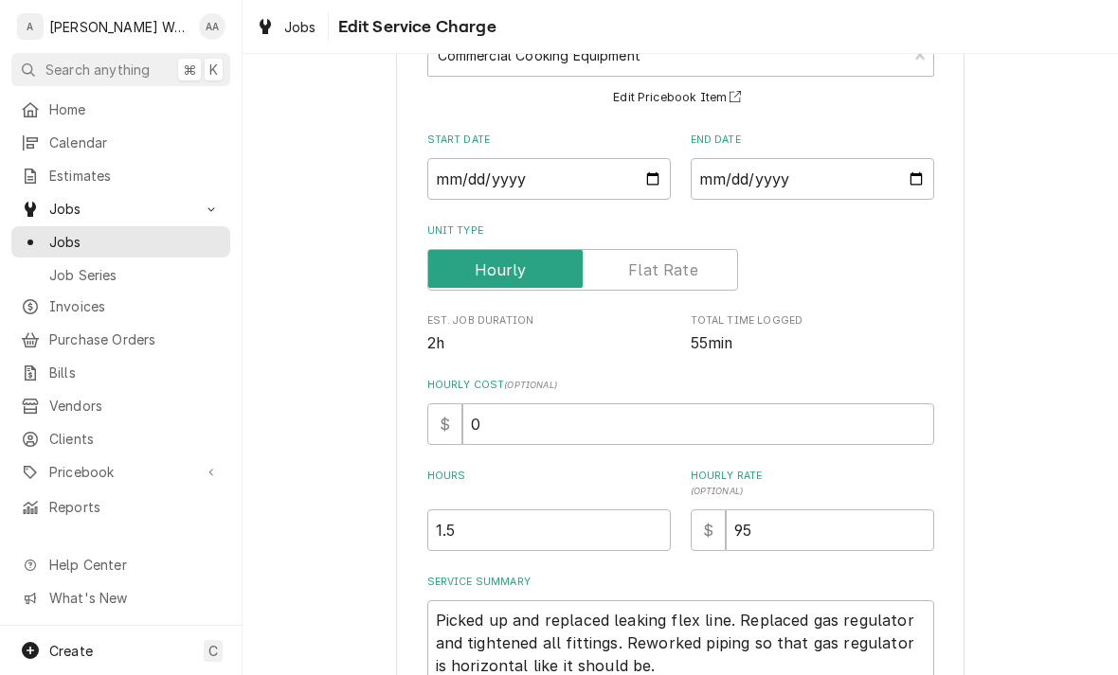
scroll to position [192, 0]
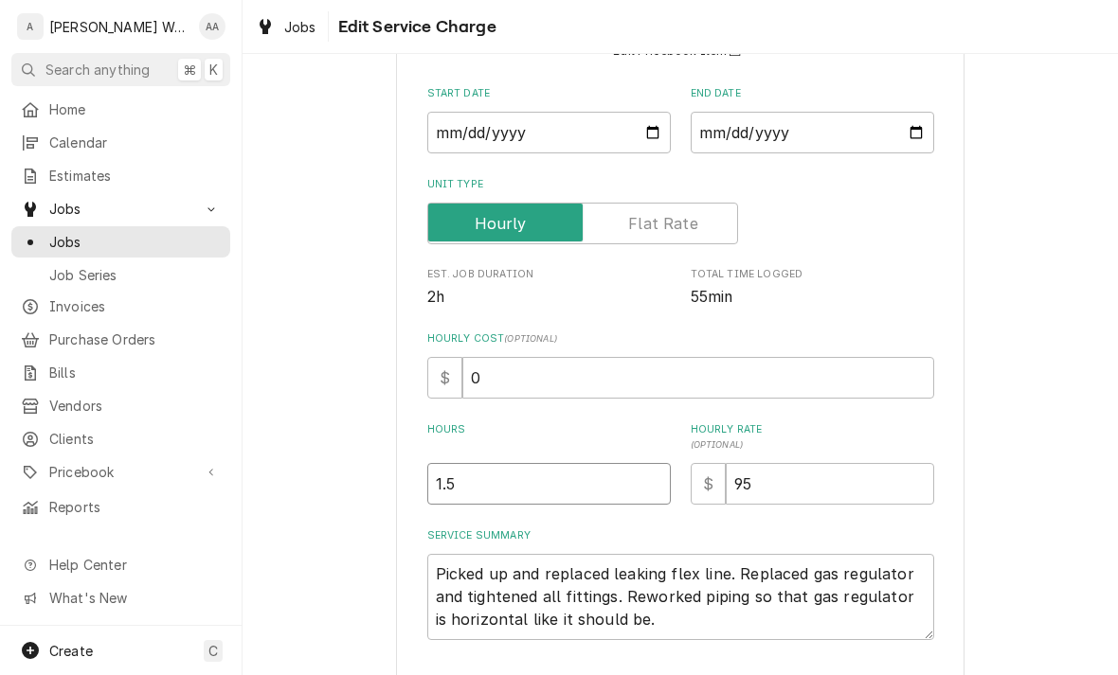
click at [479, 486] on input "1.5" at bounding box center [548, 484] width 243 height 42
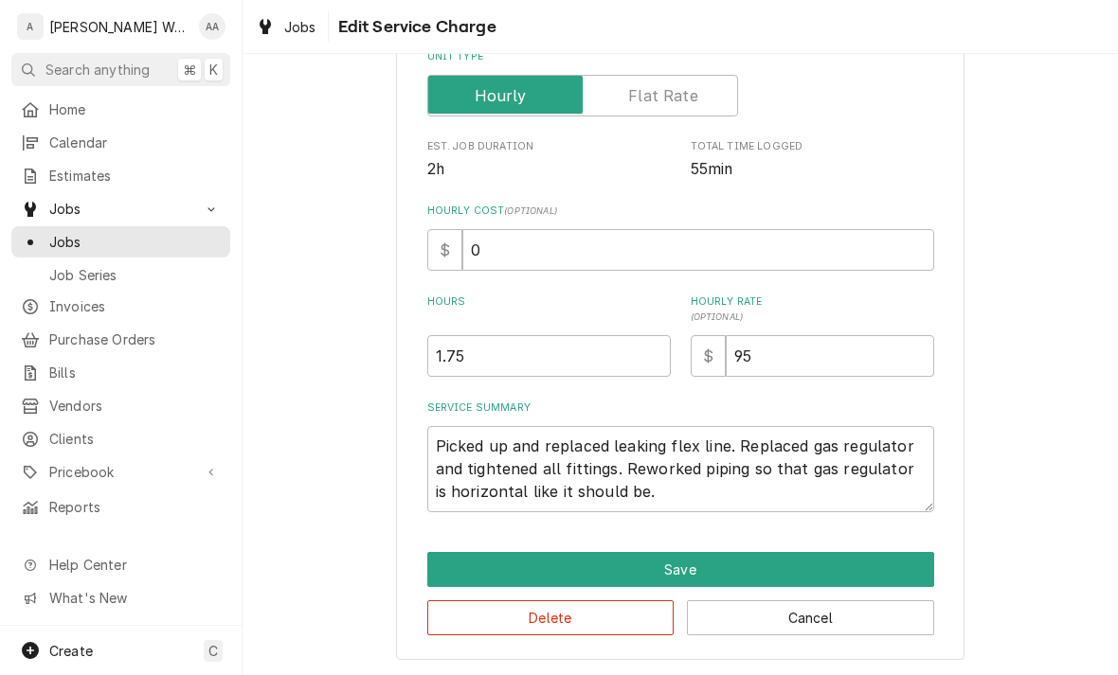
click at [460, 573] on button "Save" at bounding box center [680, 569] width 507 height 35
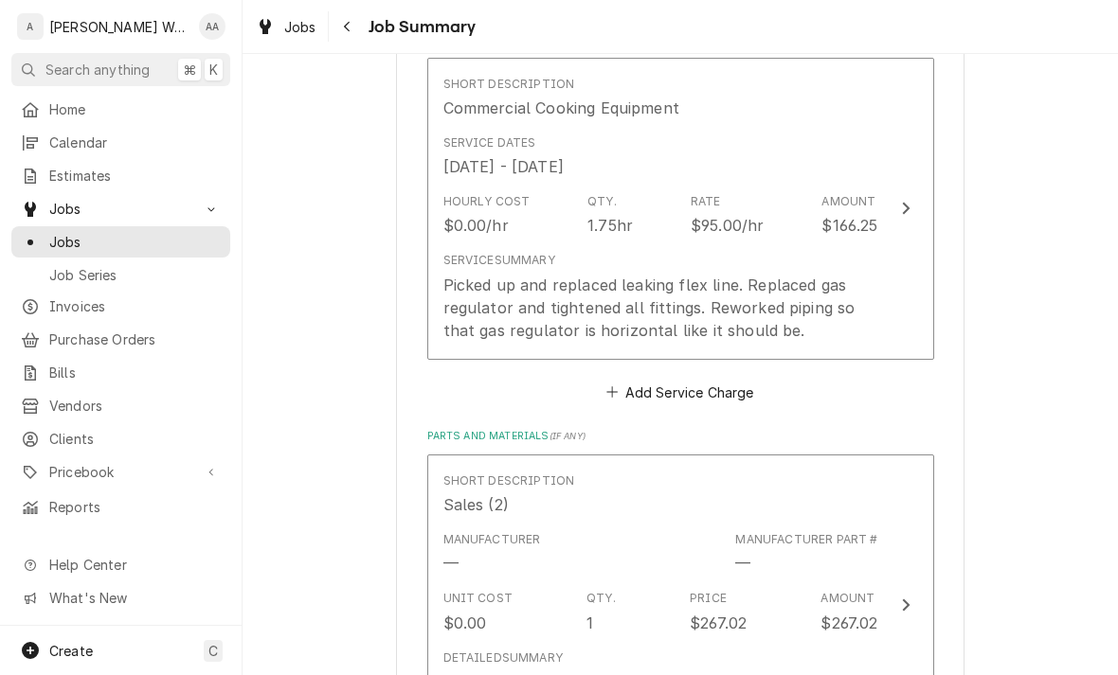
scroll to position [481, 0]
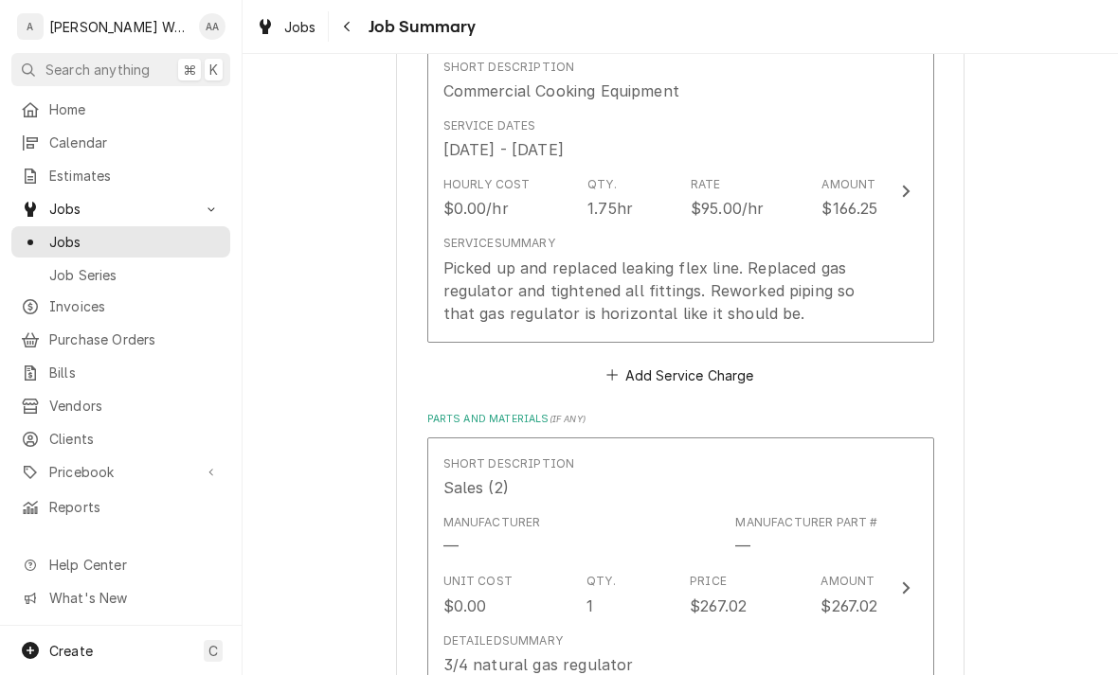
click at [469, 264] on div "Picked up and replaced leaking flex line. Replaced gas regulator and tightened …" at bounding box center [660, 291] width 435 height 68
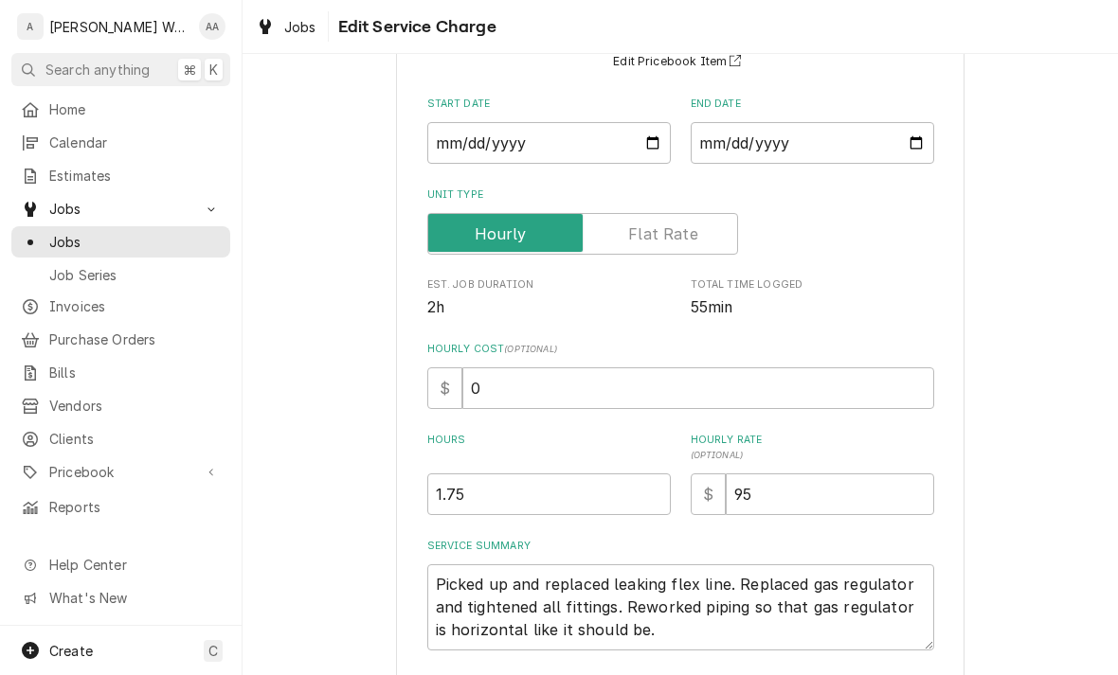
scroll to position [211, 0]
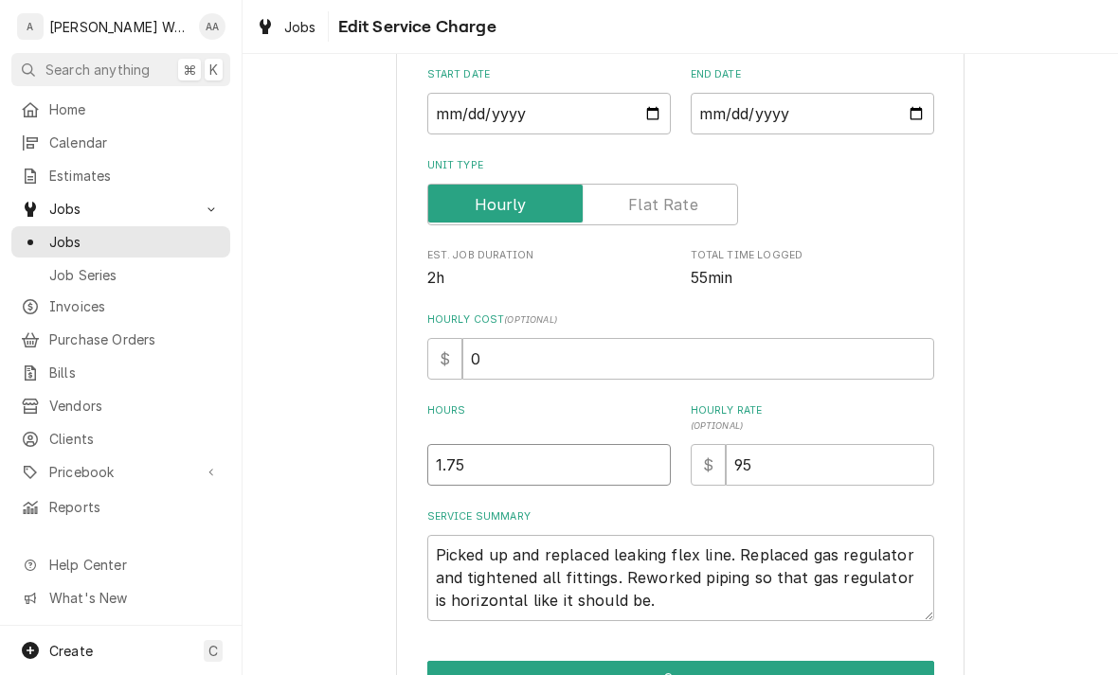
click at [486, 466] on input "1.75" at bounding box center [548, 465] width 243 height 42
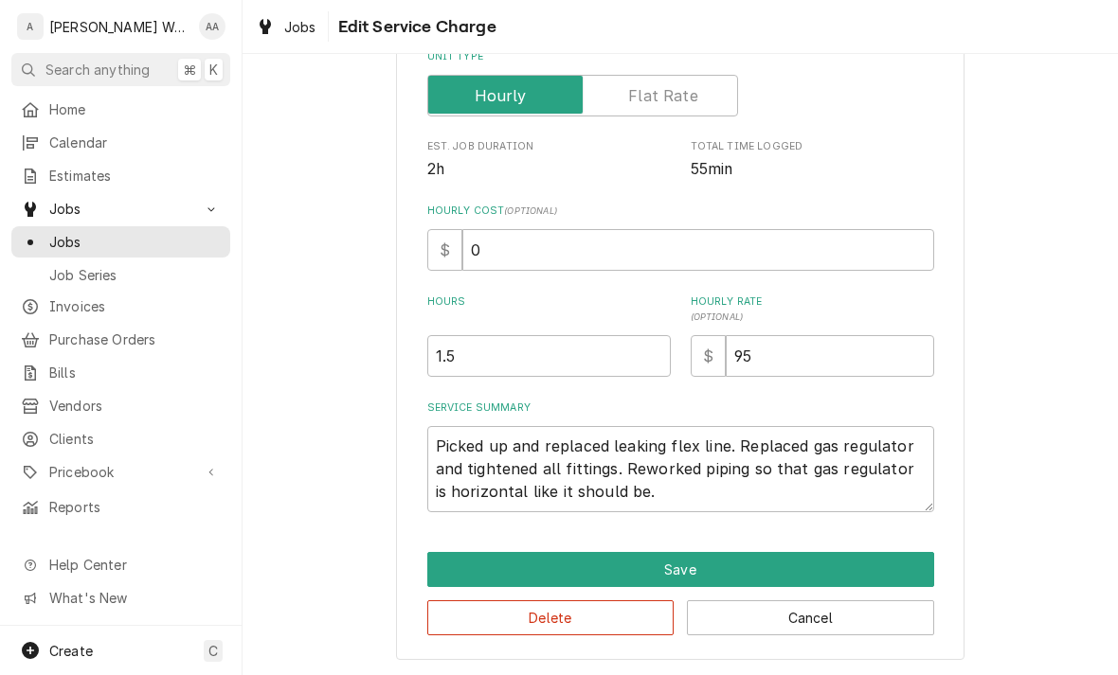
click at [464, 569] on button "Save" at bounding box center [680, 569] width 507 height 35
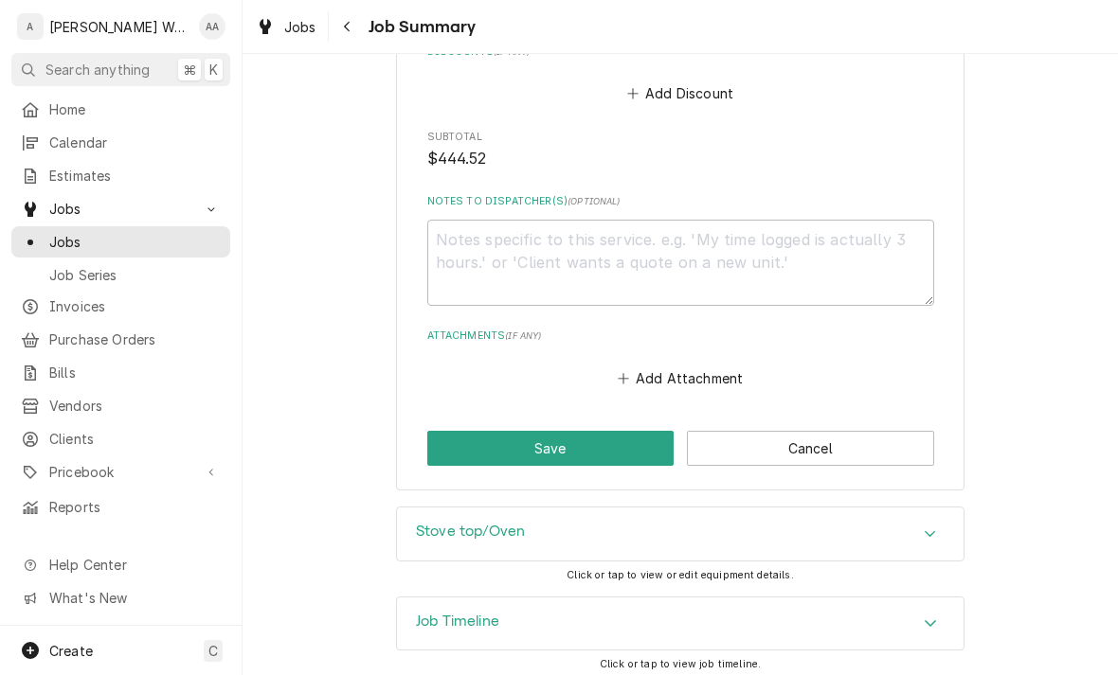
scroll to position [1499, 0]
click at [453, 439] on button "Save" at bounding box center [550, 448] width 247 height 35
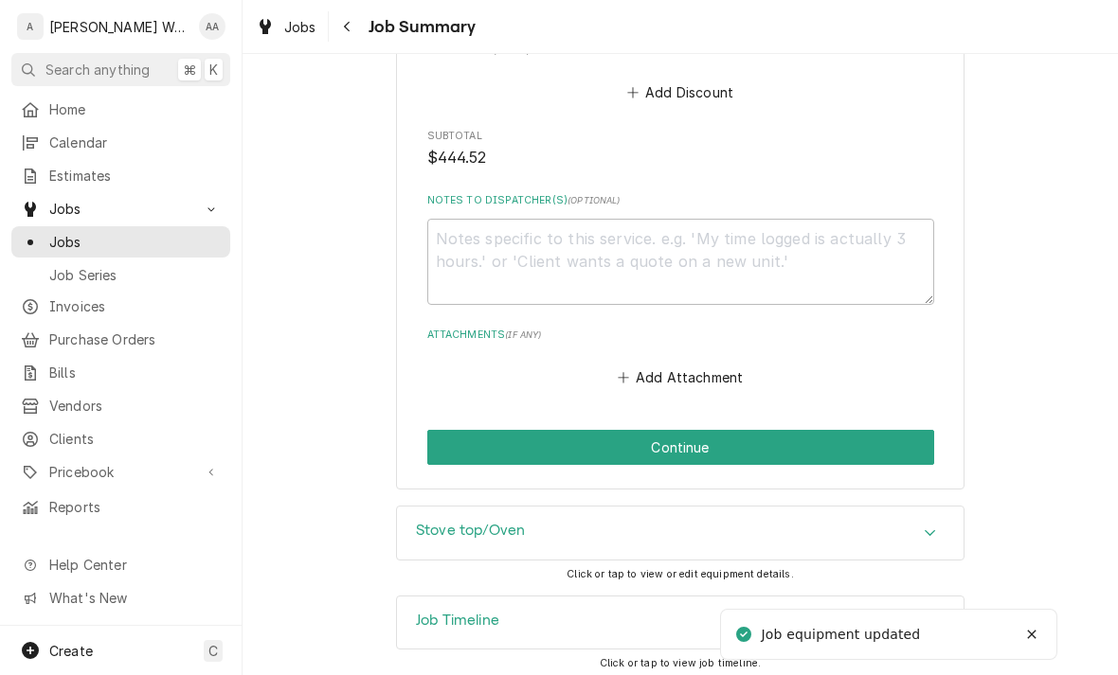
scroll to position [1499, 0]
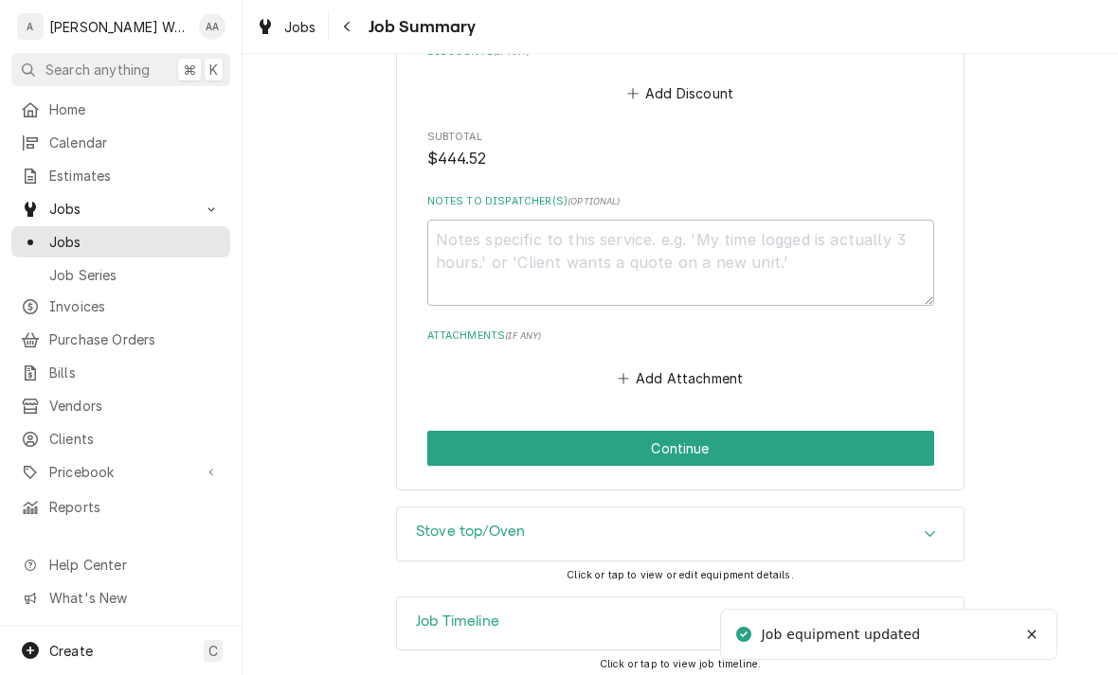
click at [900, 431] on button "Continue" at bounding box center [680, 448] width 507 height 35
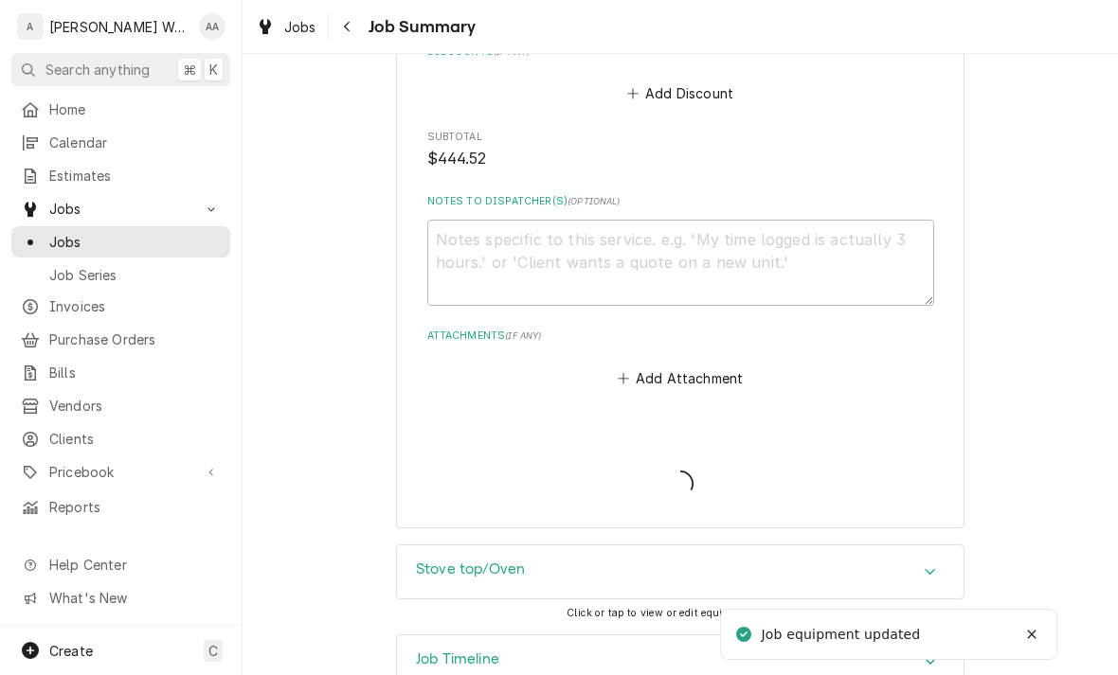
type textarea "x"
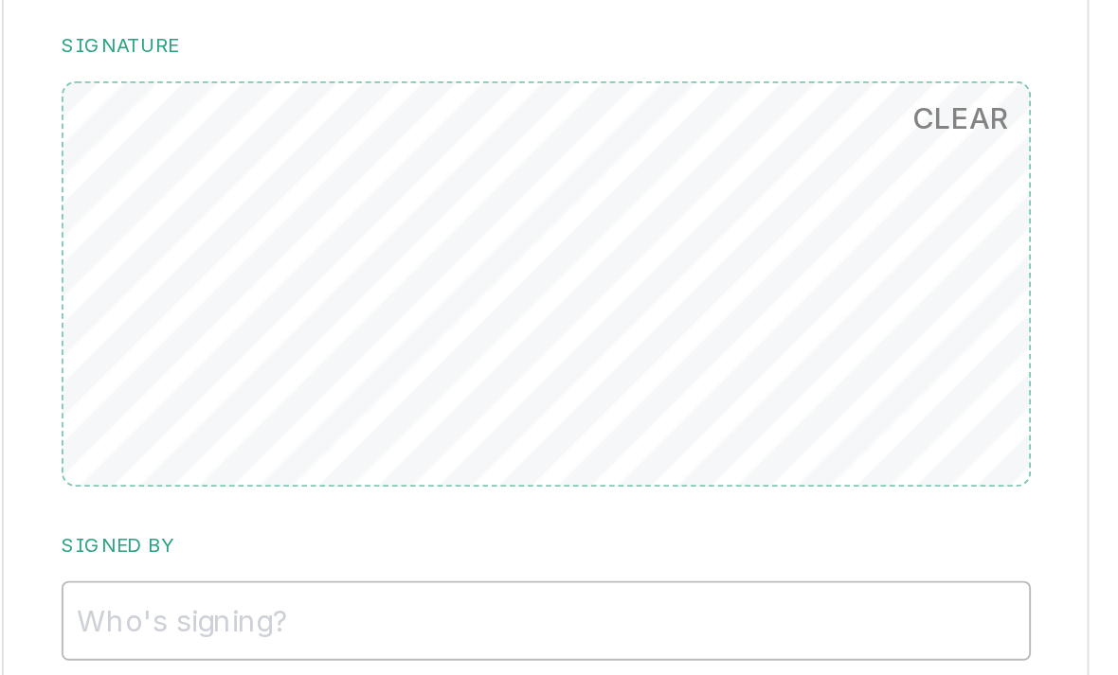
scroll to position [1276, 0]
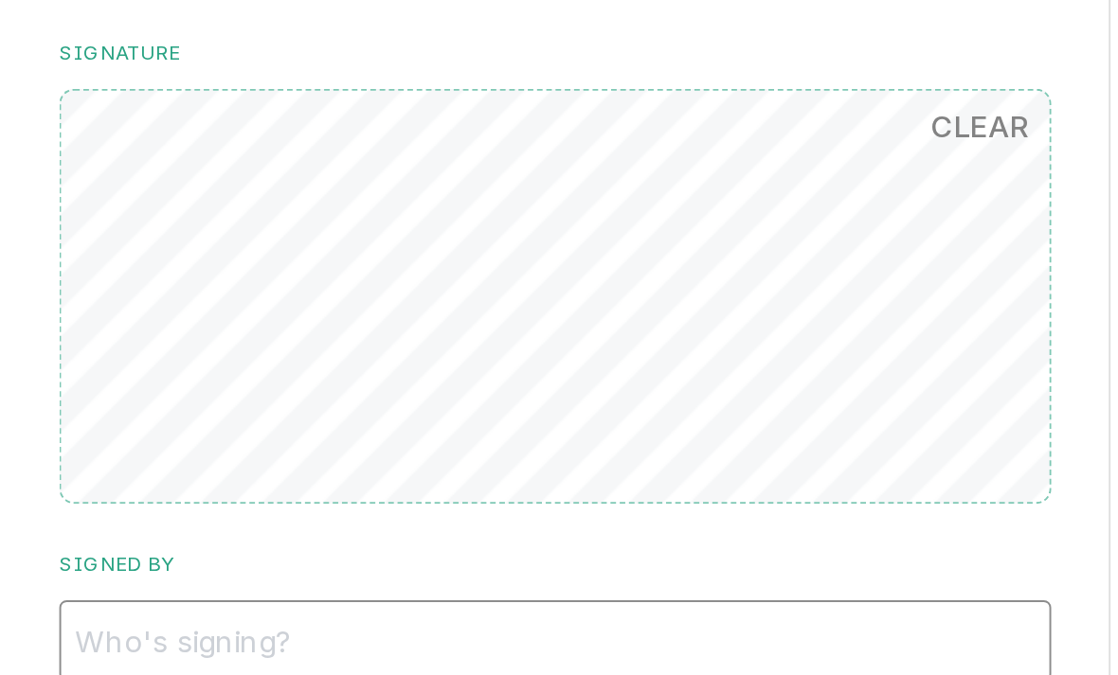
click at [427, 427] on input "Signed By" at bounding box center [680, 448] width 507 height 42
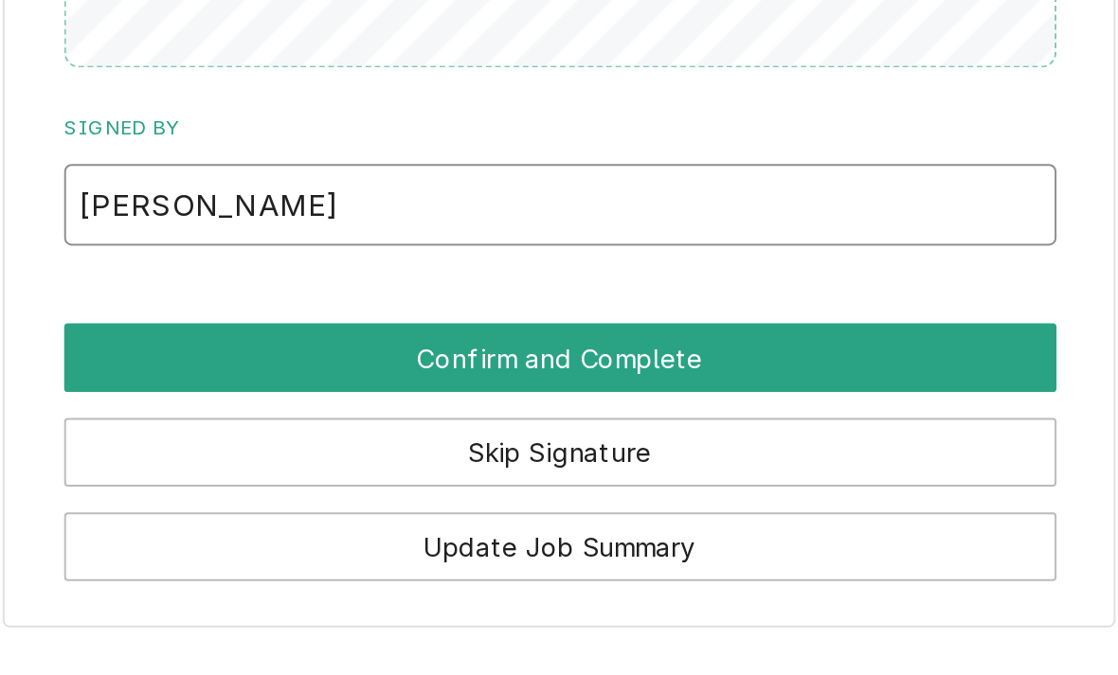
type input "[PERSON_NAME]"
click at [427, 509] on button "Confirm and Complete" at bounding box center [680, 526] width 507 height 35
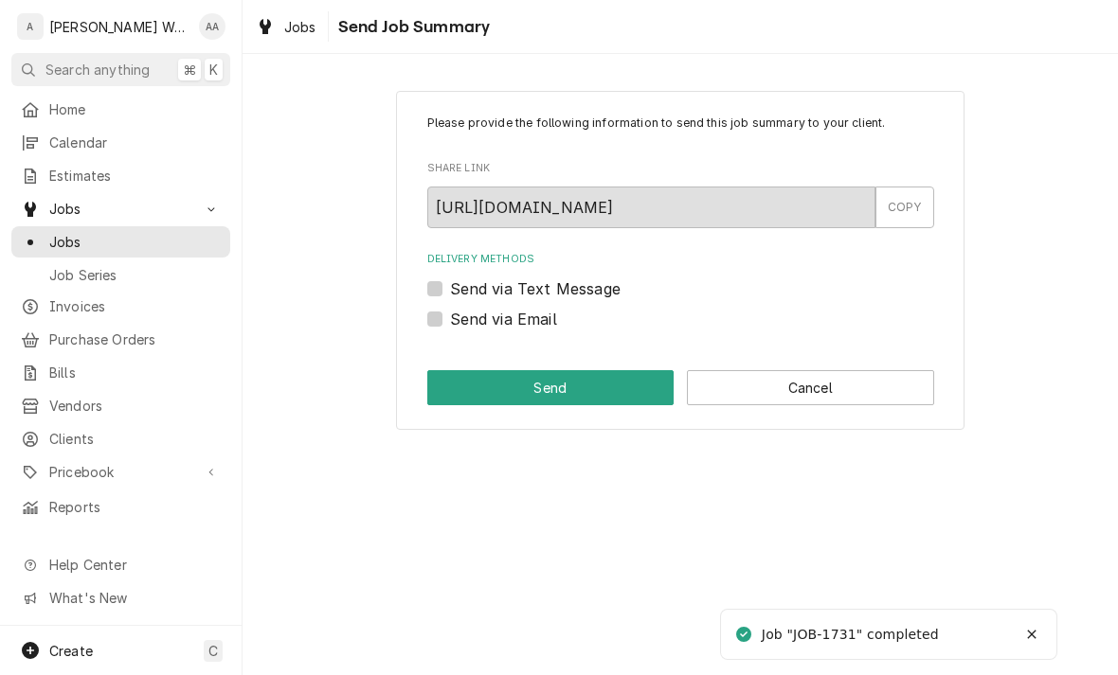
click at [867, 391] on button "Cancel" at bounding box center [810, 387] width 247 height 35
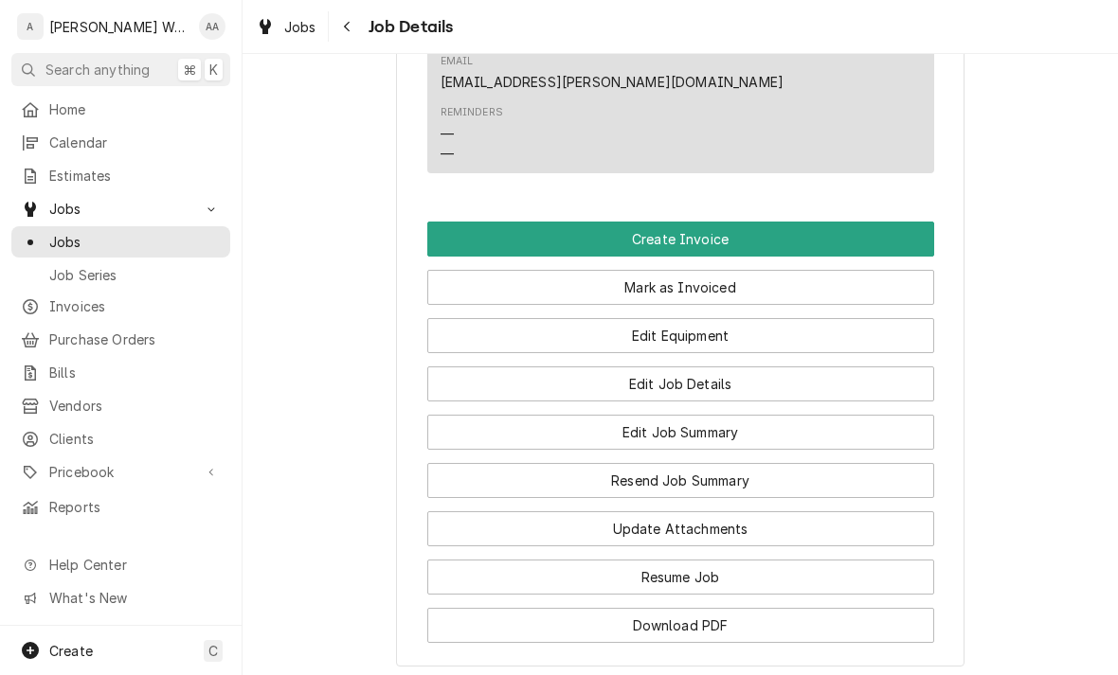
scroll to position [1318, 0]
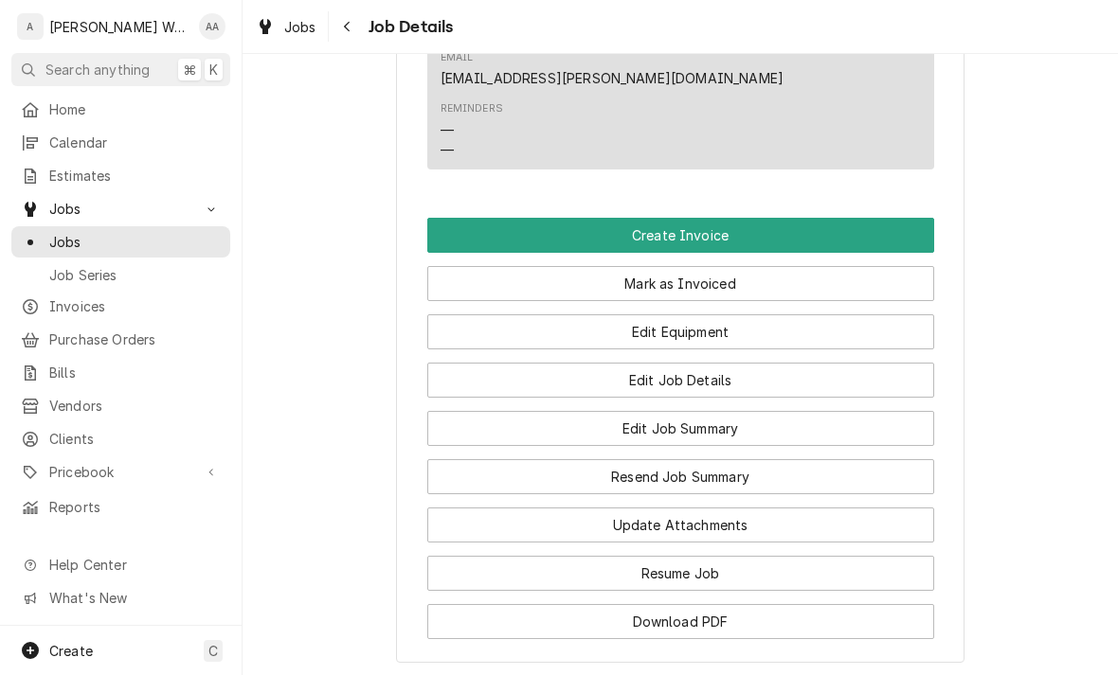
click at [889, 218] on button "Create Invoice" at bounding box center [680, 235] width 507 height 35
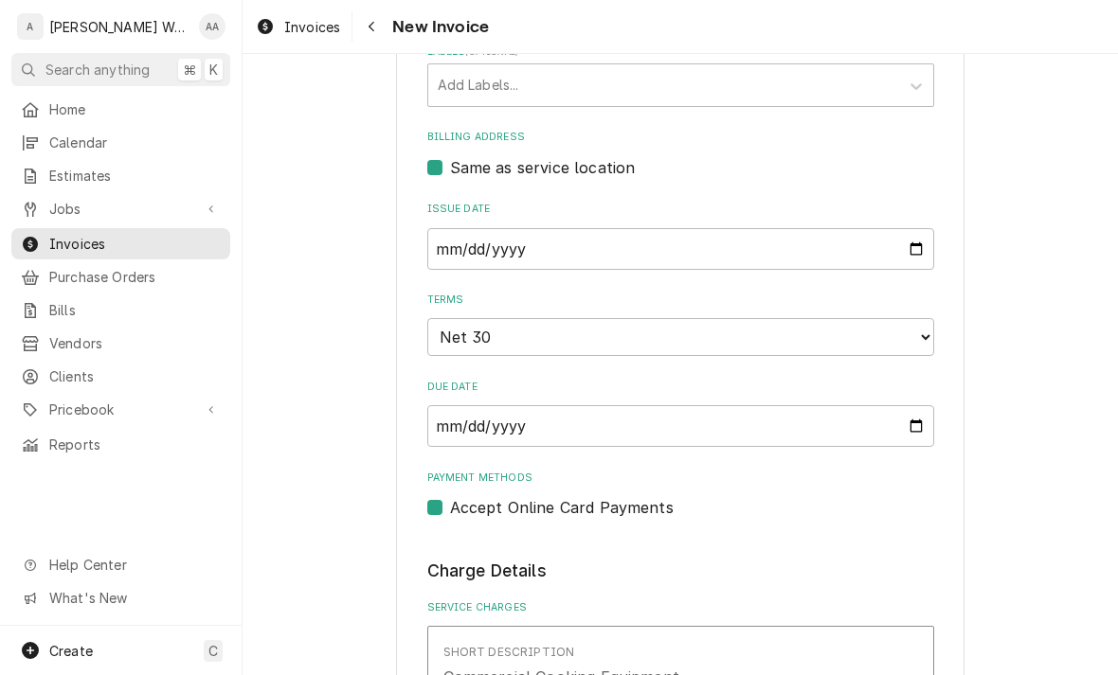
scroll to position [564, 0]
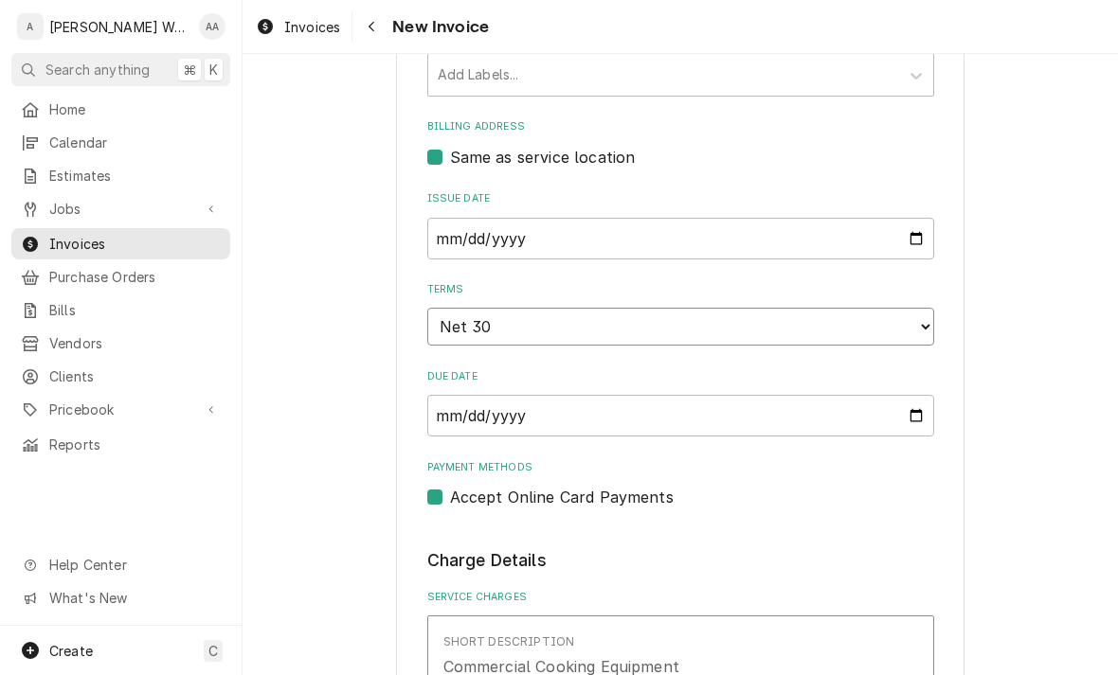
click at [902, 317] on select "Choose payment terms... Same Day Net 7 Net 14 Net 21 Net 30 Net 45 Net 60 Net 90" at bounding box center [680, 327] width 507 height 38
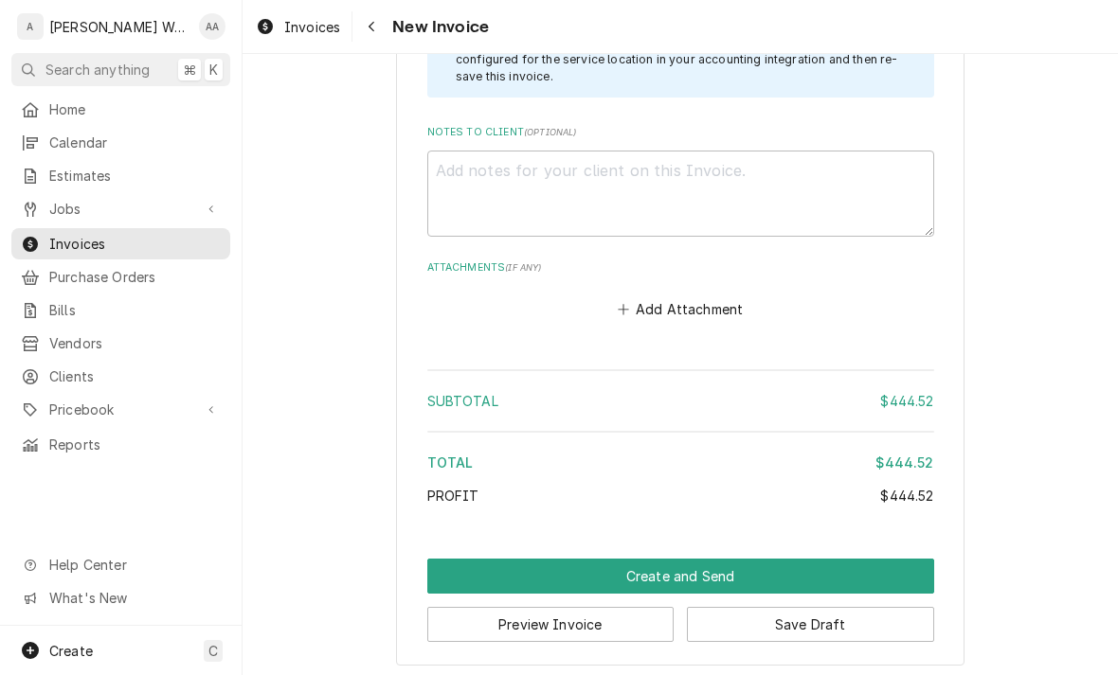
click at [922, 559] on button "Create and Send" at bounding box center [680, 576] width 507 height 35
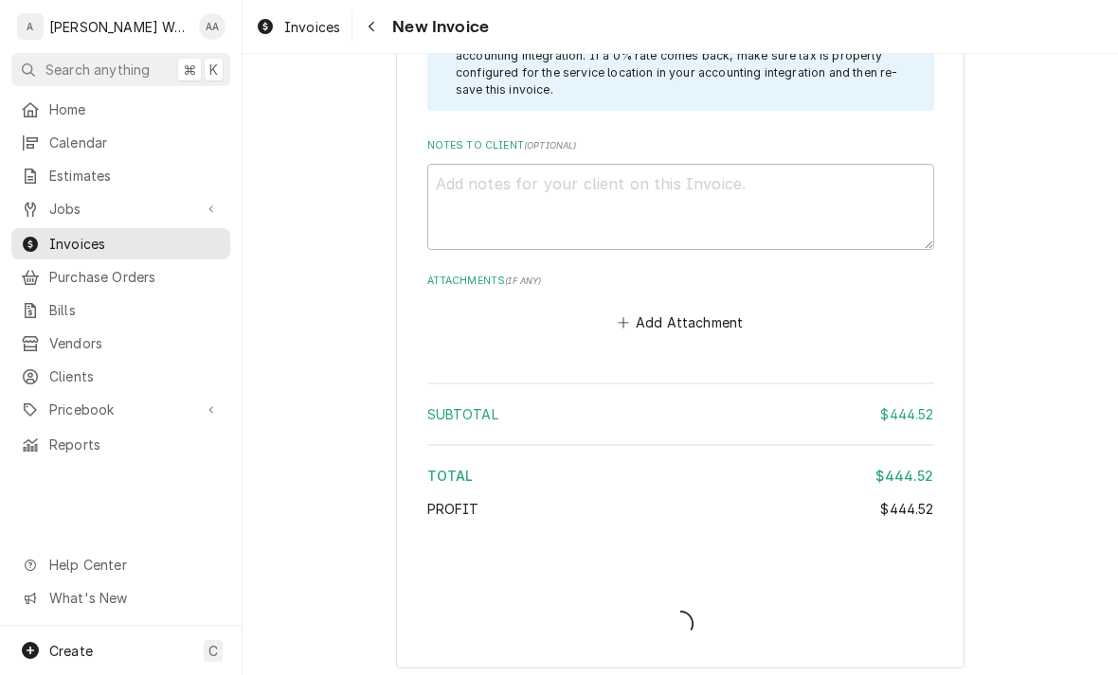
type textarea "x"
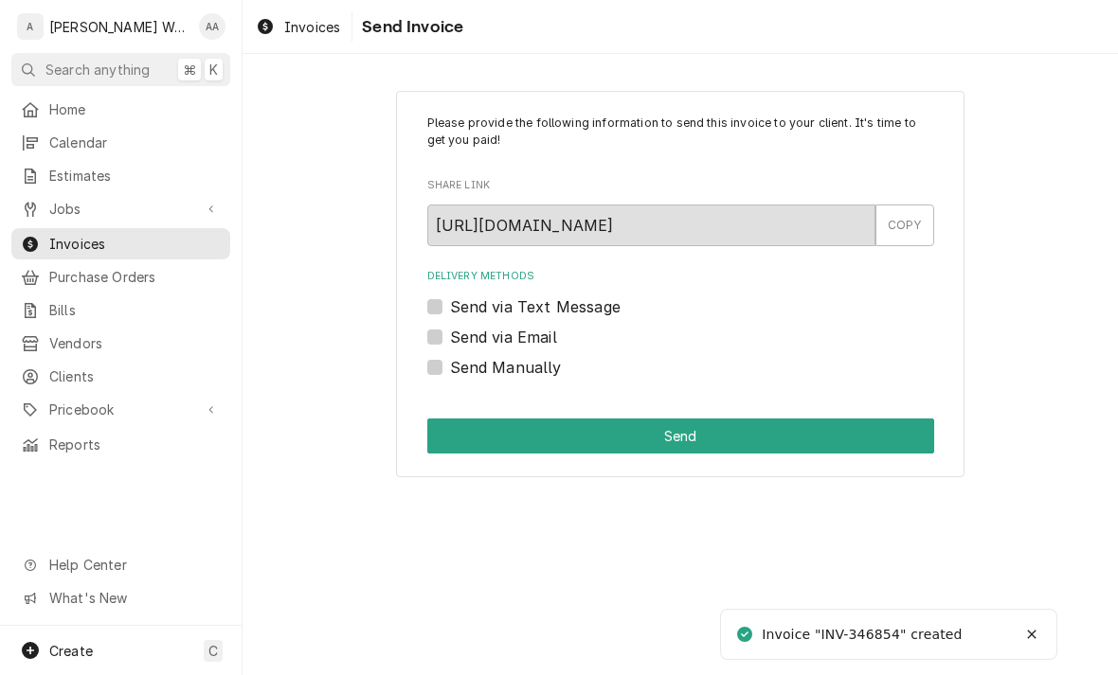
click at [450, 329] on label "Send via Email" at bounding box center [503, 337] width 107 height 23
click at [450, 329] on input "Send via Email" at bounding box center [703, 347] width 507 height 42
checkbox input "true"
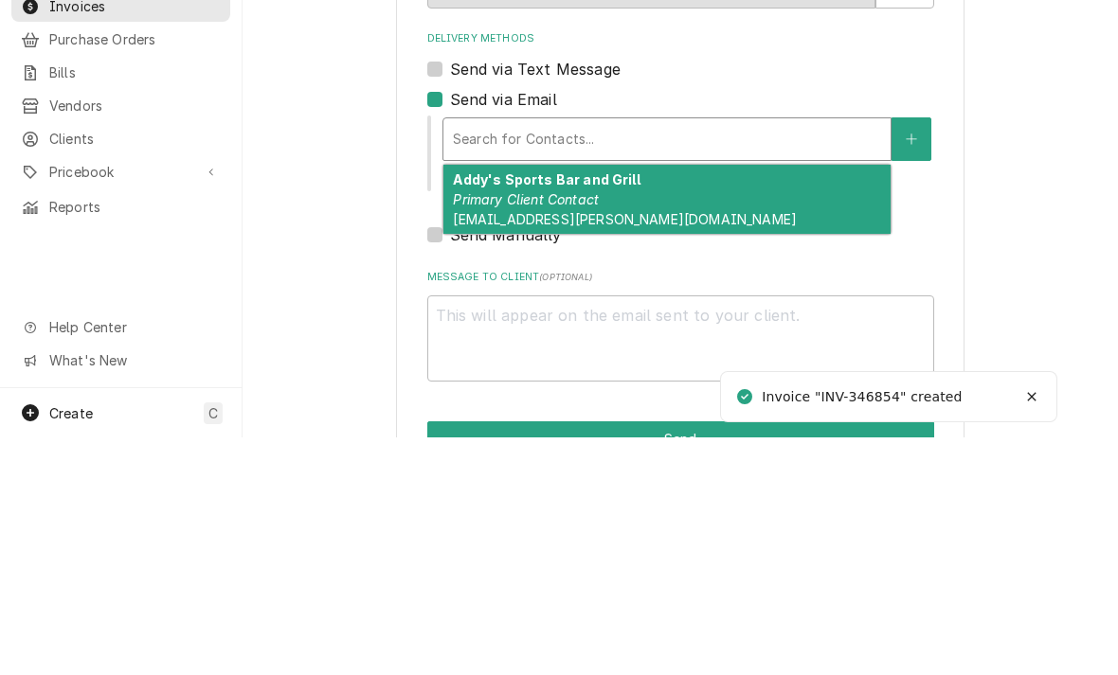
click at [475, 429] on em "Primary Client Contact" at bounding box center [526, 437] width 146 height 16
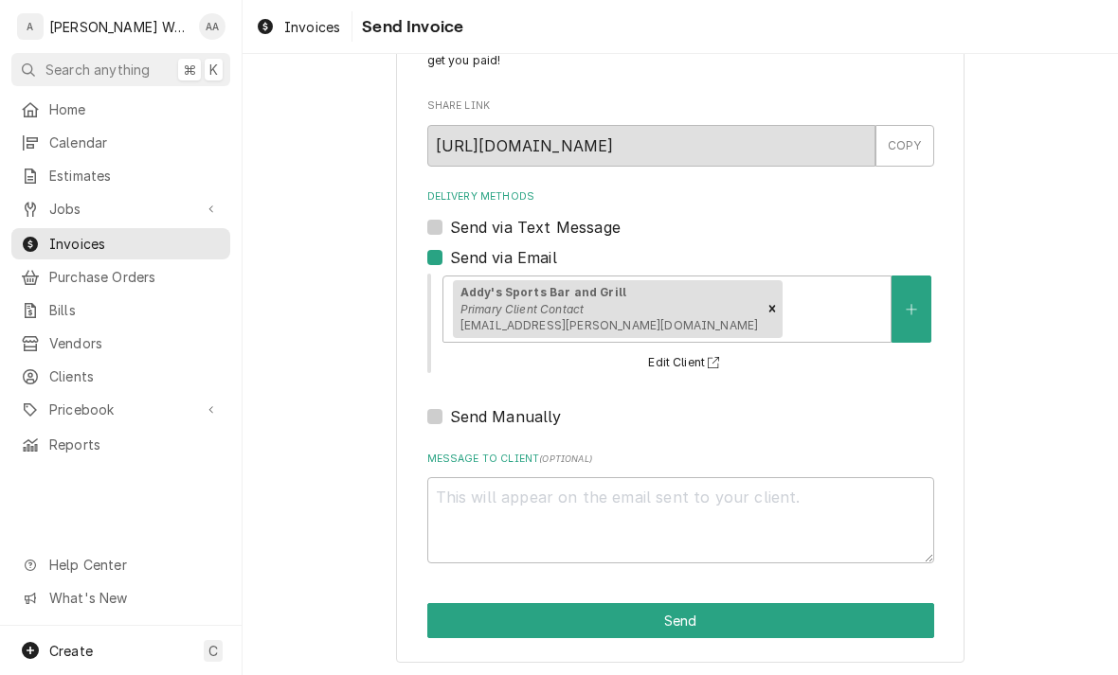
click at [471, 626] on button "Send" at bounding box center [680, 620] width 507 height 35
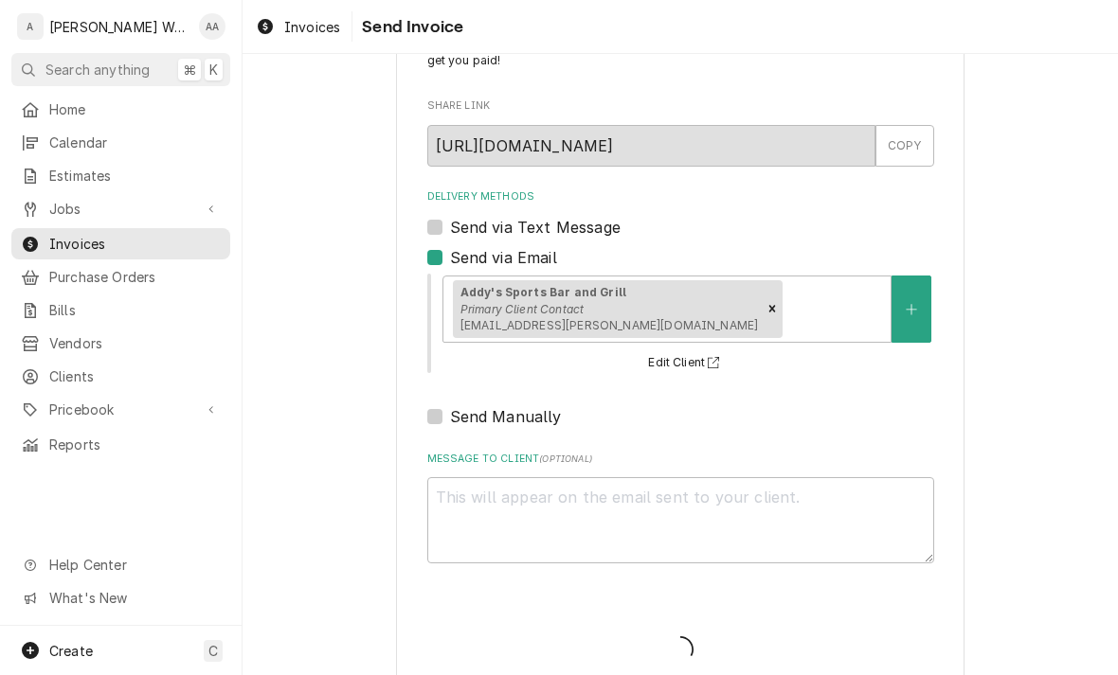
type textarea "x"
